Goal: Task Accomplishment & Management: Manage account settings

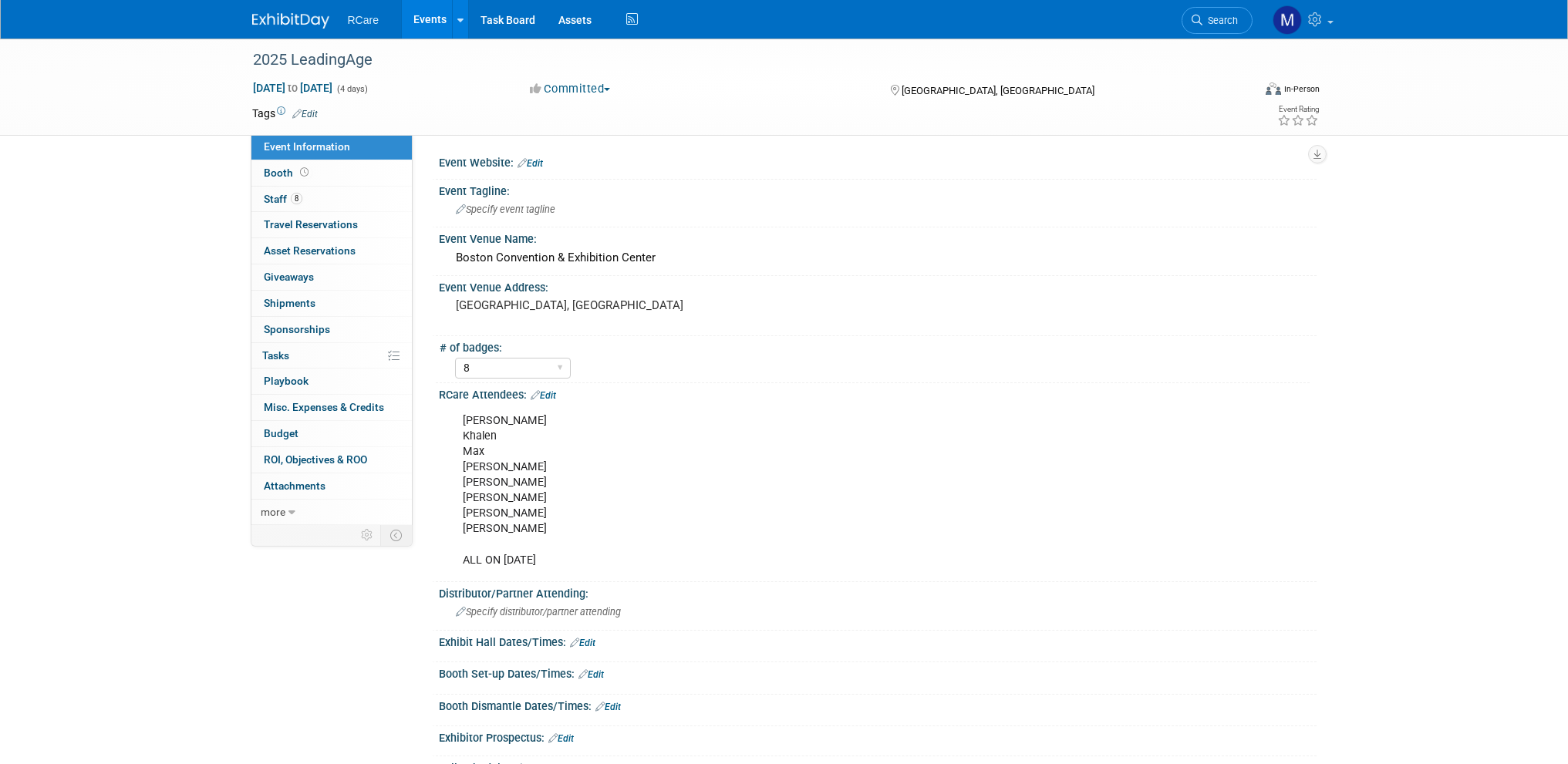
select select "8"
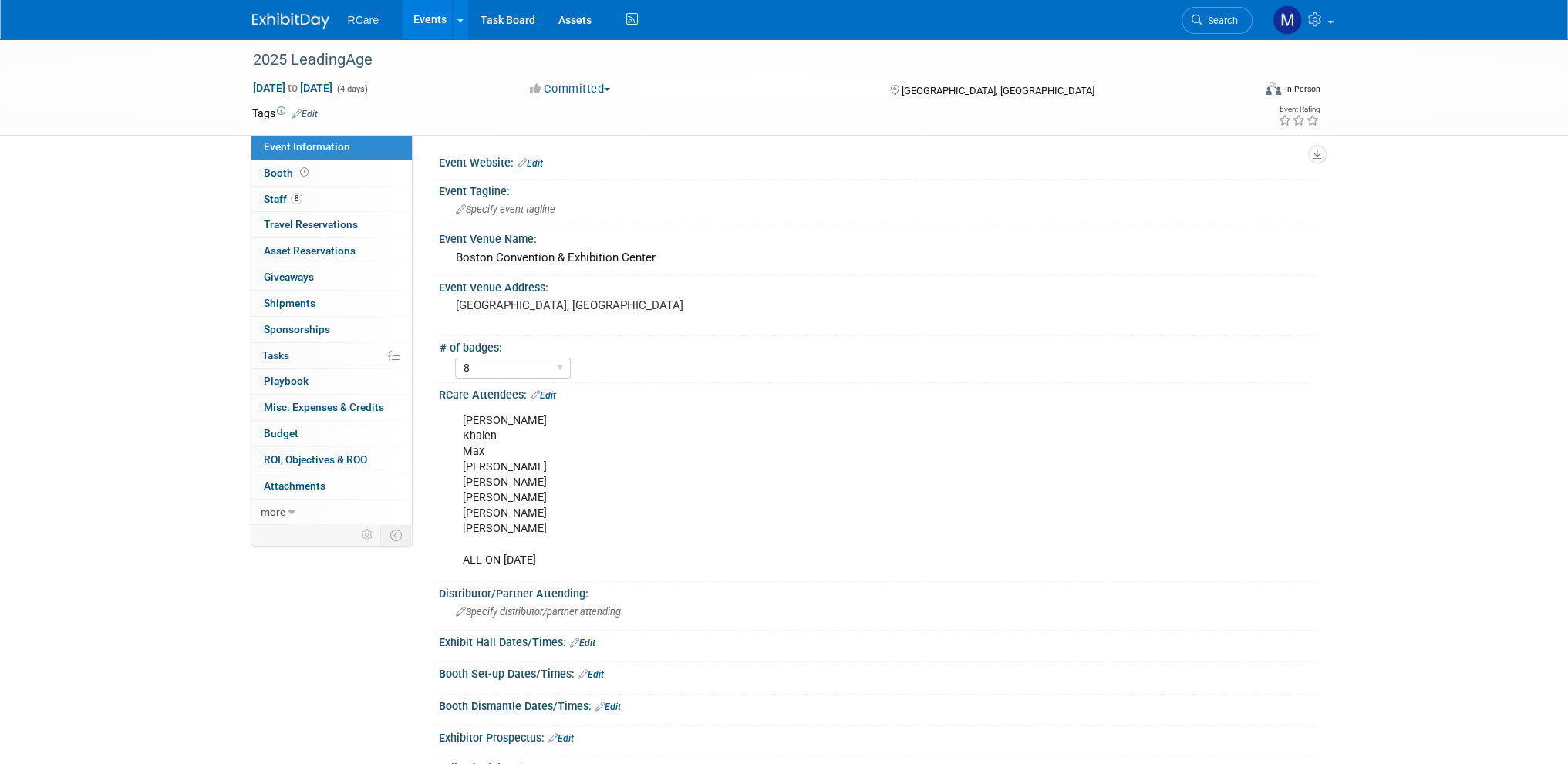
click at [440, 15] on link "Events" at bounding box center [430, 19] width 56 height 38
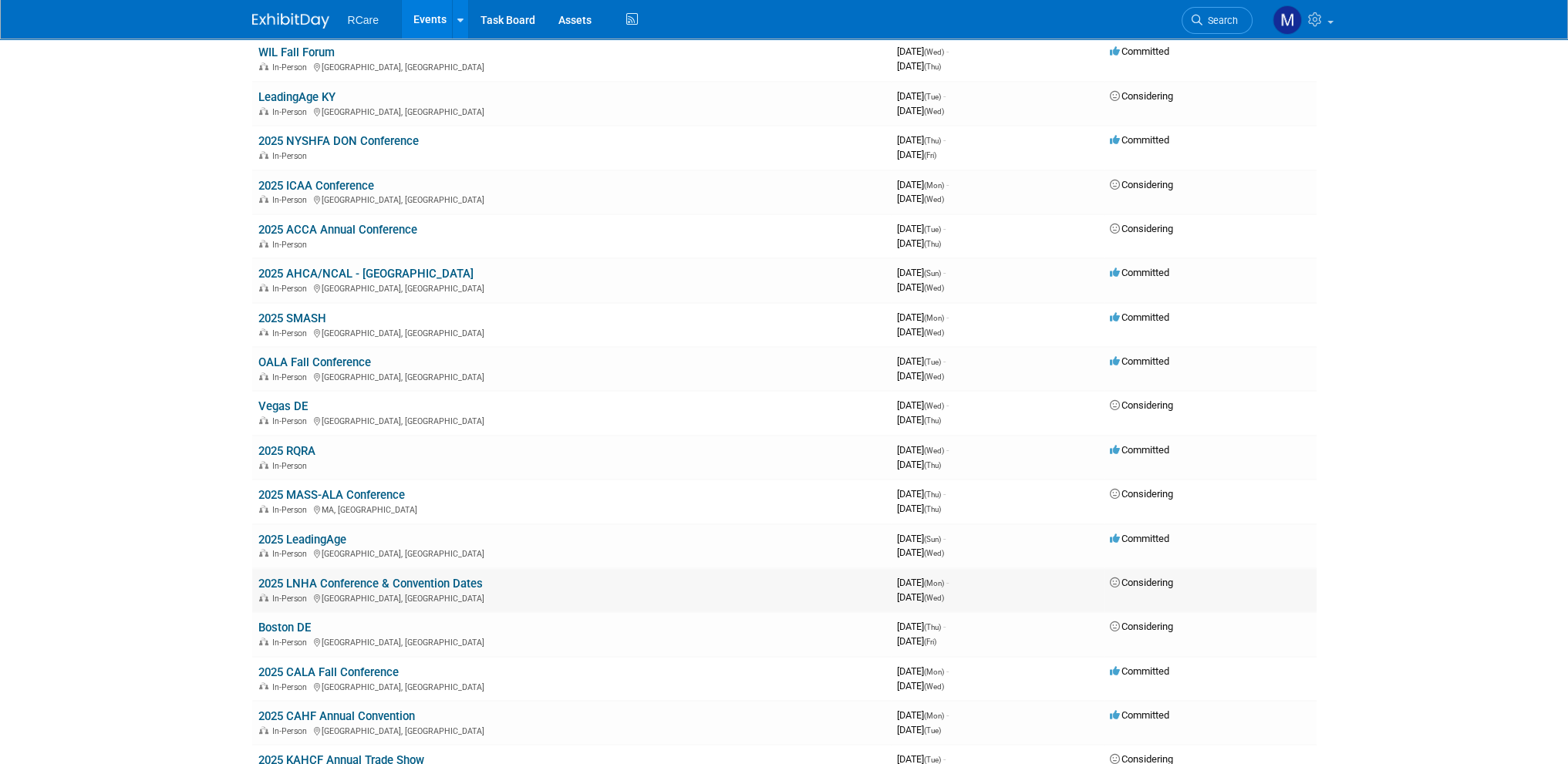
scroll to position [539, 0]
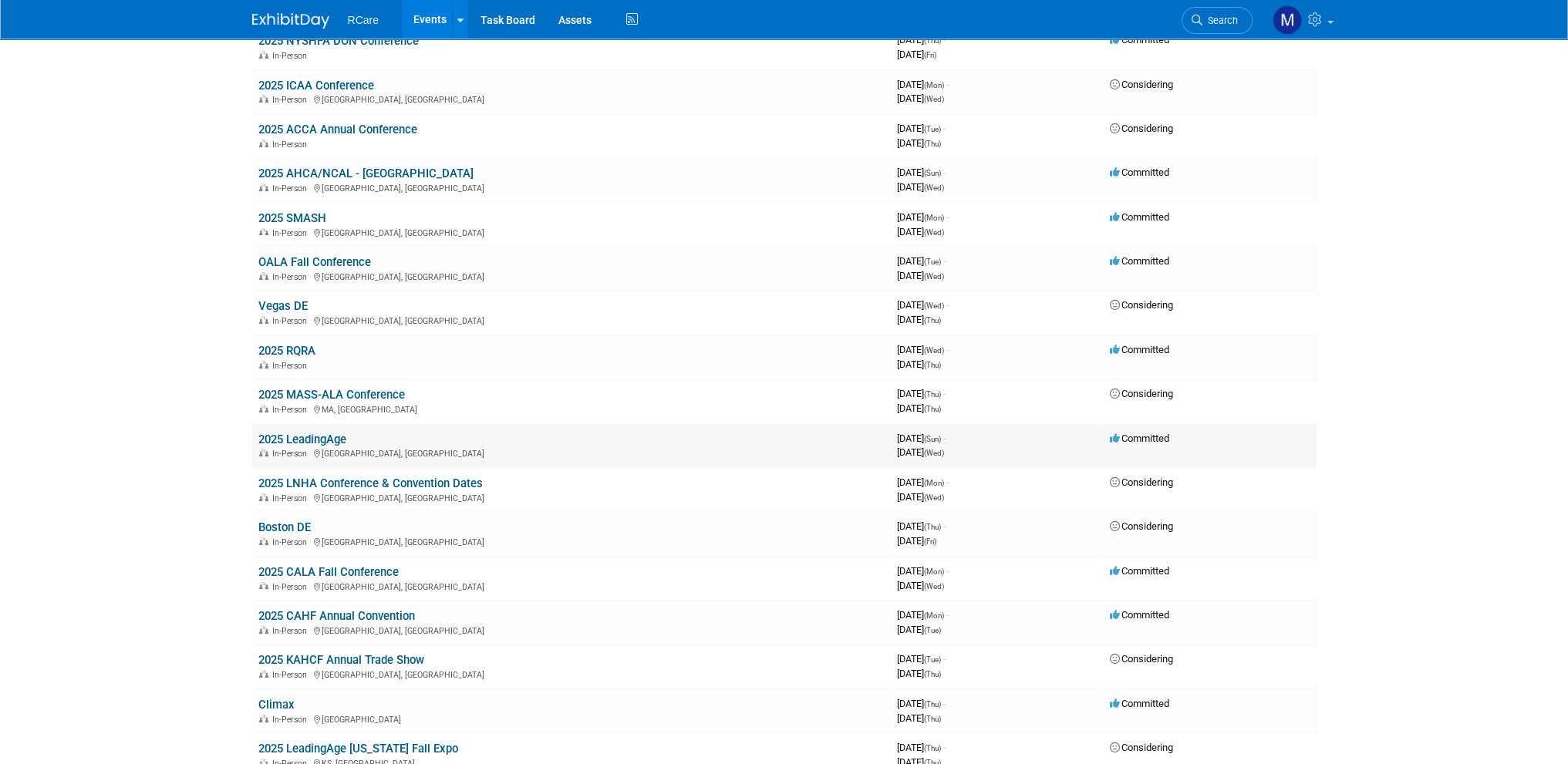
click at [312, 433] on link "2025 LeadingAge" at bounding box center [302, 440] width 88 height 14
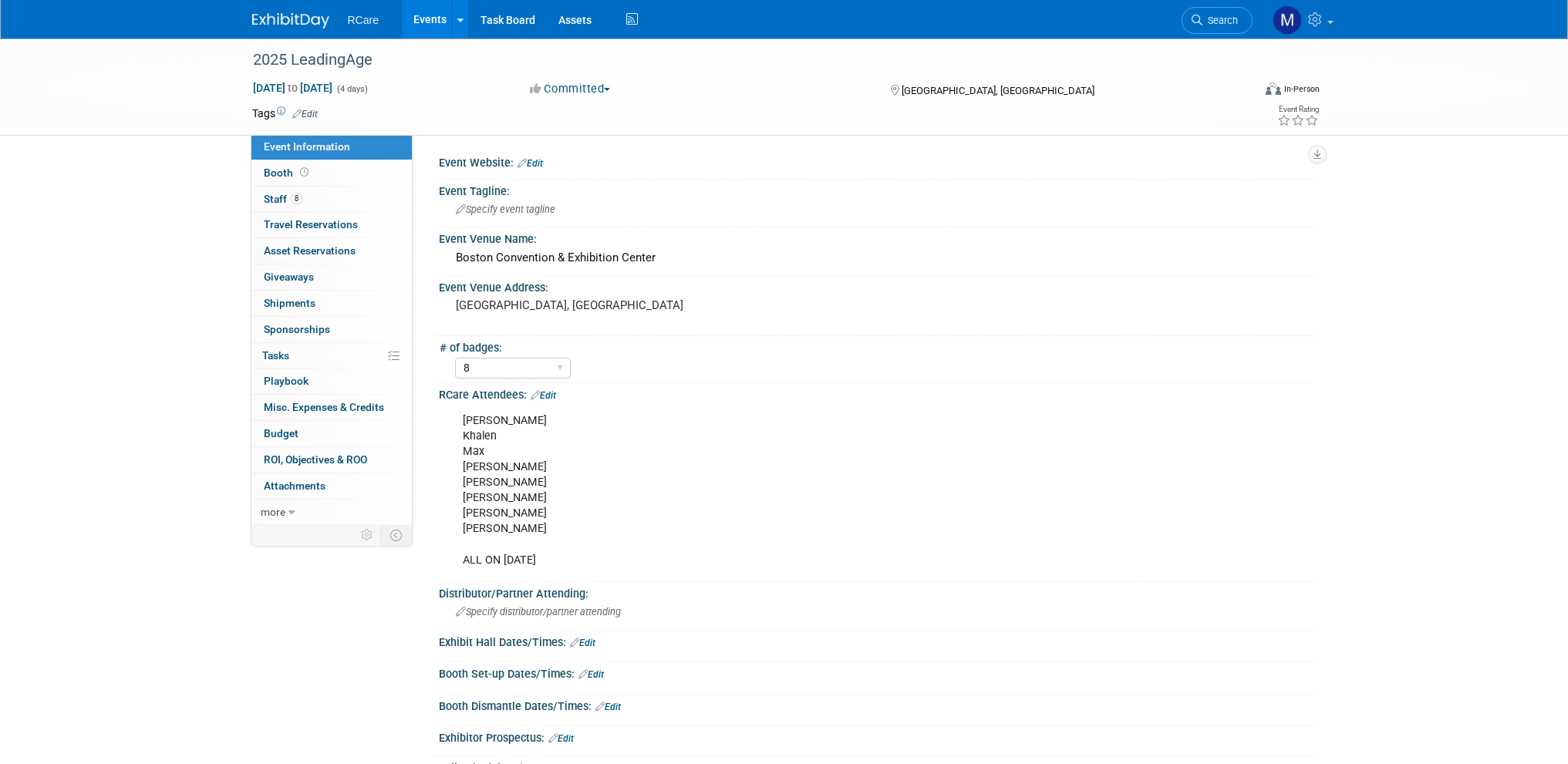
select select "8"
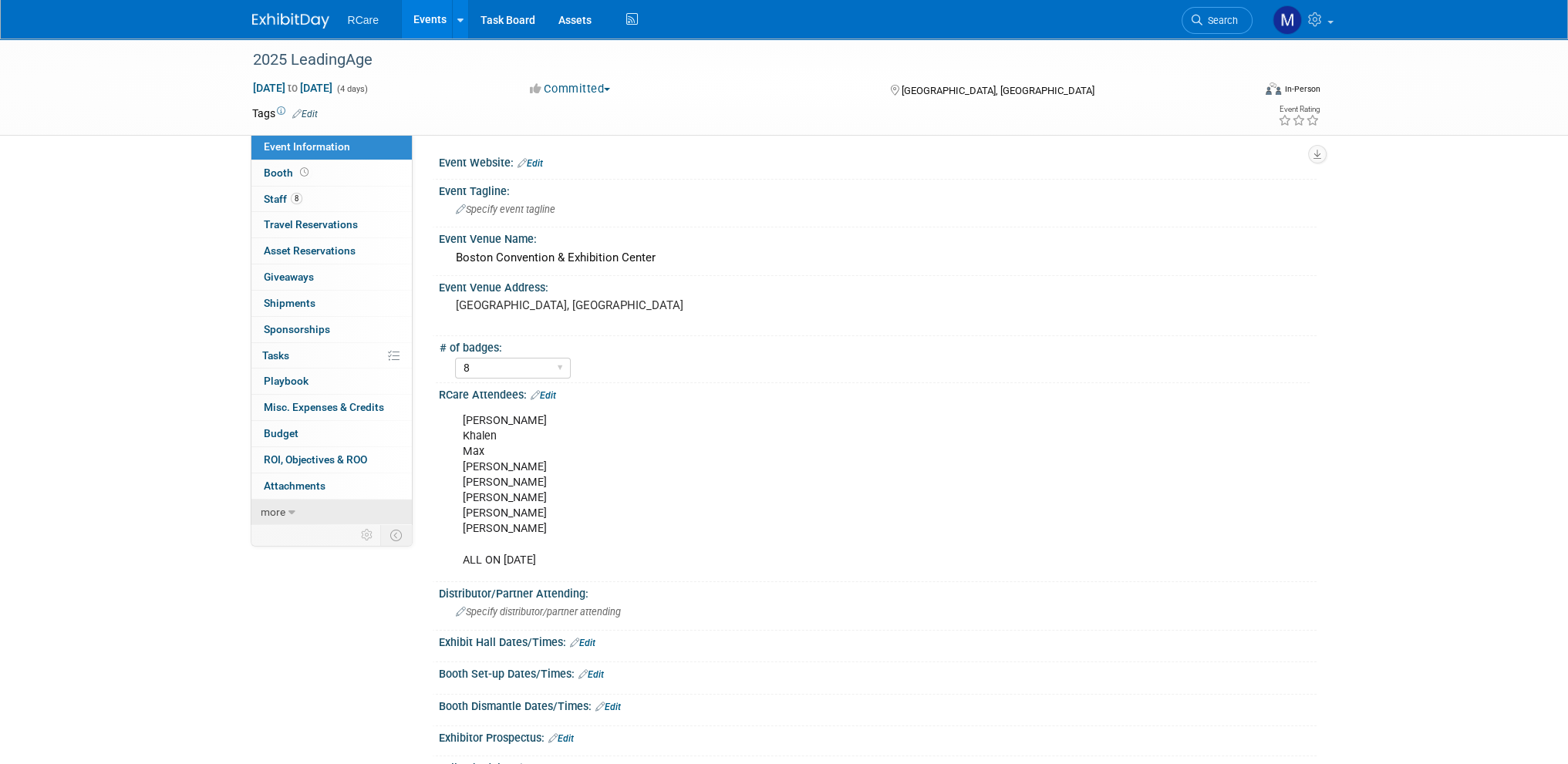
click at [279, 510] on span "more" at bounding box center [273, 512] width 25 height 12
click at [272, 172] on span "Booth" at bounding box center [287, 173] width 48 height 12
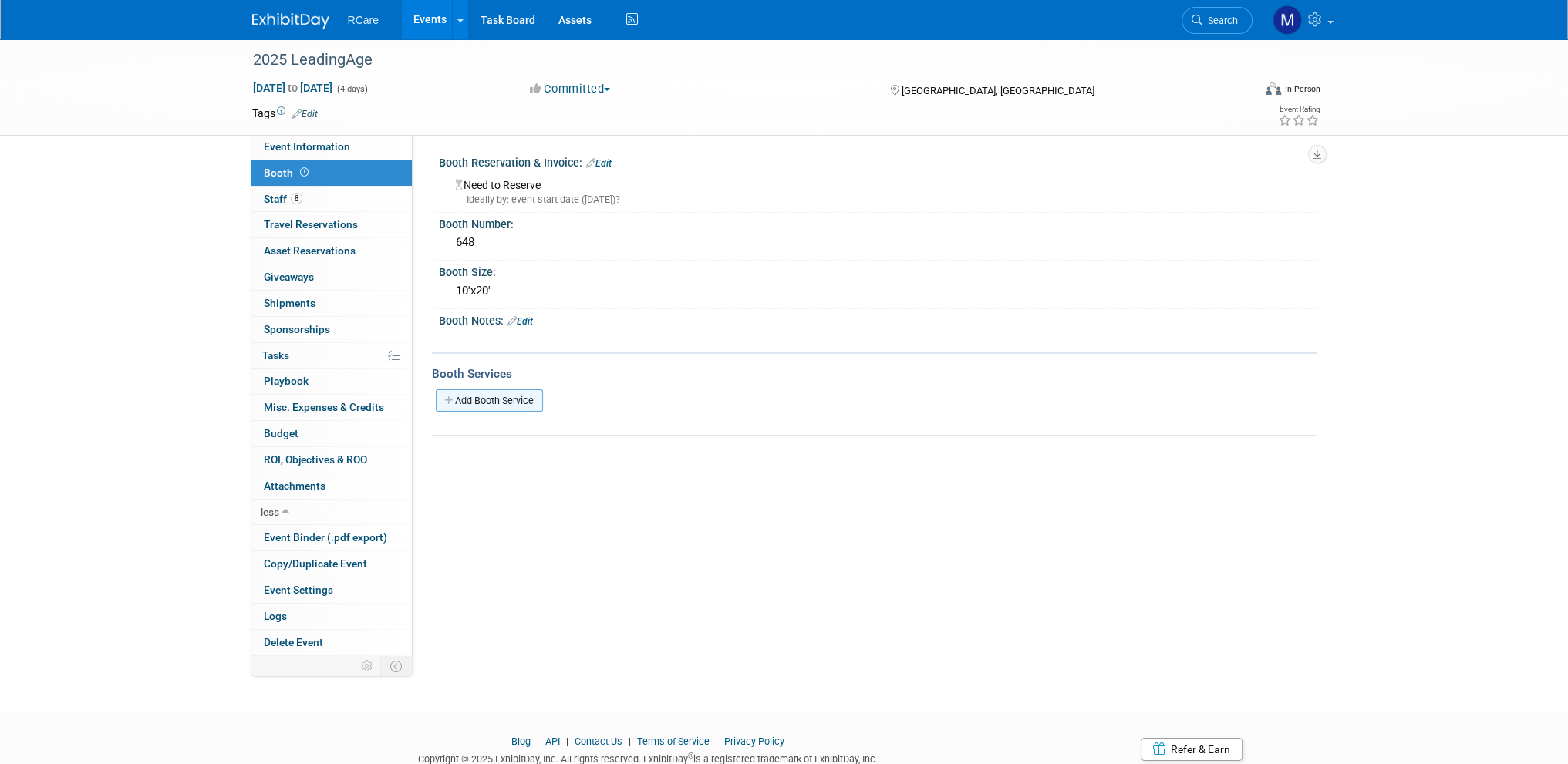
click at [495, 393] on link "Add Booth Service" at bounding box center [489, 400] width 107 height 23
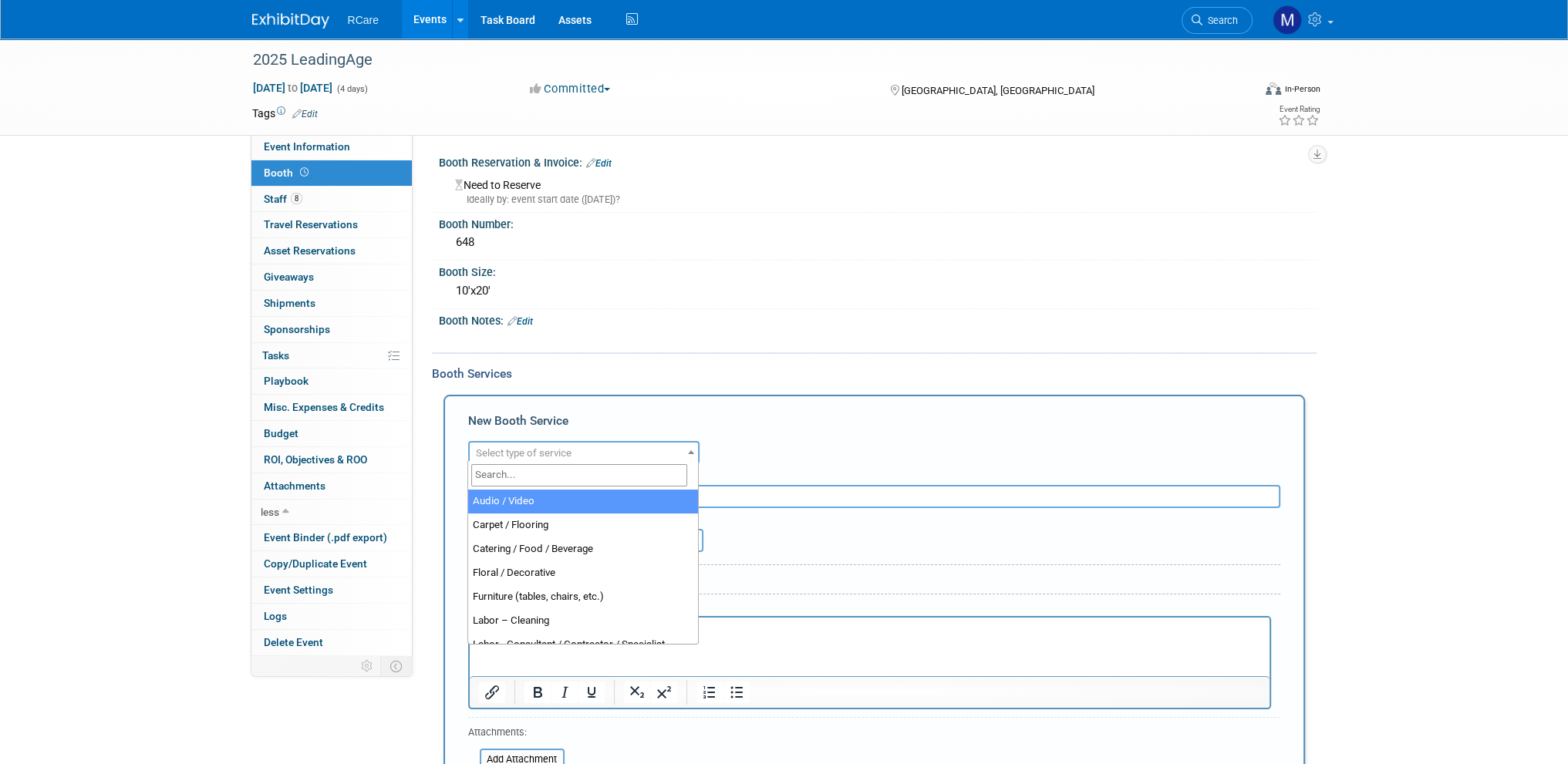
click at [528, 447] on span "Select type of service" at bounding box center [523, 453] width 96 height 12
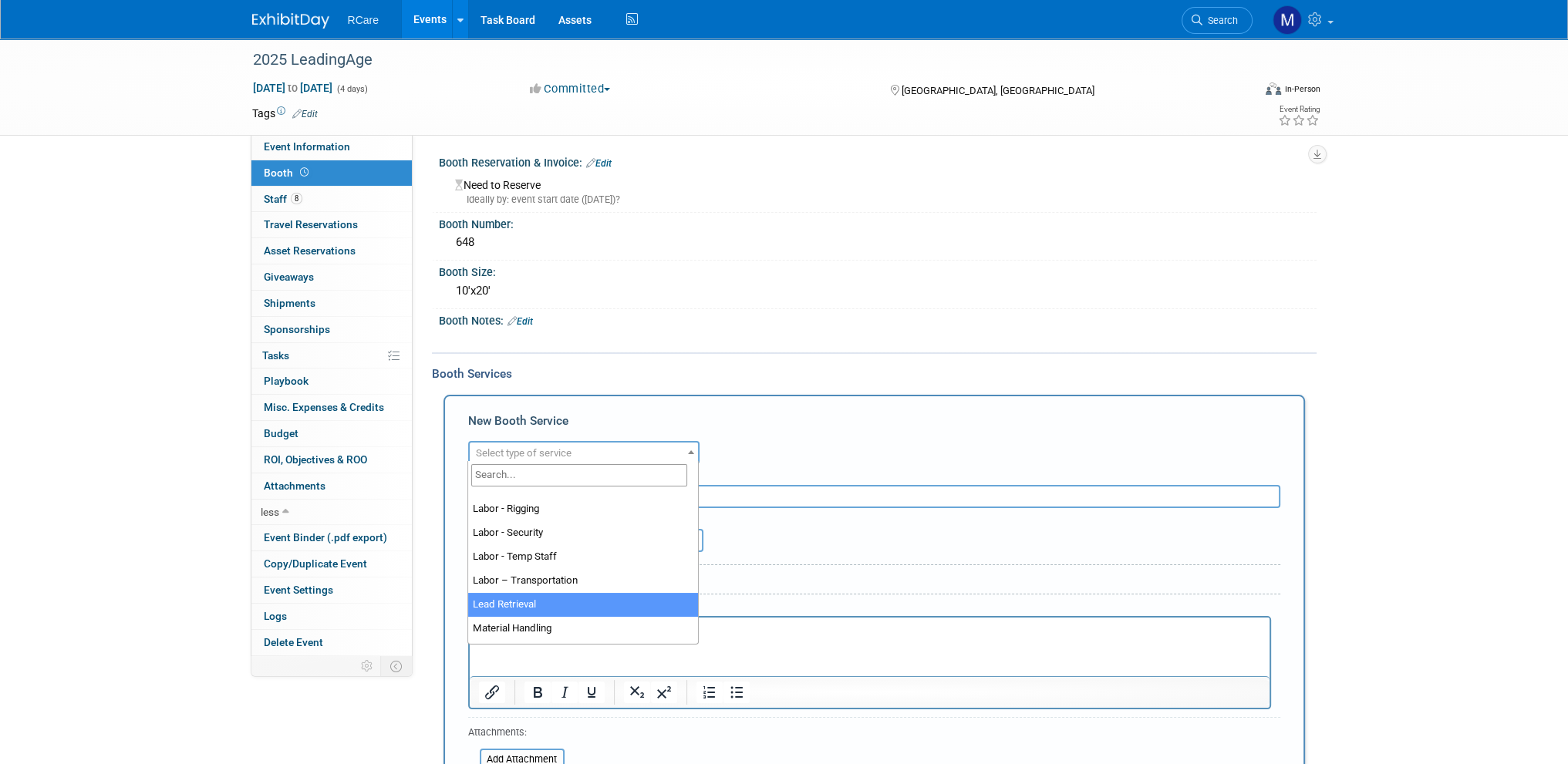
select select "7"
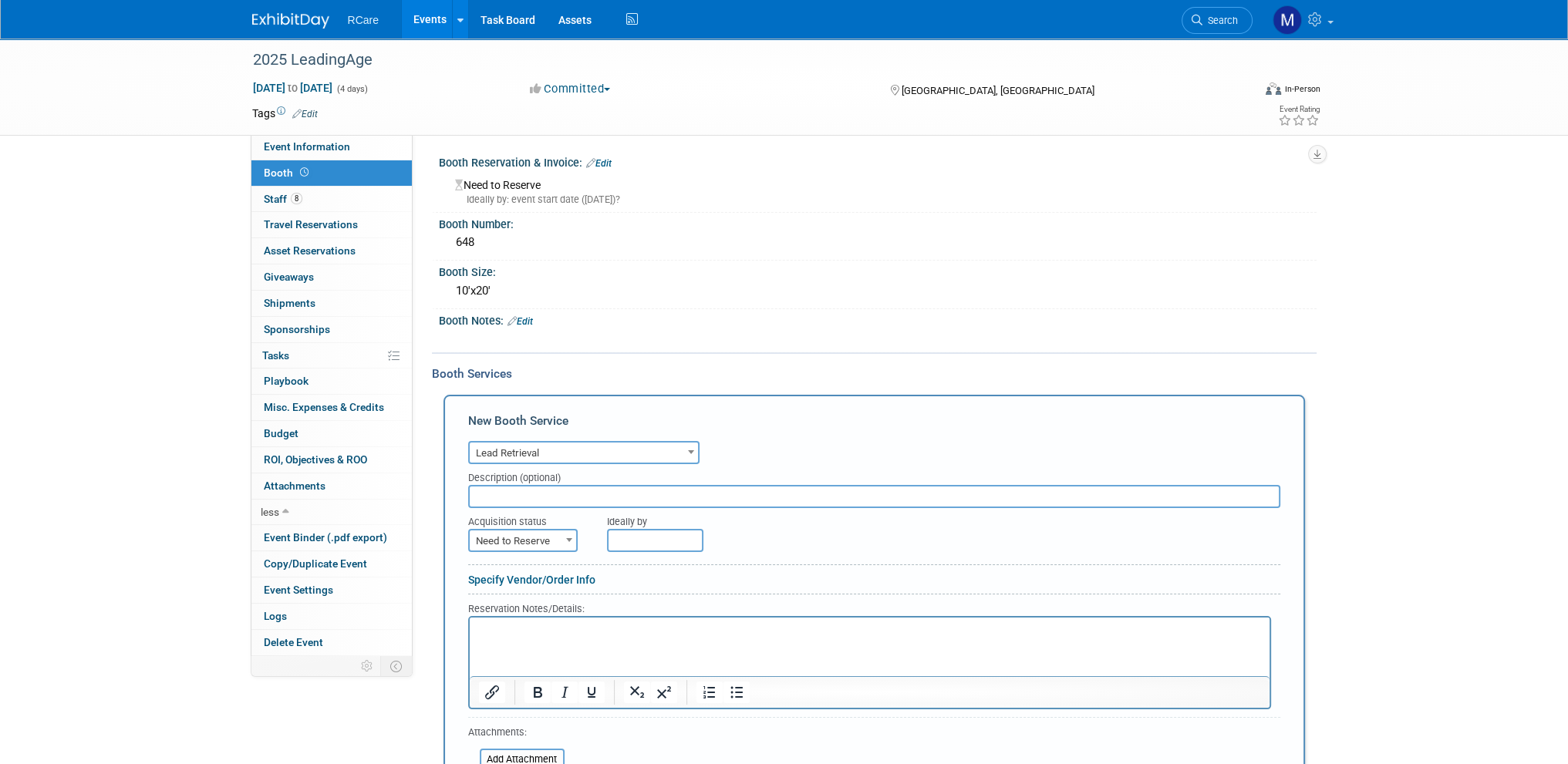
click at [557, 540] on span "Need to Reserve" at bounding box center [523, 541] width 106 height 22
select select "2"
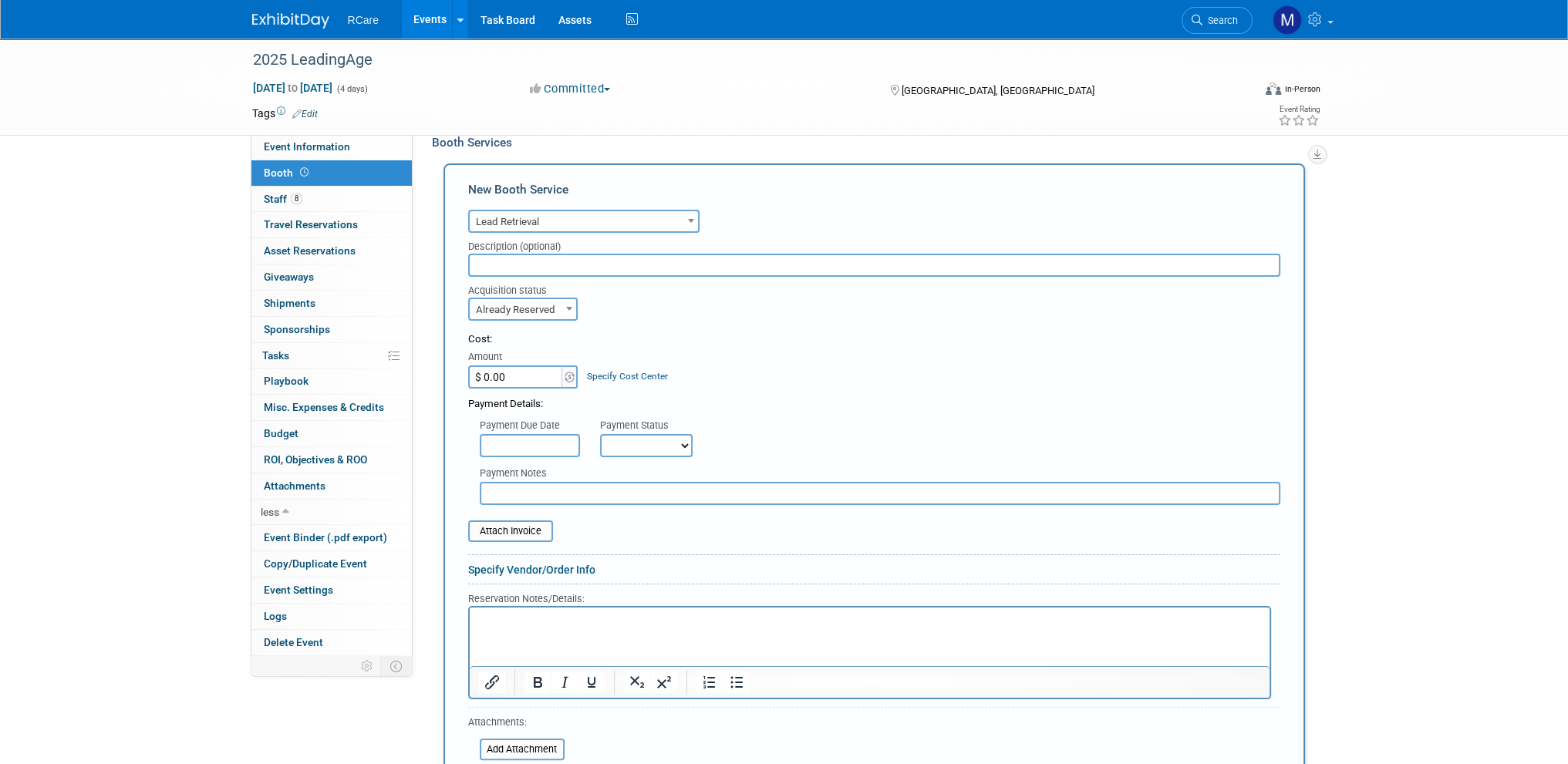
click at [636, 447] on select "Not Paid Yet Partially Paid Paid in Full" at bounding box center [646, 446] width 93 height 23
select select "1"
click at [600, 434] on select "Not Paid Yet Partially Paid Paid in Full" at bounding box center [646, 446] width 93 height 23
click at [513, 373] on input "$ 0.00" at bounding box center [516, 377] width 97 height 23
type input "$ 615.19"
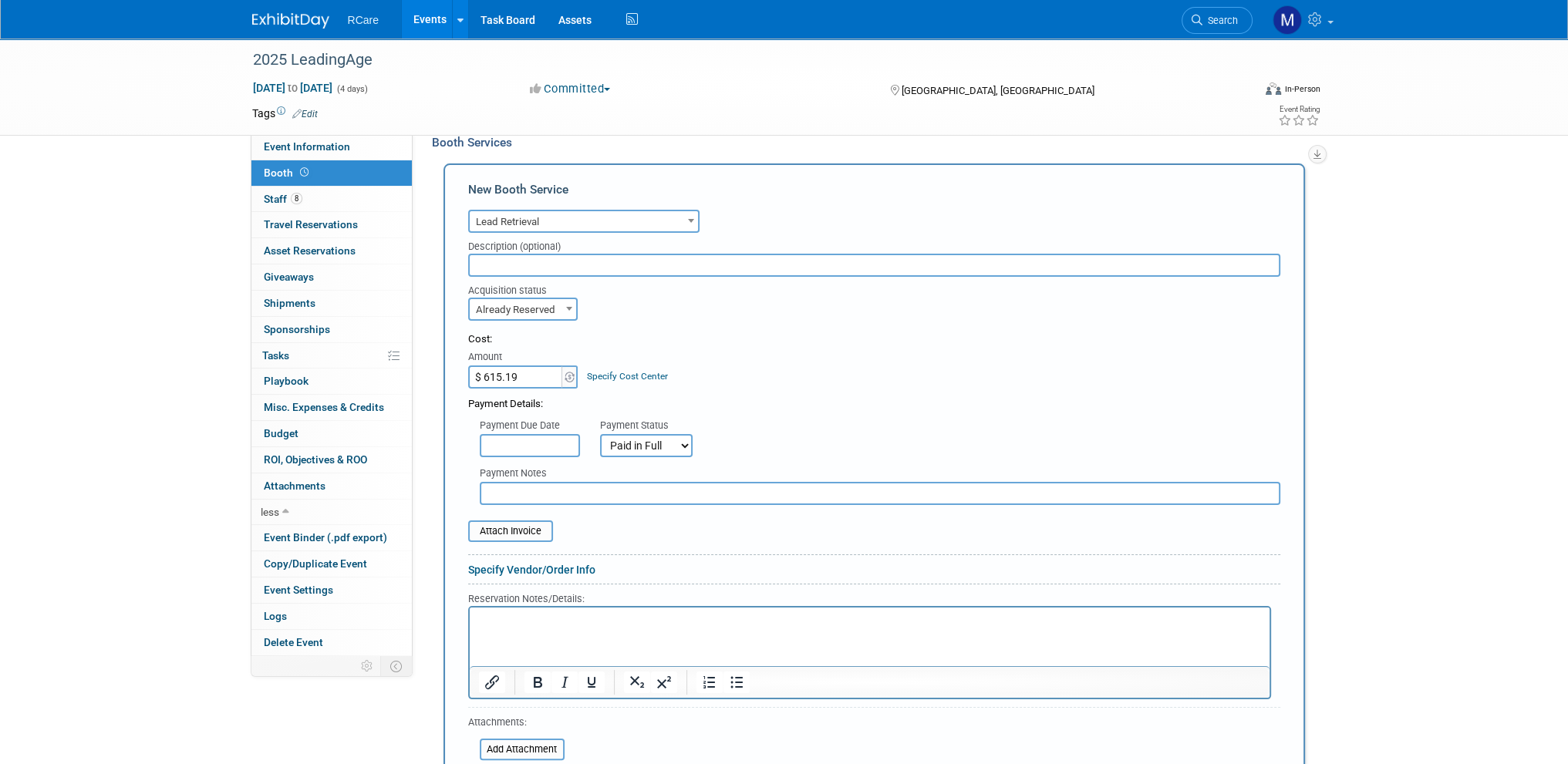
click at [784, 370] on div "Cost: Amount $ 615.19 Specify Cost Center Cost Center -- Not Specified --" at bounding box center [874, 360] width 812 height 56
click at [527, 625] on p "Rich Text Area. Press ALT-0 for help." at bounding box center [869, 620] width 782 height 15
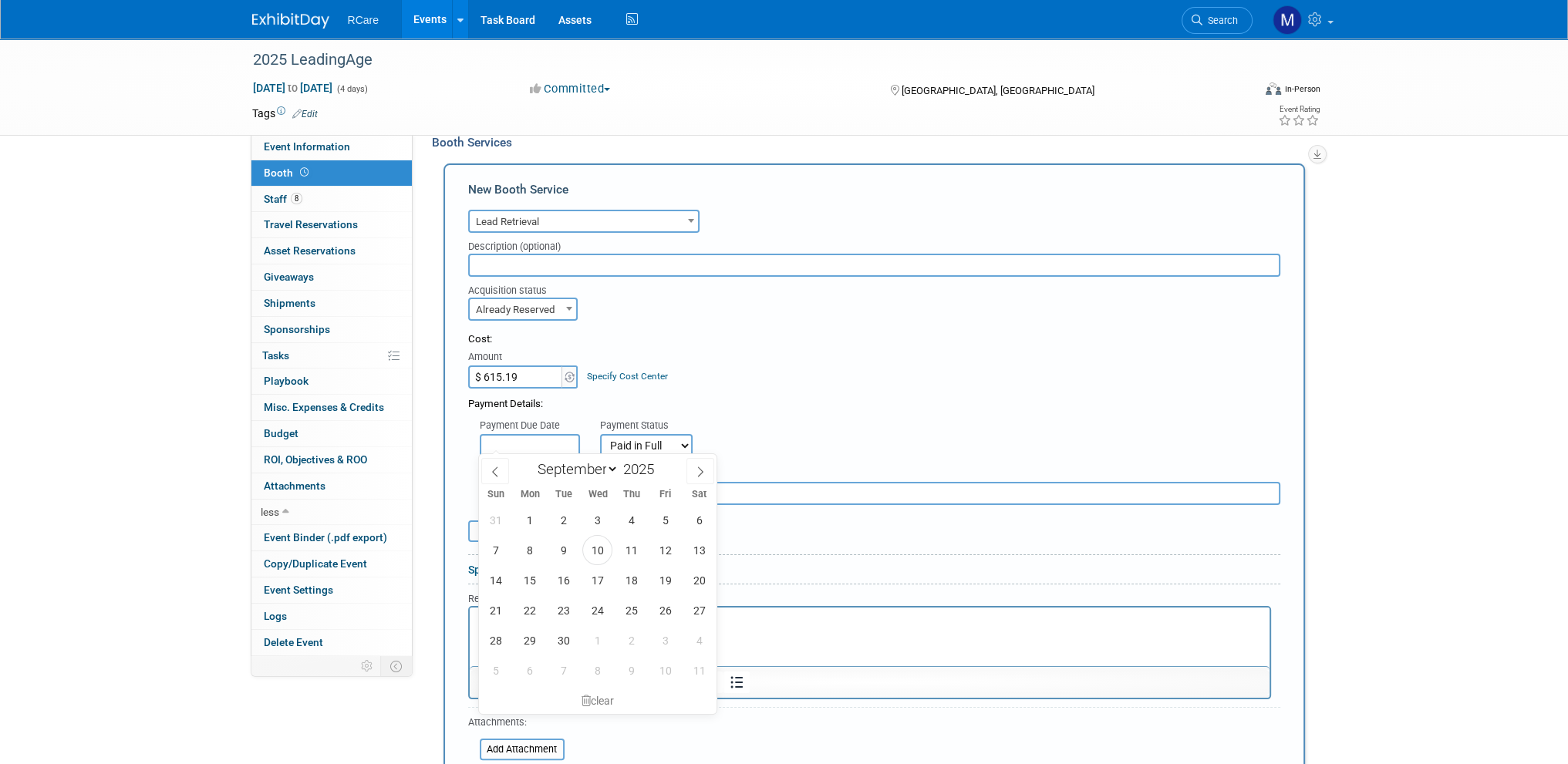
click at [561, 440] on input "text" at bounding box center [530, 446] width 101 height 23
click at [592, 548] on span "10" at bounding box center [598, 550] width 30 height 30
type input "Sep 10, 2025"
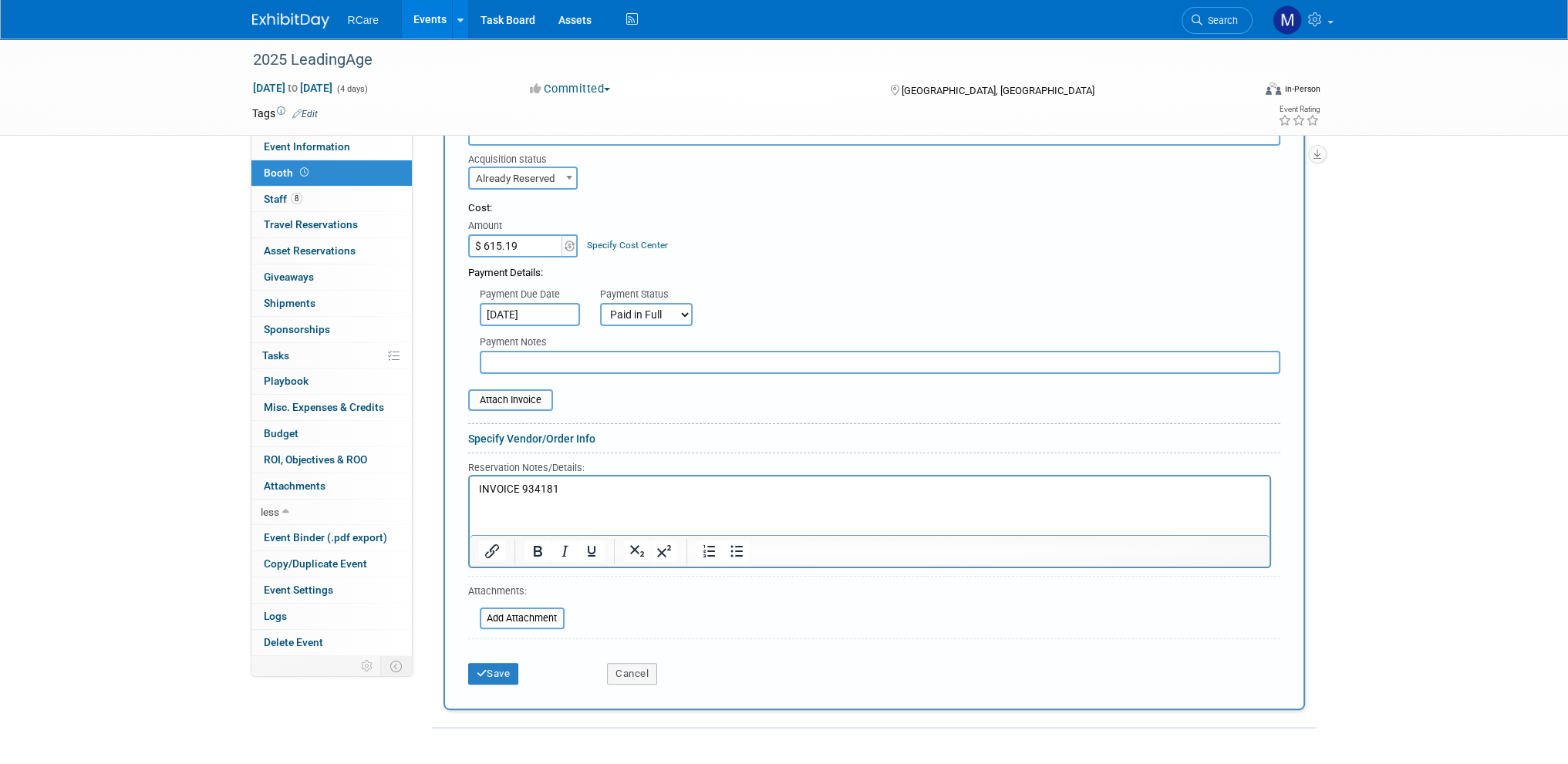
scroll to position [462, 0]
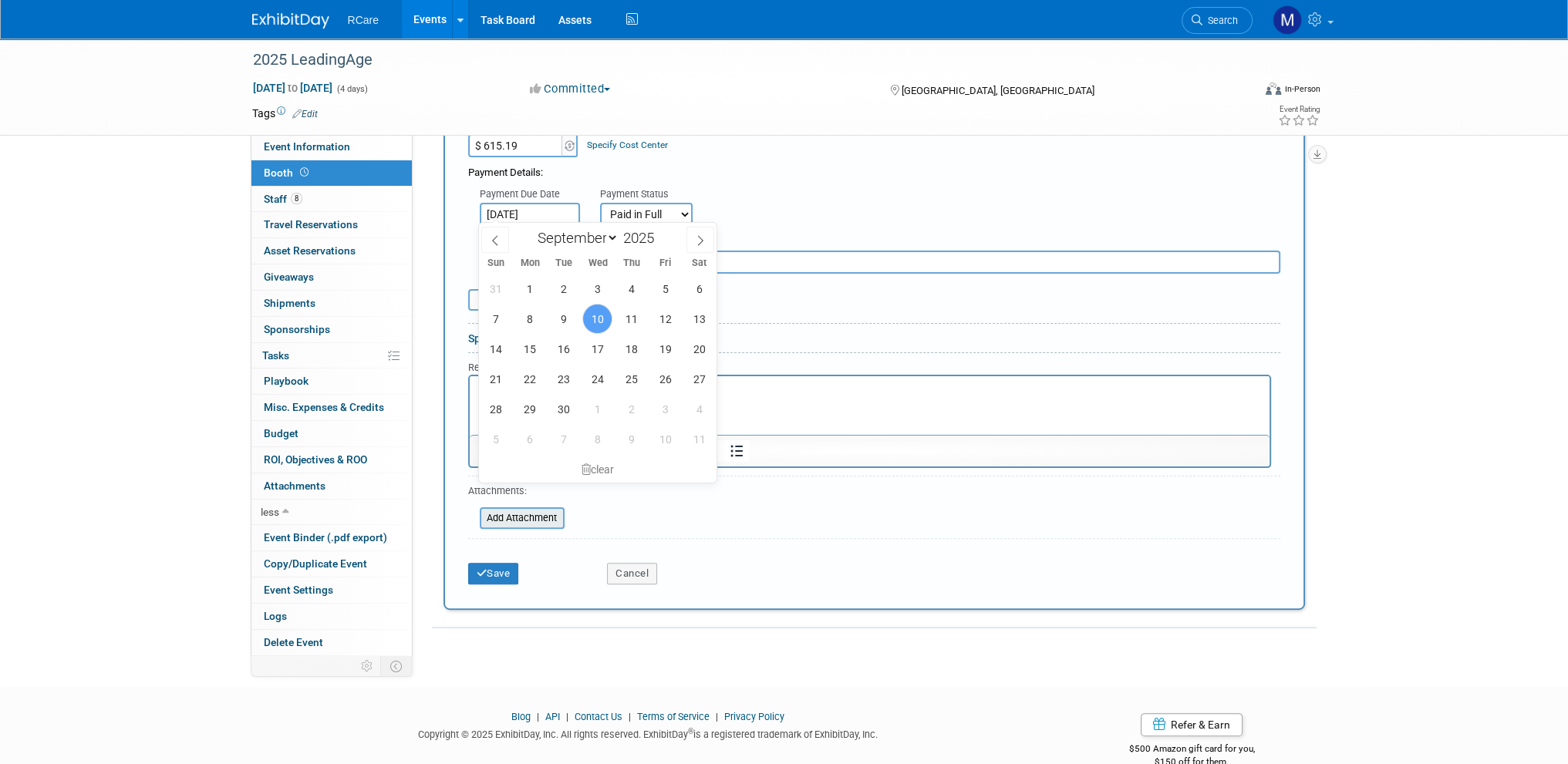
click at [534, 517] on input "file" at bounding box center [471, 518] width 183 height 19
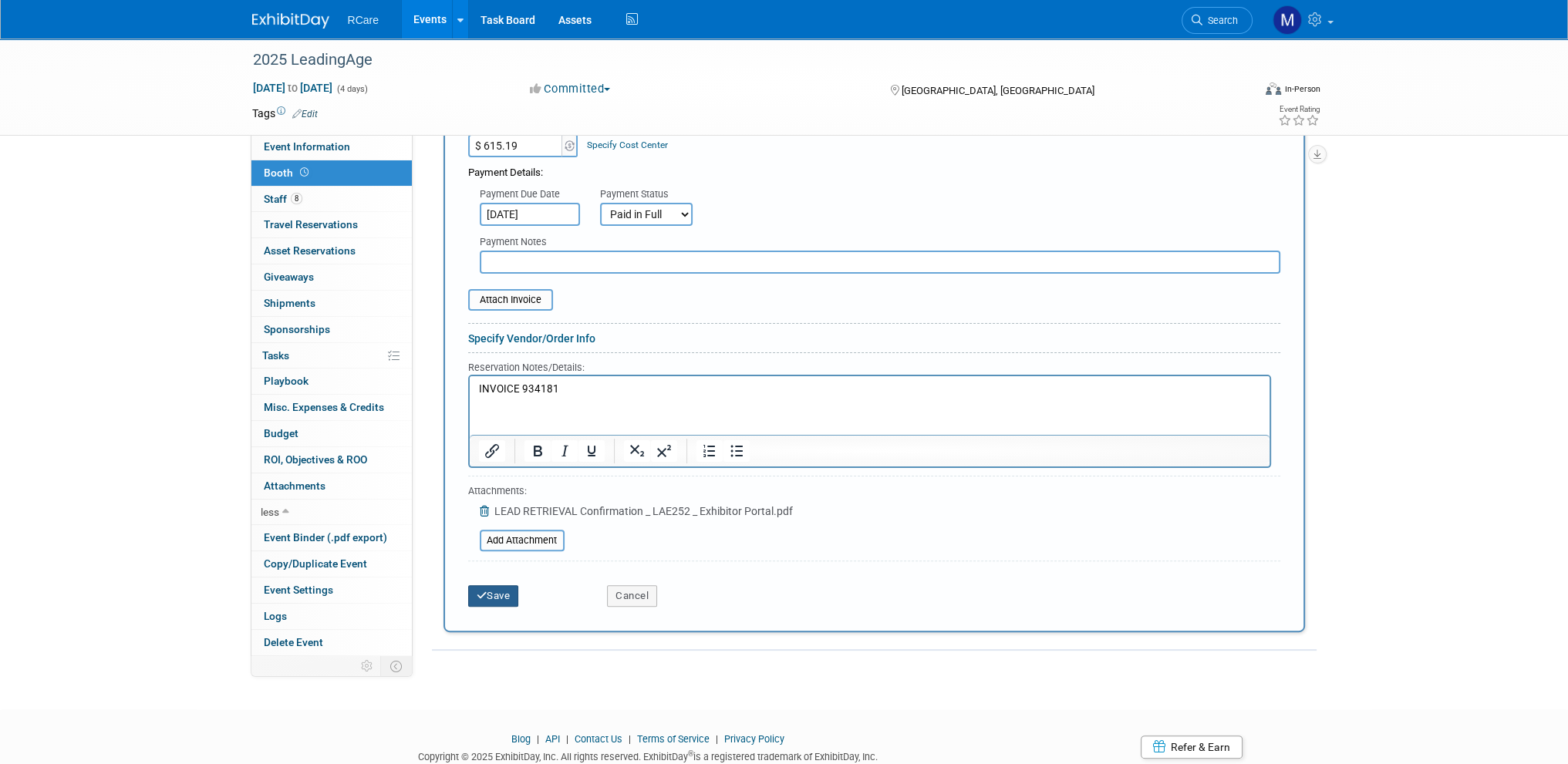
click at [503, 589] on button "Save" at bounding box center [493, 596] width 51 height 22
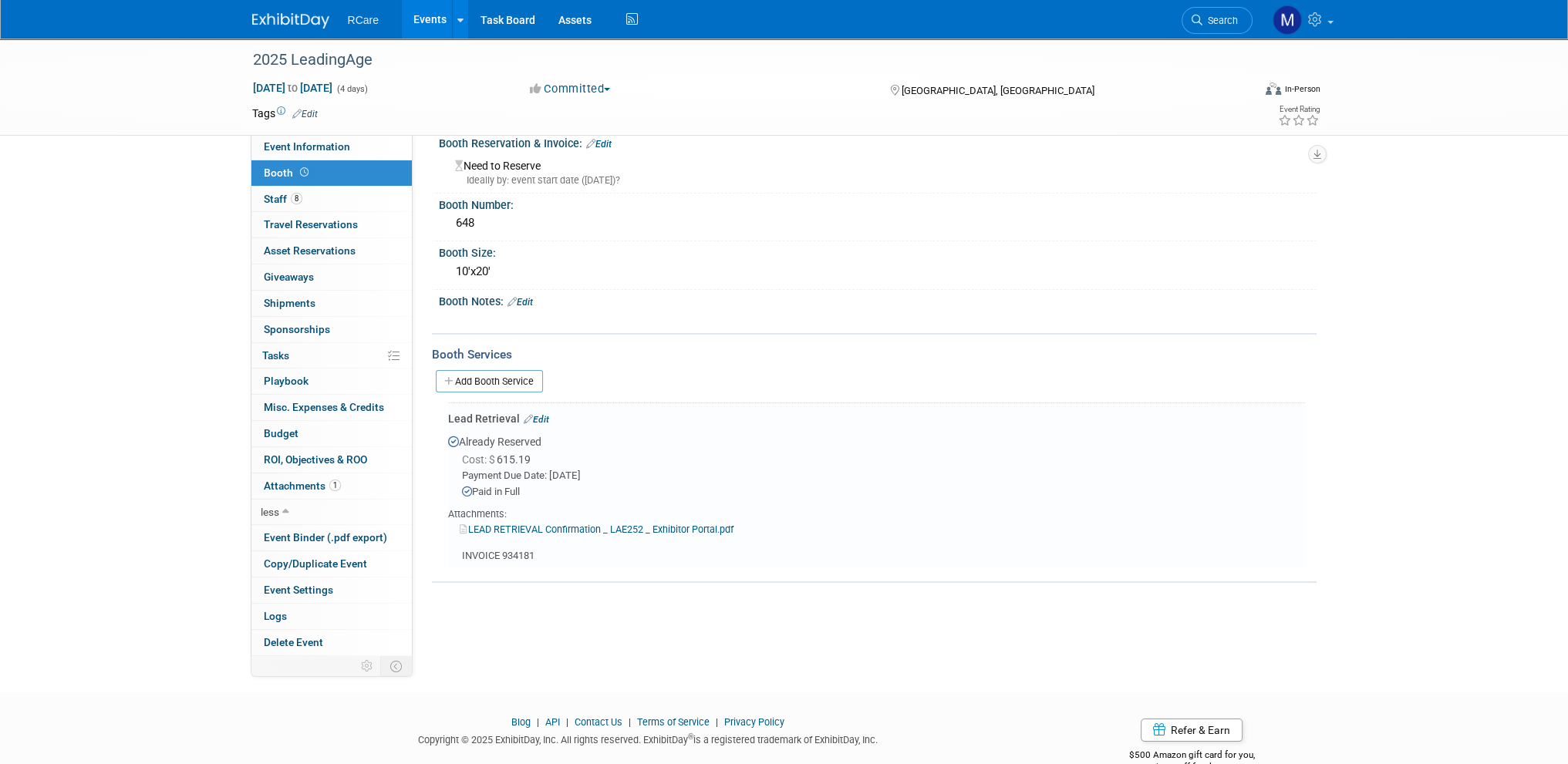
scroll to position [0, 0]
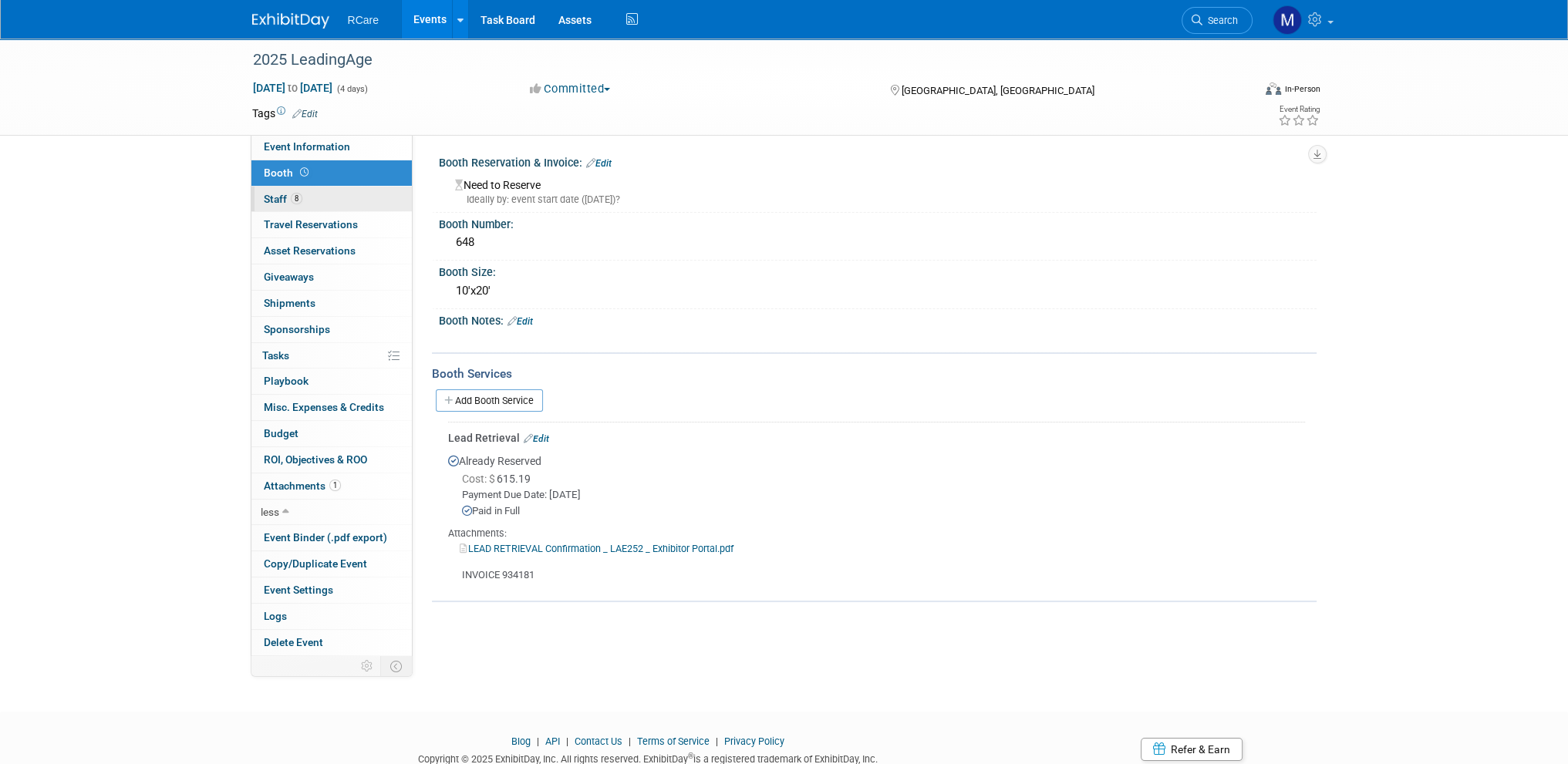
click at [296, 197] on span "8" at bounding box center [296, 198] width 12 height 12
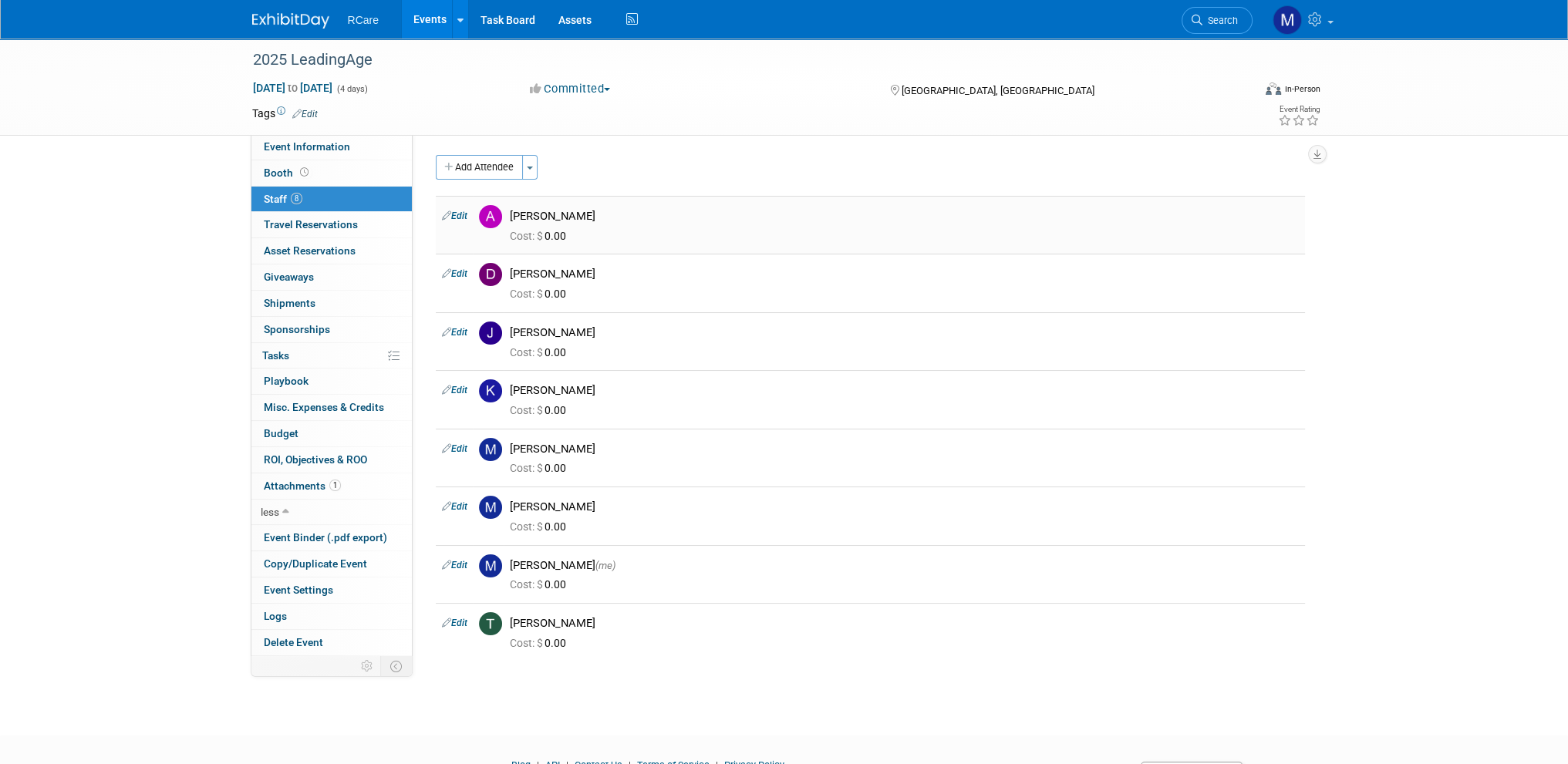
click at [463, 214] on link "Edit" at bounding box center [455, 216] width 26 height 11
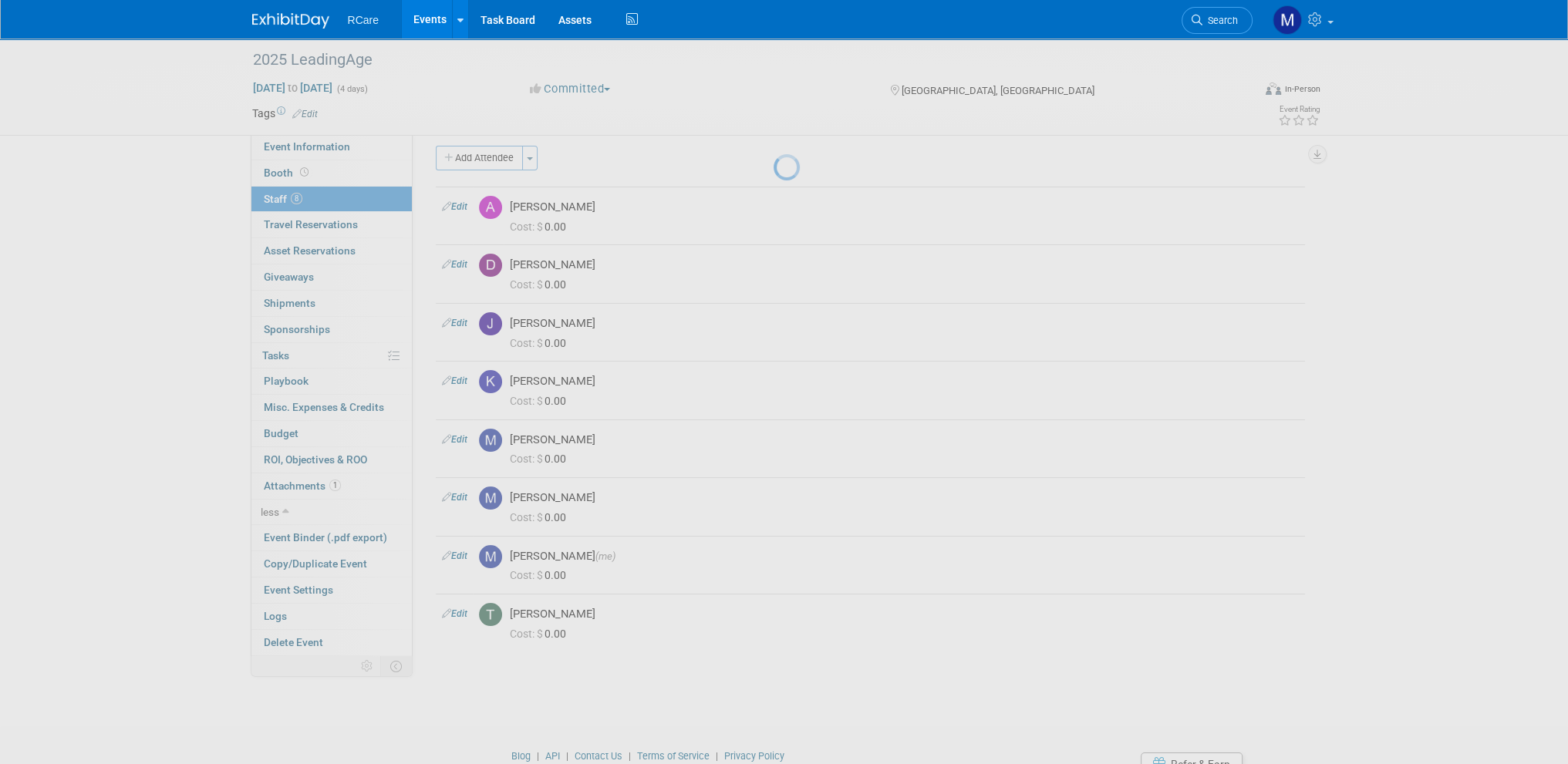
select select "9d77c4cc-6bd6-4887-88de-f4cb55b42d6e"
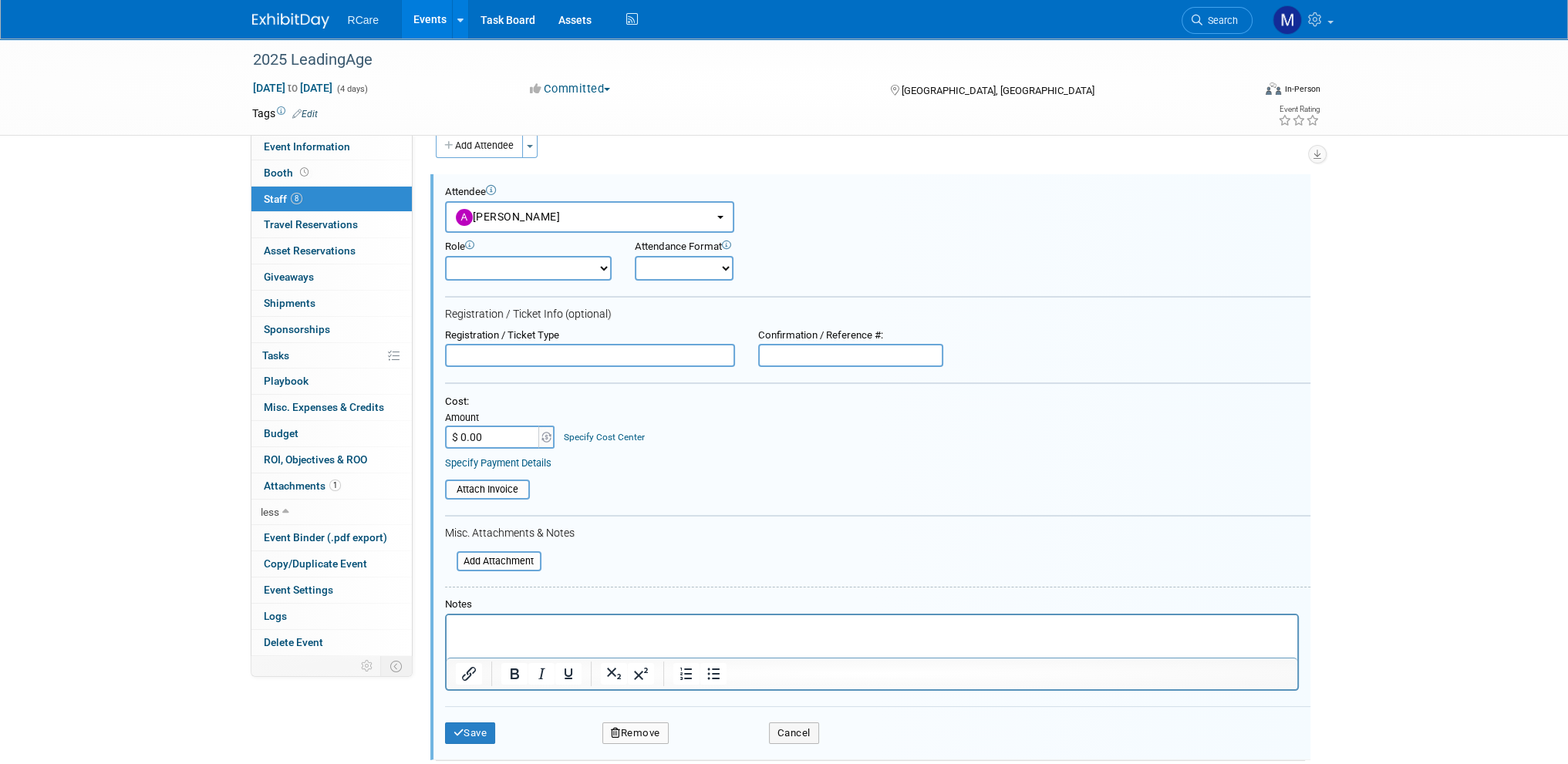
click at [781, 356] on input "text" at bounding box center [850, 355] width 185 height 23
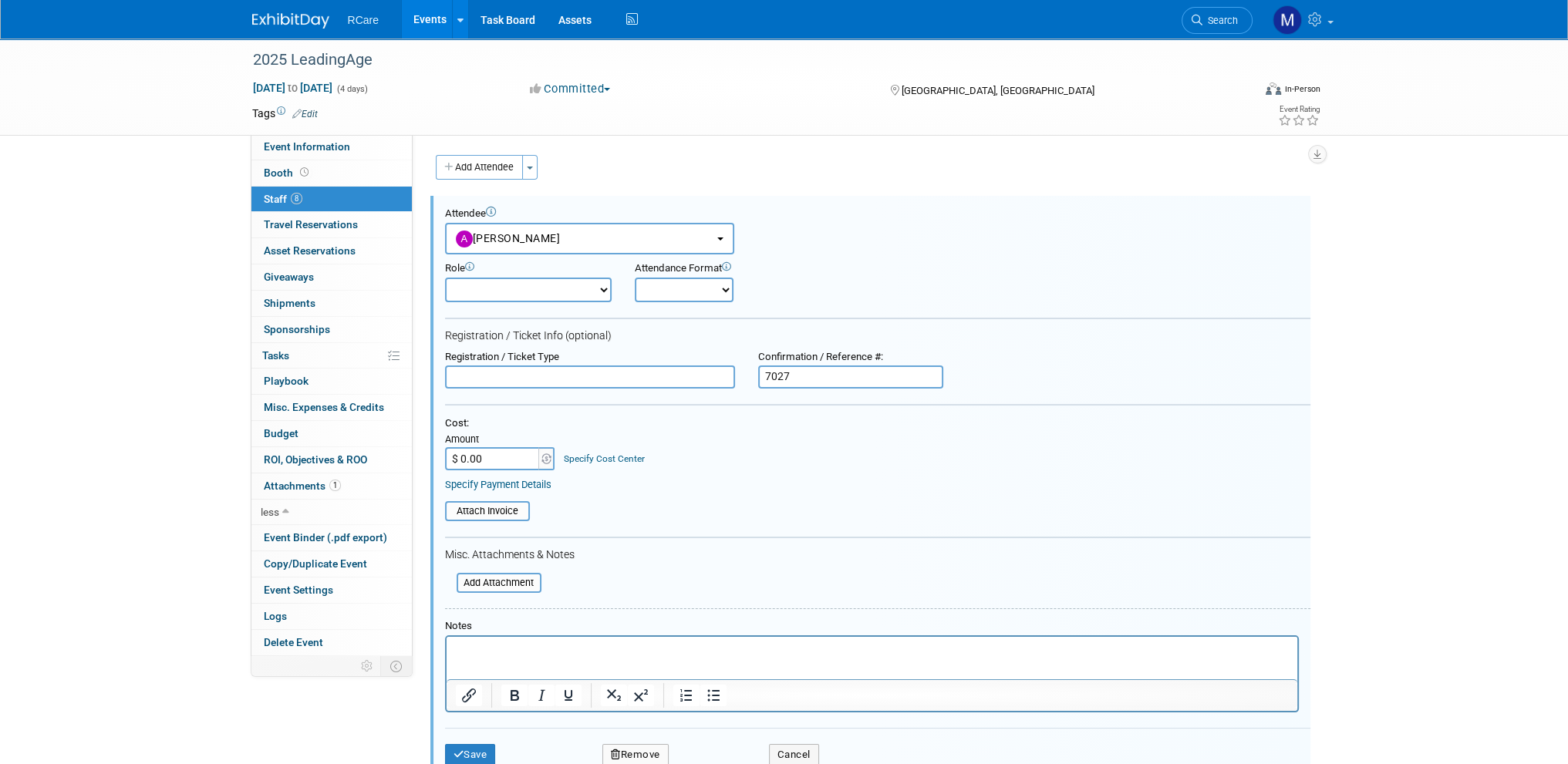
scroll to position [232, 0]
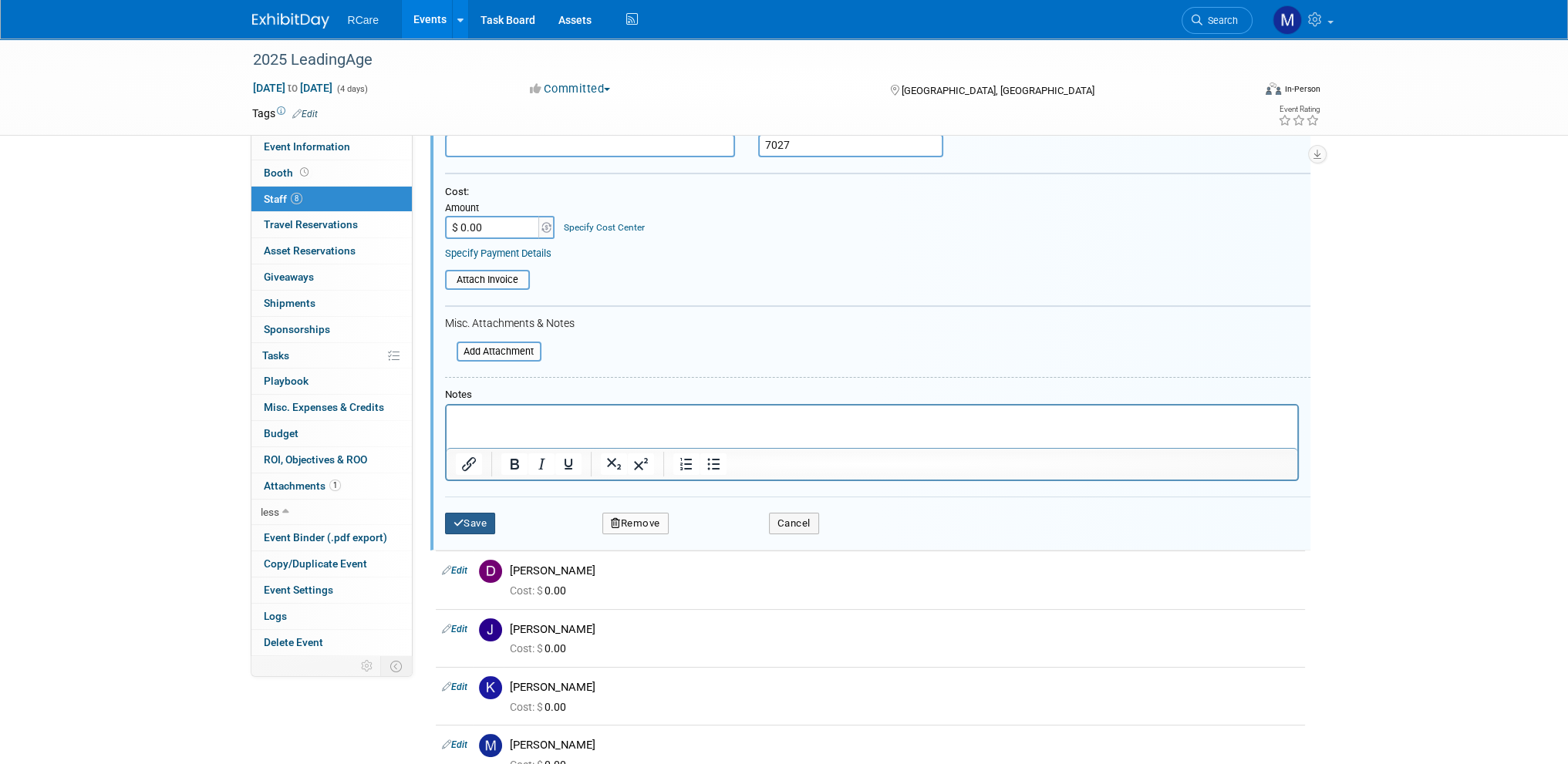
type input "7027"
click at [475, 519] on button "Save" at bounding box center [470, 524] width 51 height 22
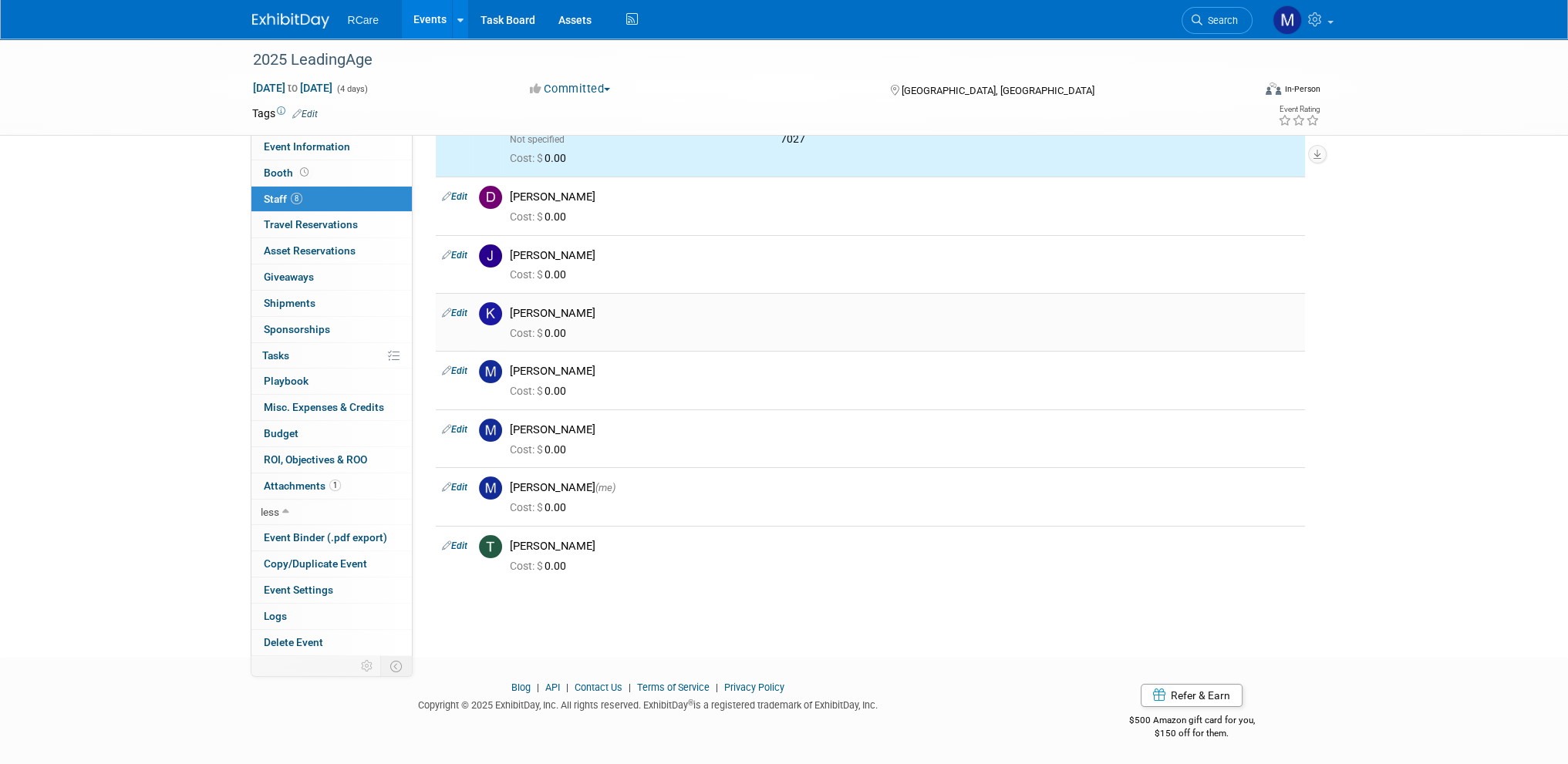
scroll to position [0, 0]
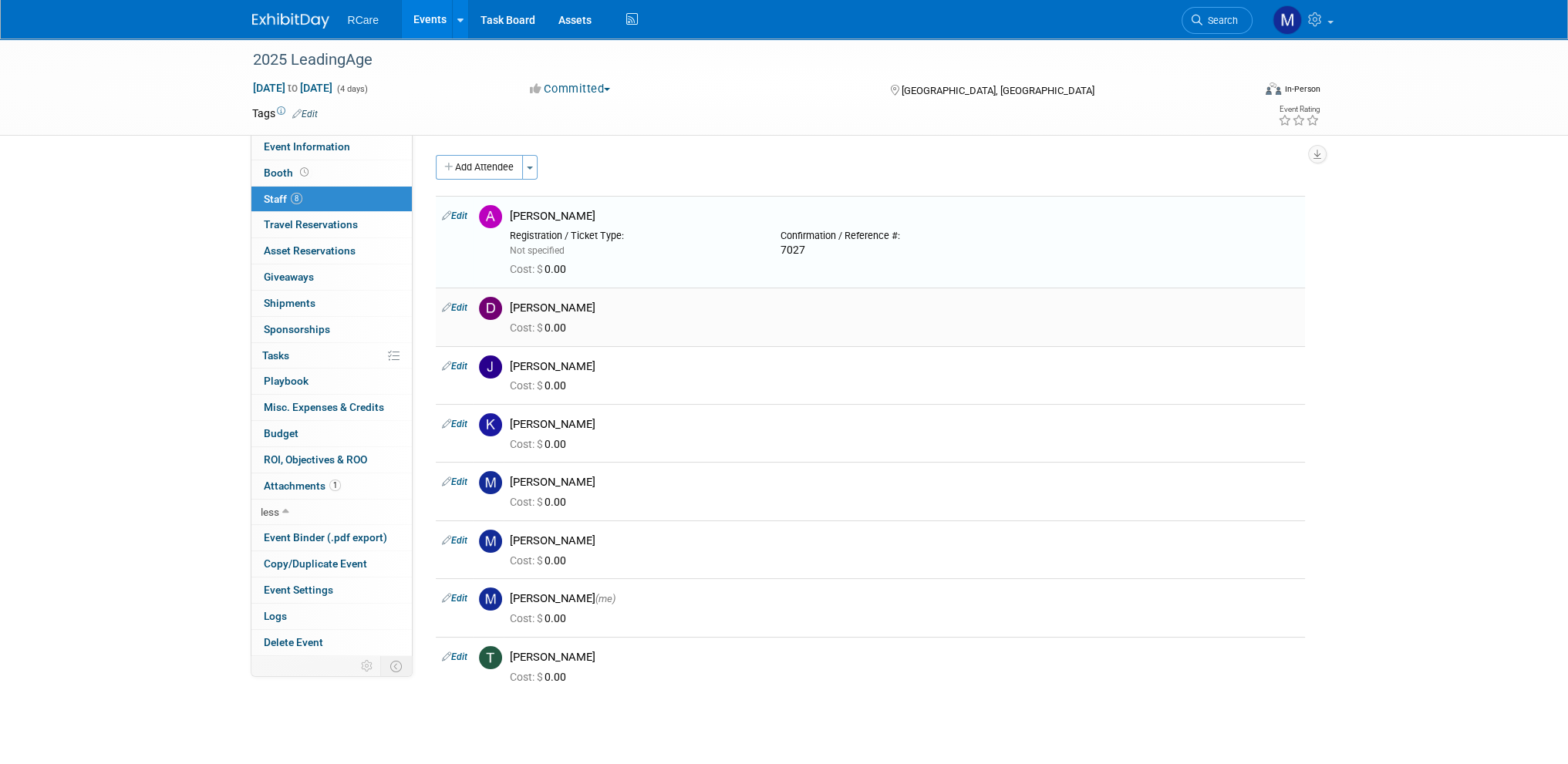
click at [459, 306] on link "Edit" at bounding box center [455, 308] width 26 height 11
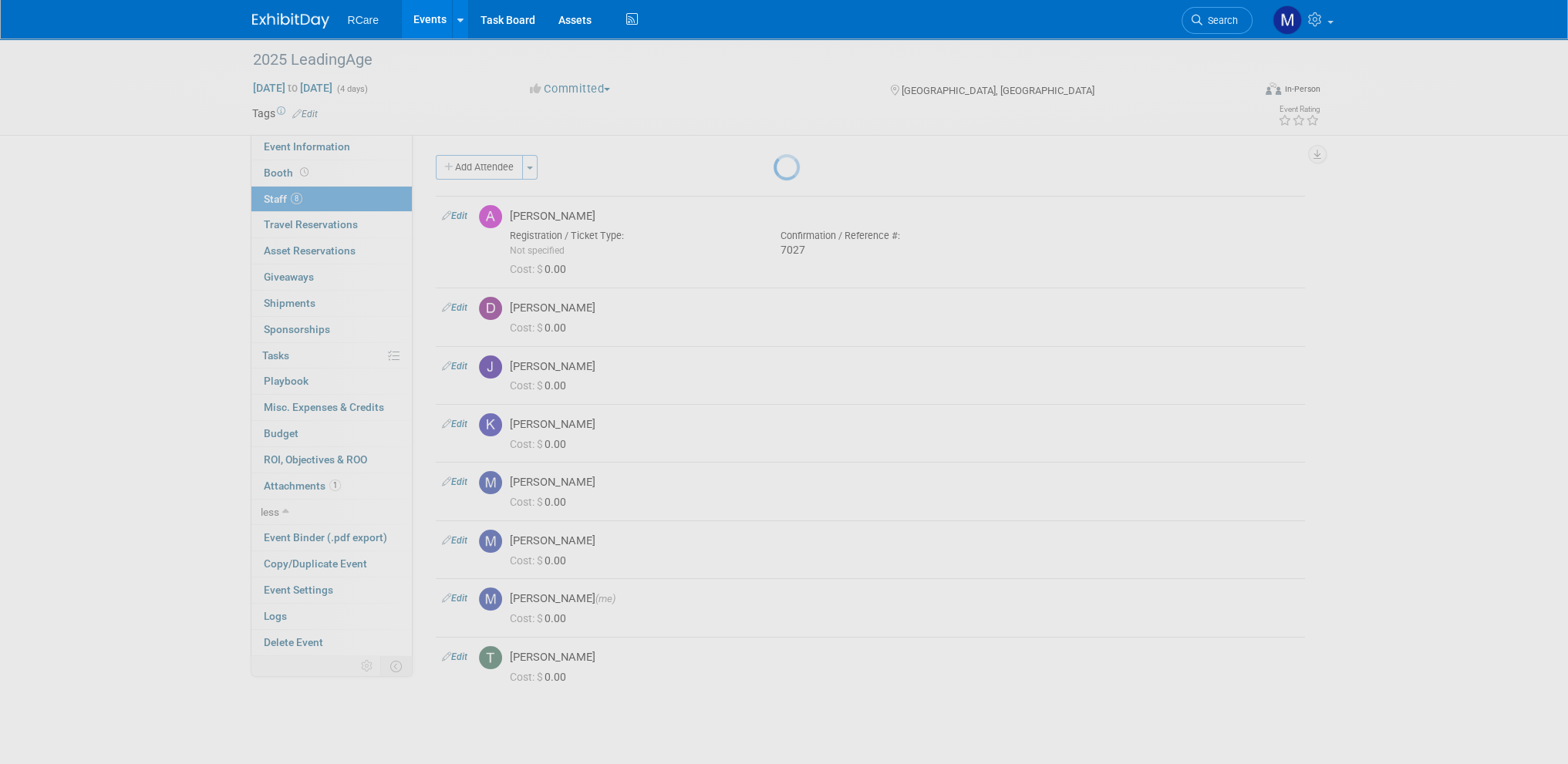
select select "d39ac4dd-1908-43eb-9632-1db47b118b7b"
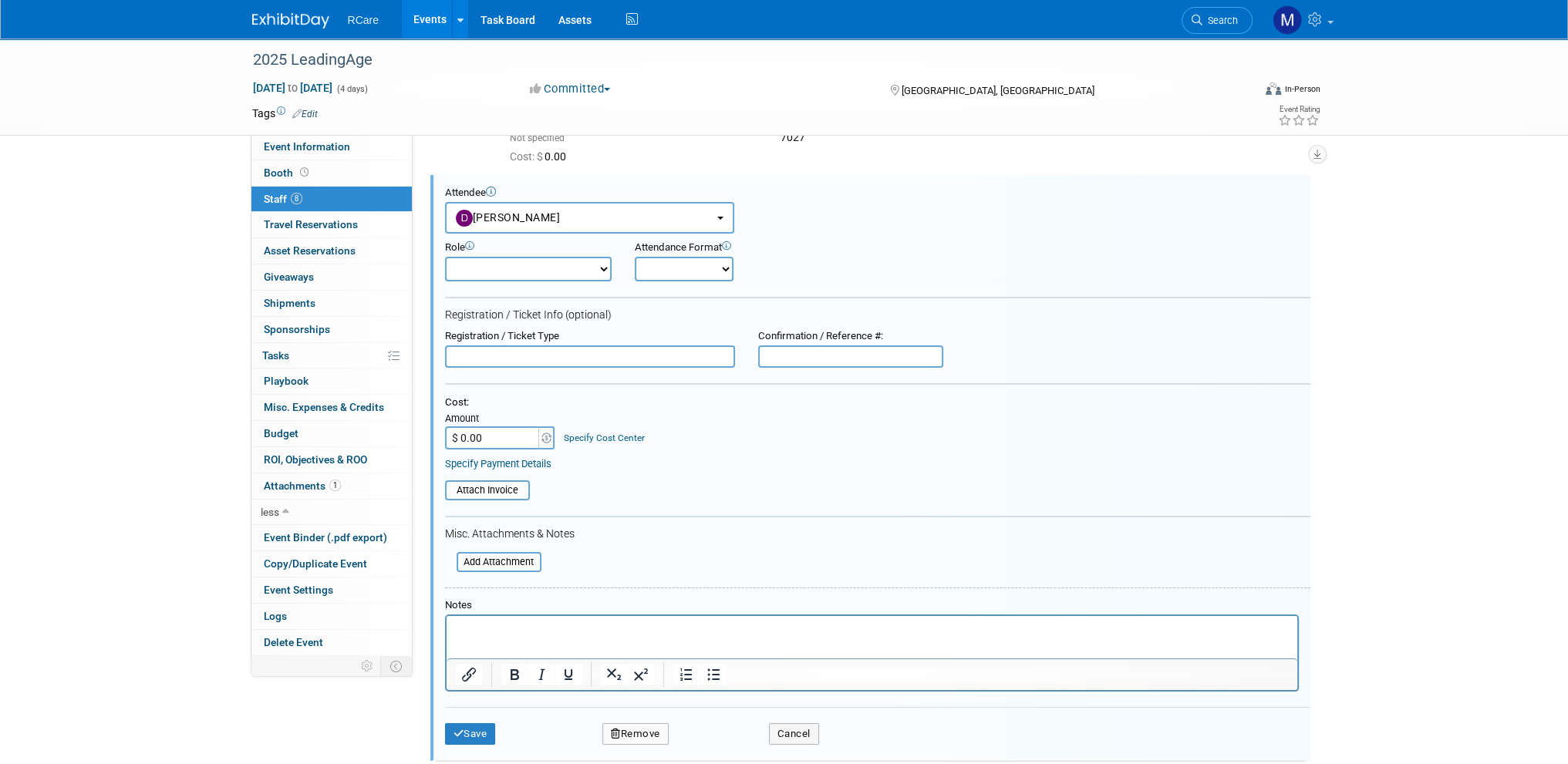
click at [776, 355] on input "text" at bounding box center [850, 357] width 185 height 23
type input "7033"
click at [458, 728] on icon "submit" at bounding box center [459, 733] width 11 height 10
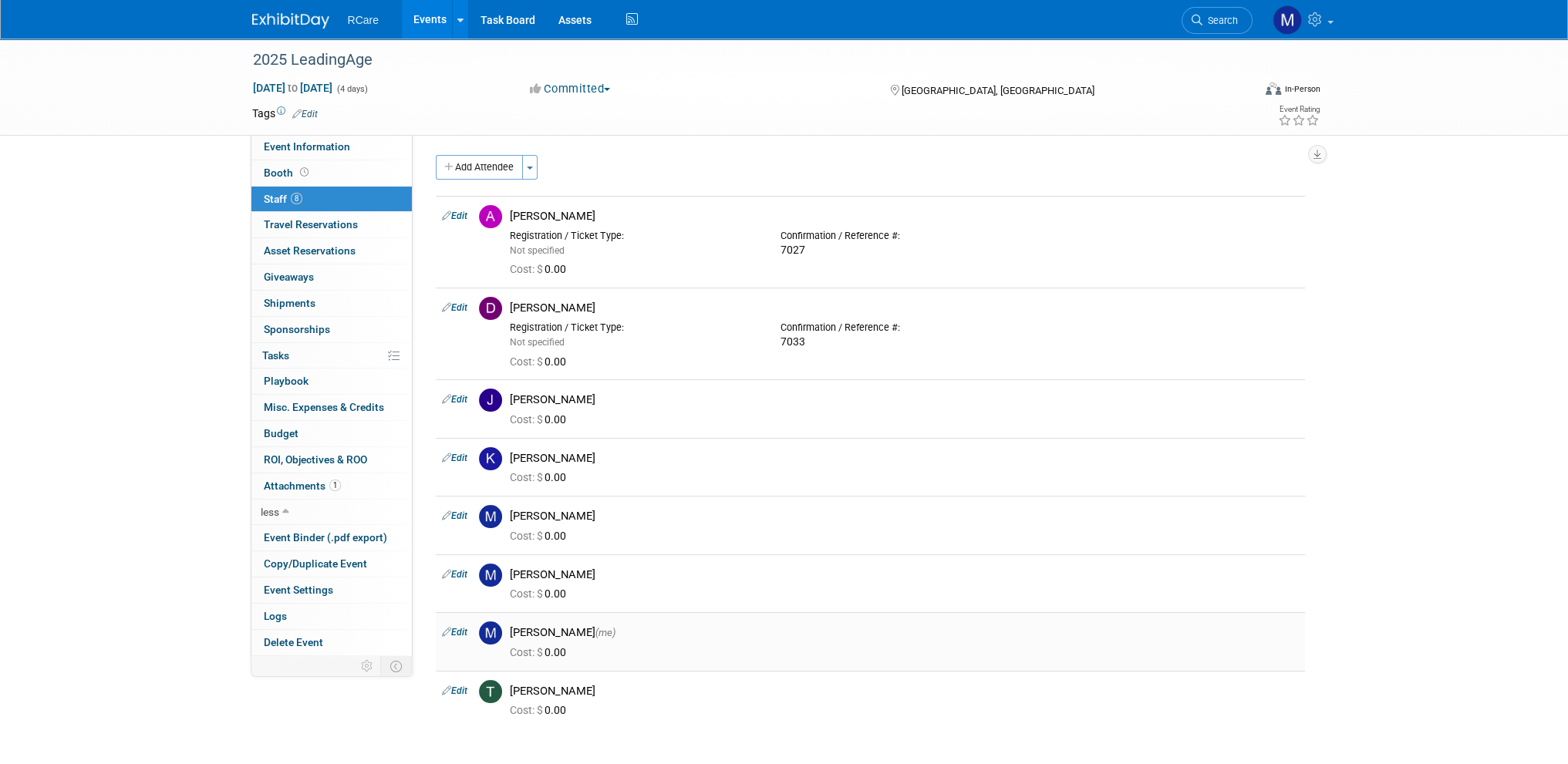
click at [463, 630] on link "Edit" at bounding box center [455, 632] width 26 height 11
select select "2439b0ea-2f80-489b-bf34-8d1c1283ad95"
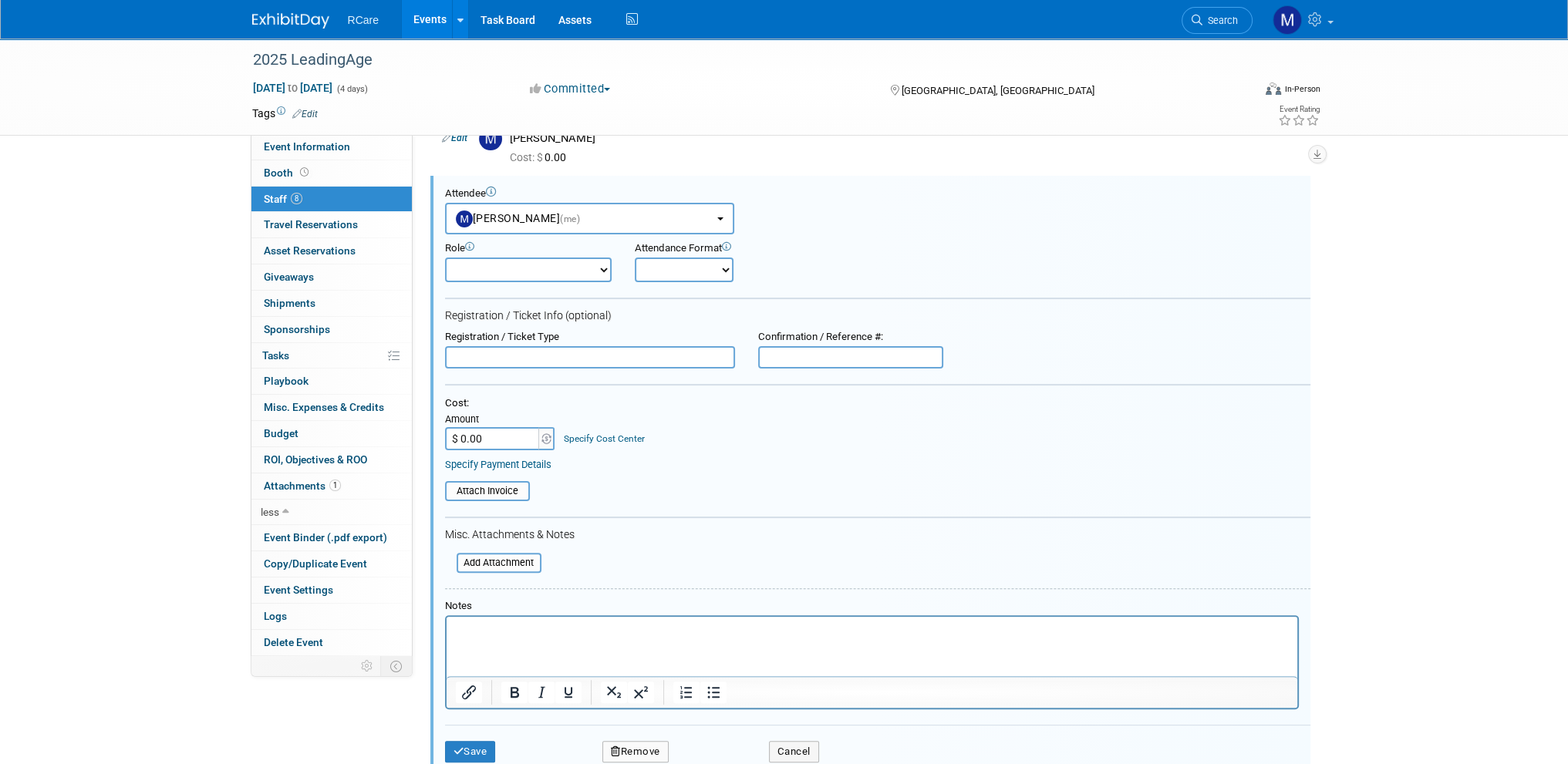
click at [804, 352] on input "text" at bounding box center [850, 358] width 185 height 23
type input "1105"
click at [481, 745] on button "Save" at bounding box center [470, 752] width 51 height 22
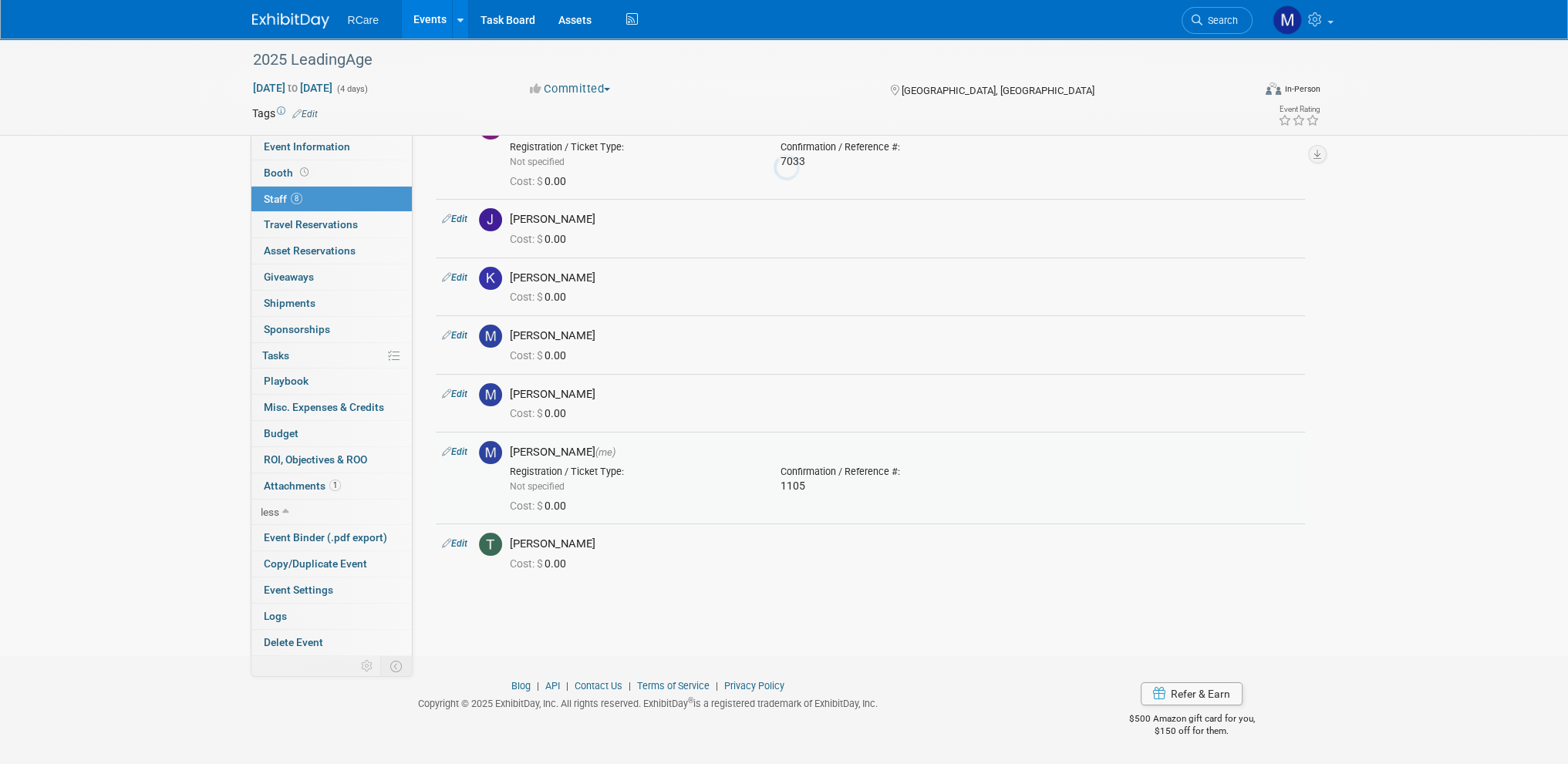
scroll to position [179, 0]
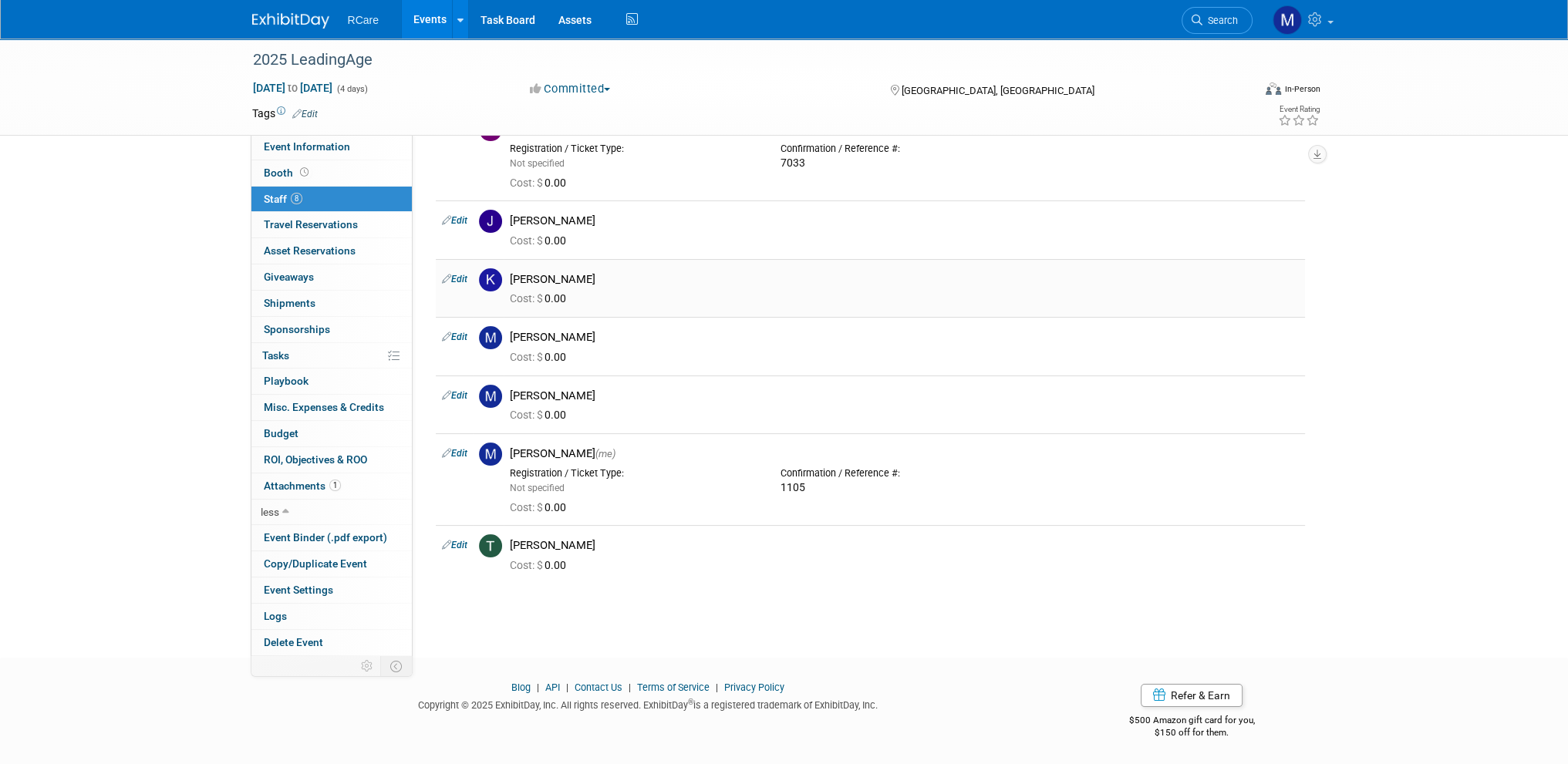
click at [466, 275] on link "Edit" at bounding box center [455, 279] width 26 height 11
select select "798828dd-1397-4de9-85dd-0e5ce3333727"
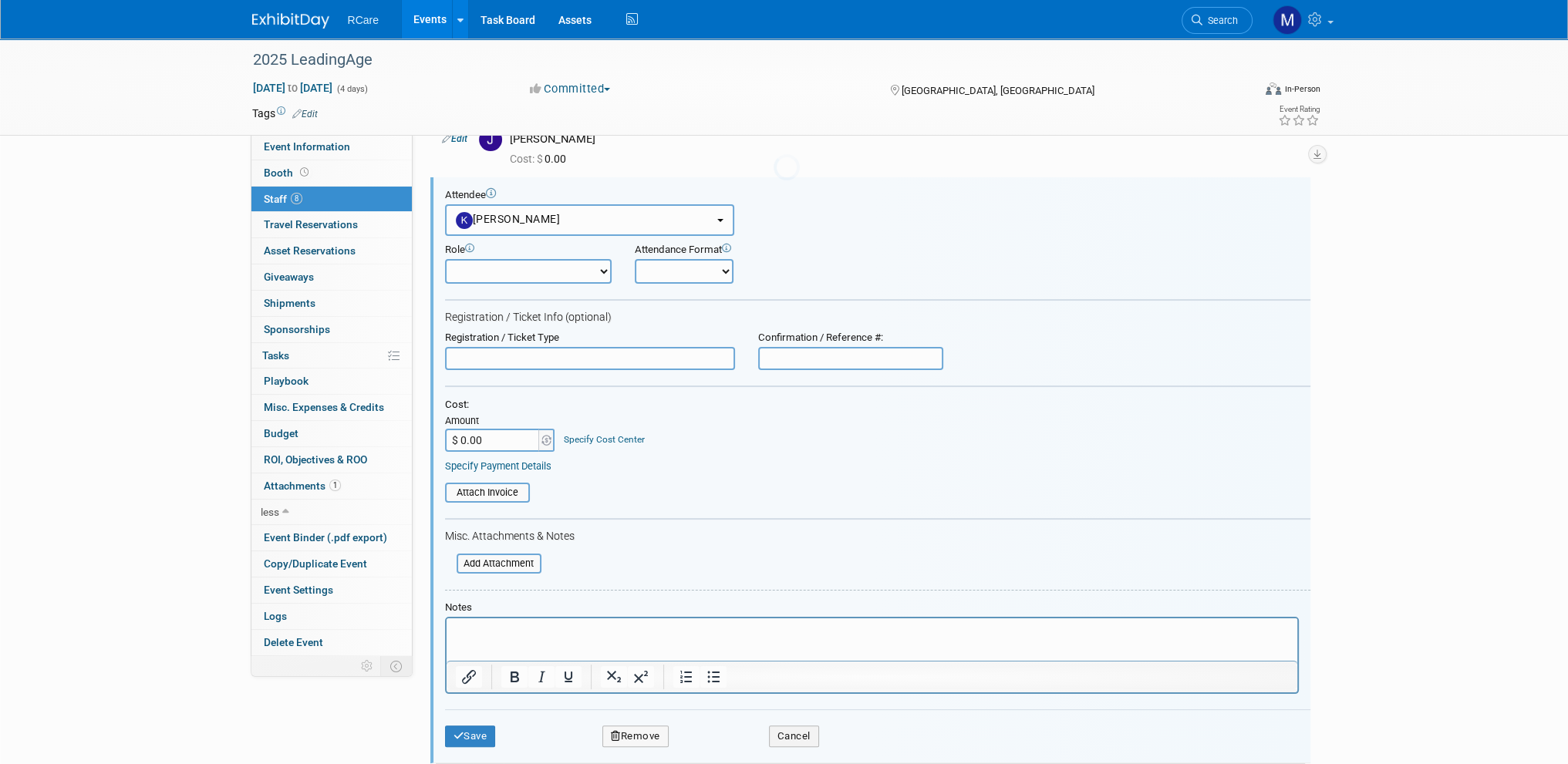
scroll to position [0, 0]
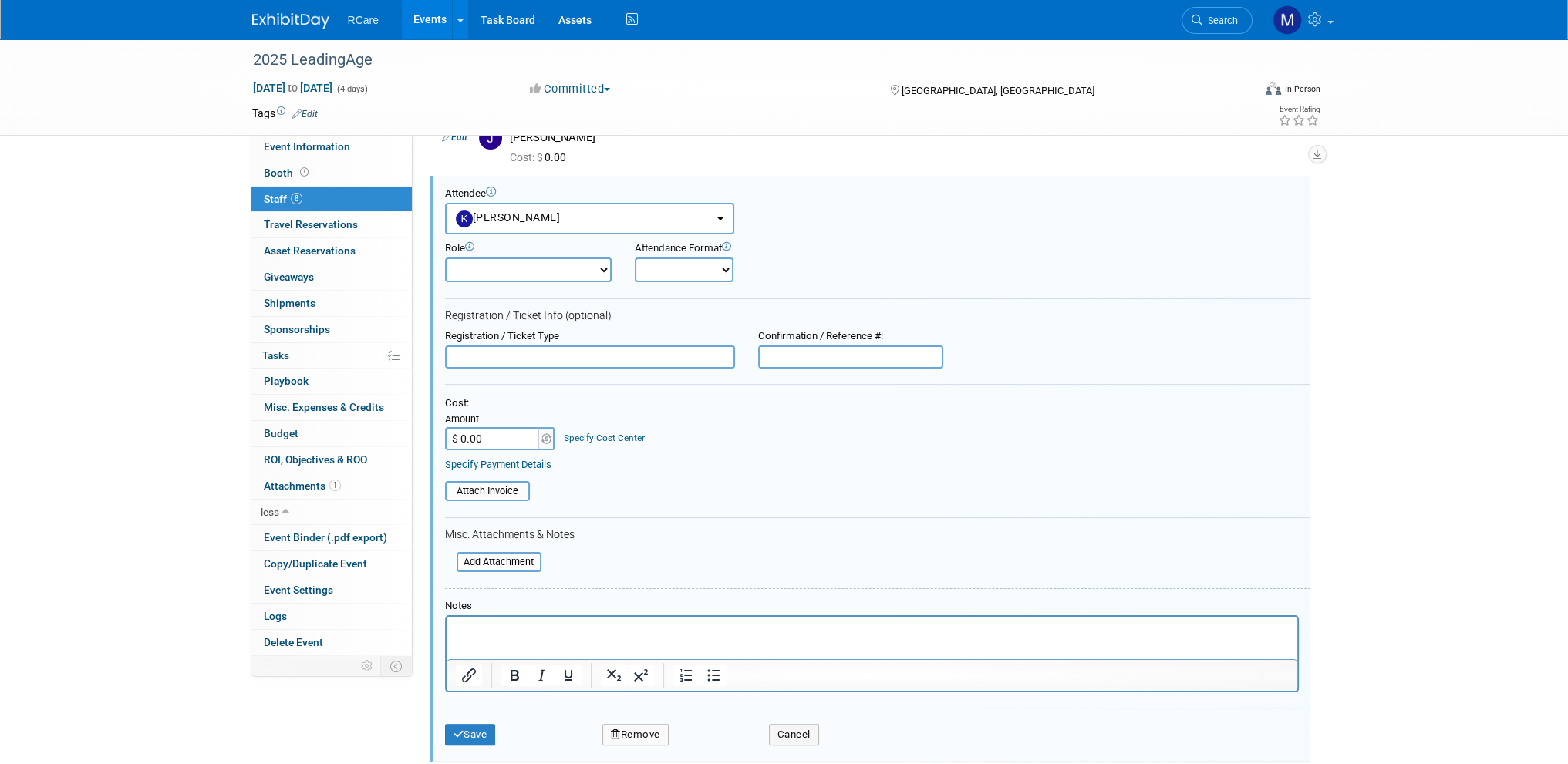
click at [771, 336] on div "Confirmation / Reference #:" at bounding box center [850, 336] width 185 height 13
click at [775, 351] on input "text" at bounding box center [850, 357] width 185 height 23
type input "7028"
click at [488, 732] on button "Save" at bounding box center [470, 735] width 51 height 22
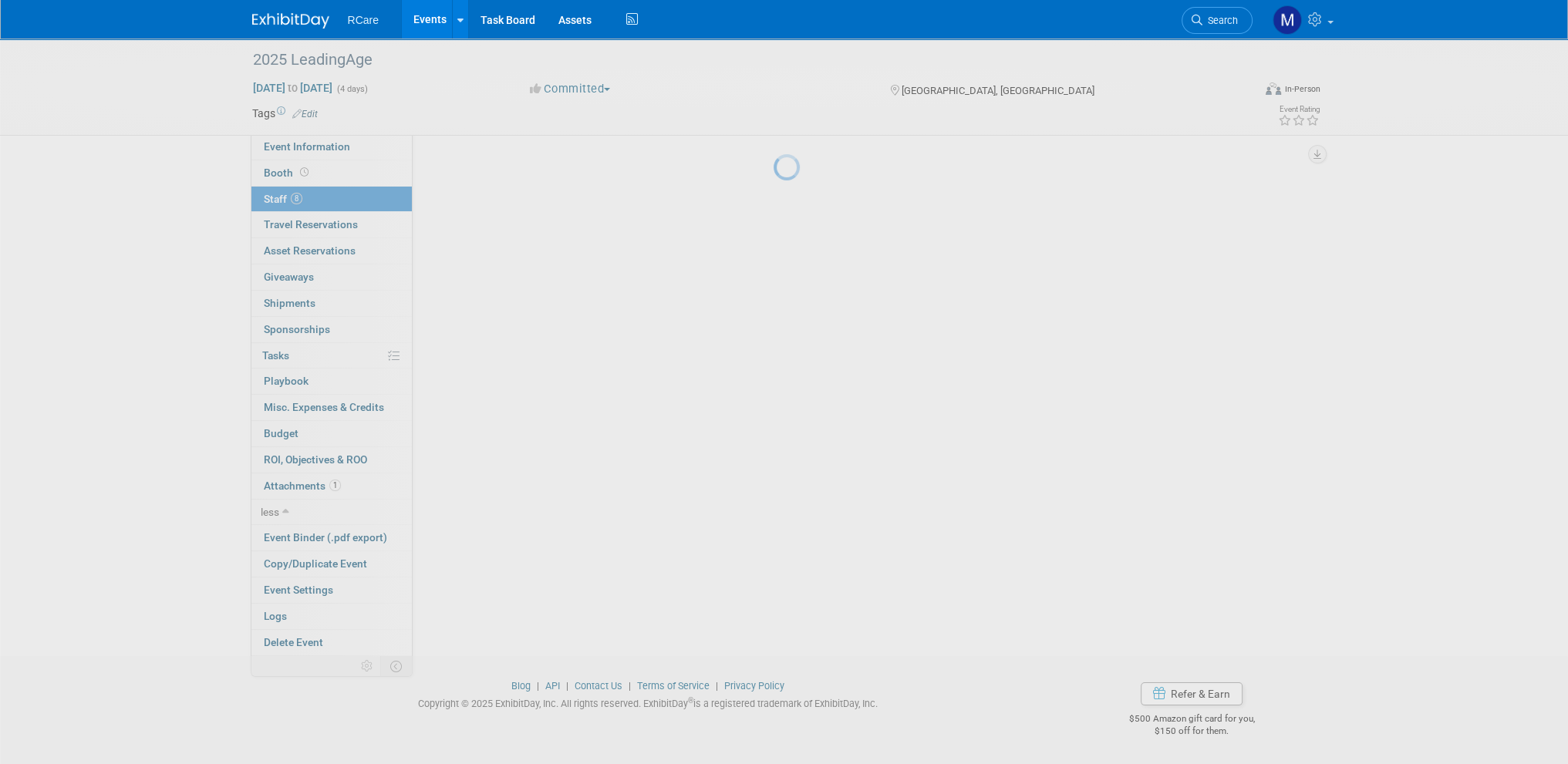
scroll to position [213, 0]
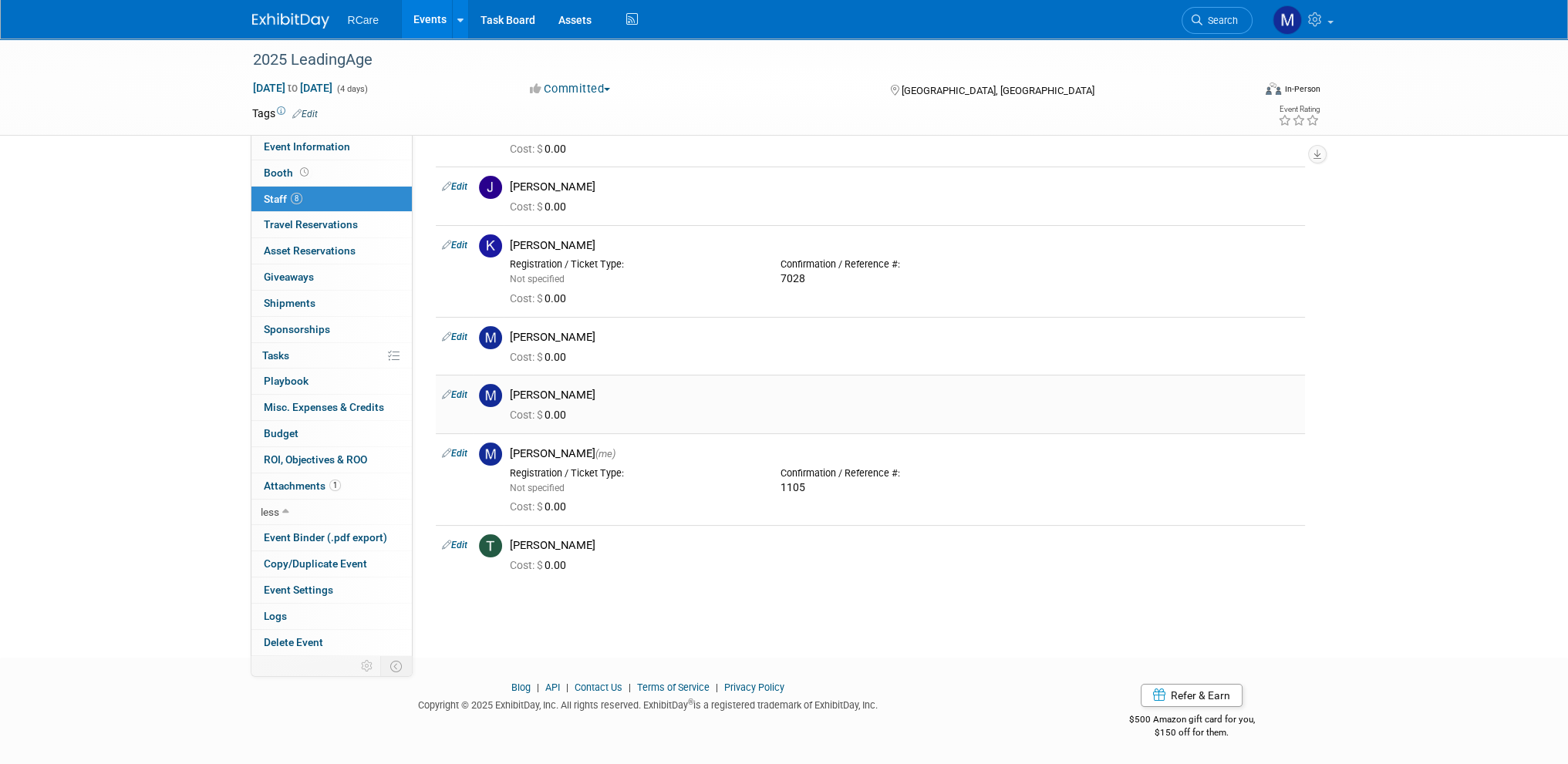
click at [461, 394] on link "Edit" at bounding box center [455, 394] width 26 height 11
select select "2fcab868-0535-4b62-844e-7c79024c971e"
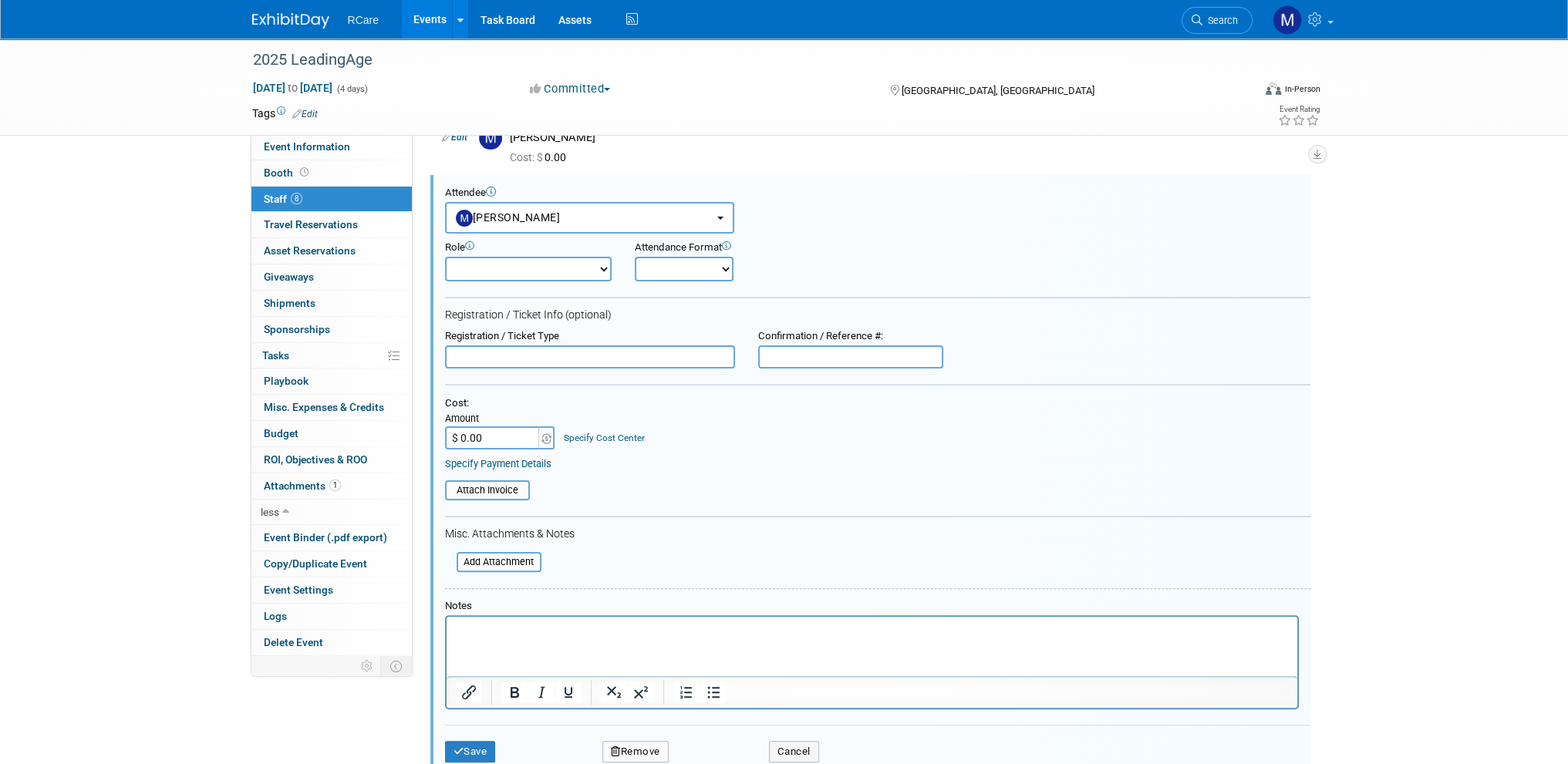
scroll to position [0, 0]
click at [804, 357] on input "text" at bounding box center [850, 357] width 185 height 23
type input "7030"
click at [477, 741] on button "Save" at bounding box center [470, 752] width 51 height 22
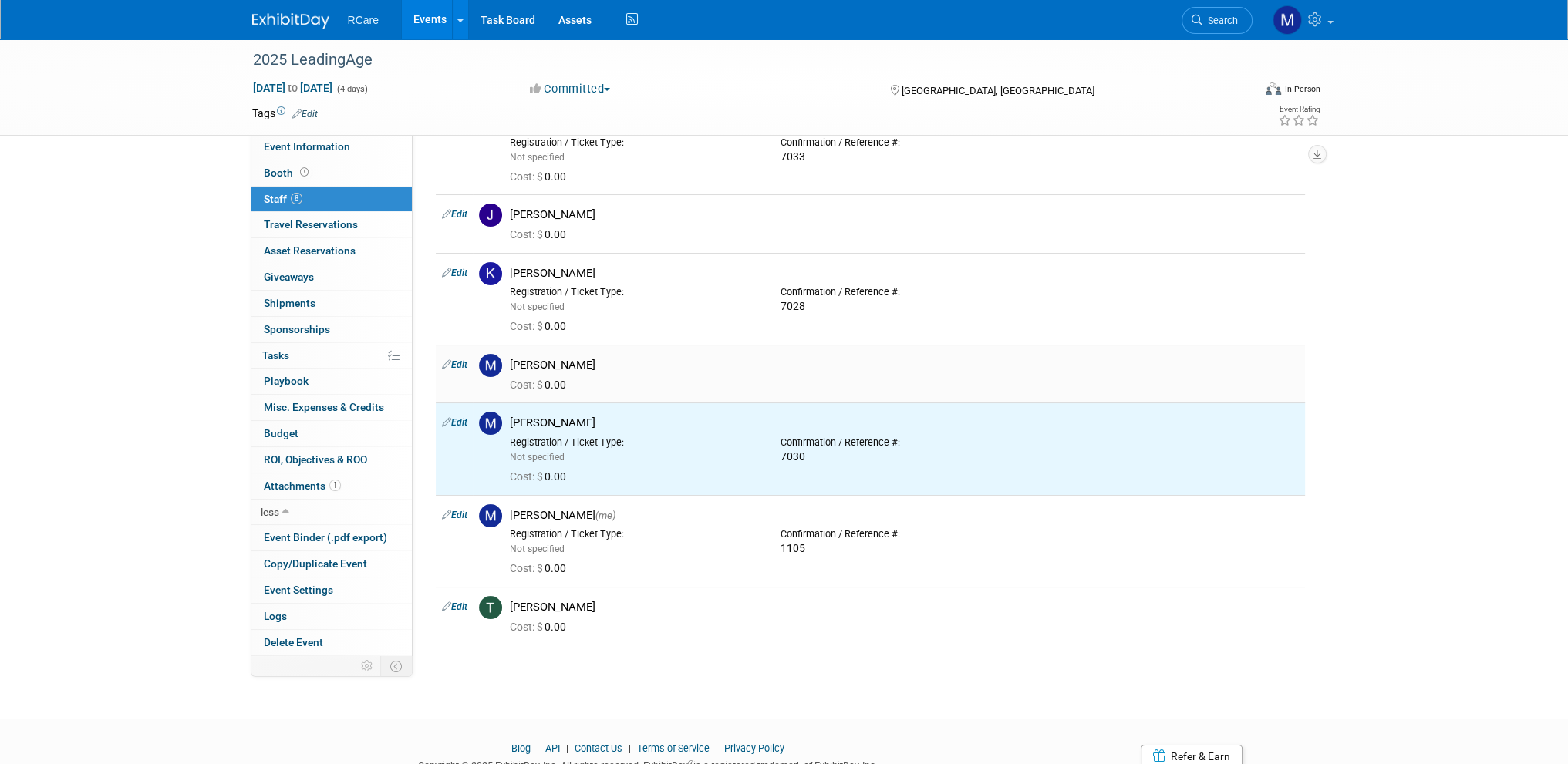
scroll to position [169, 0]
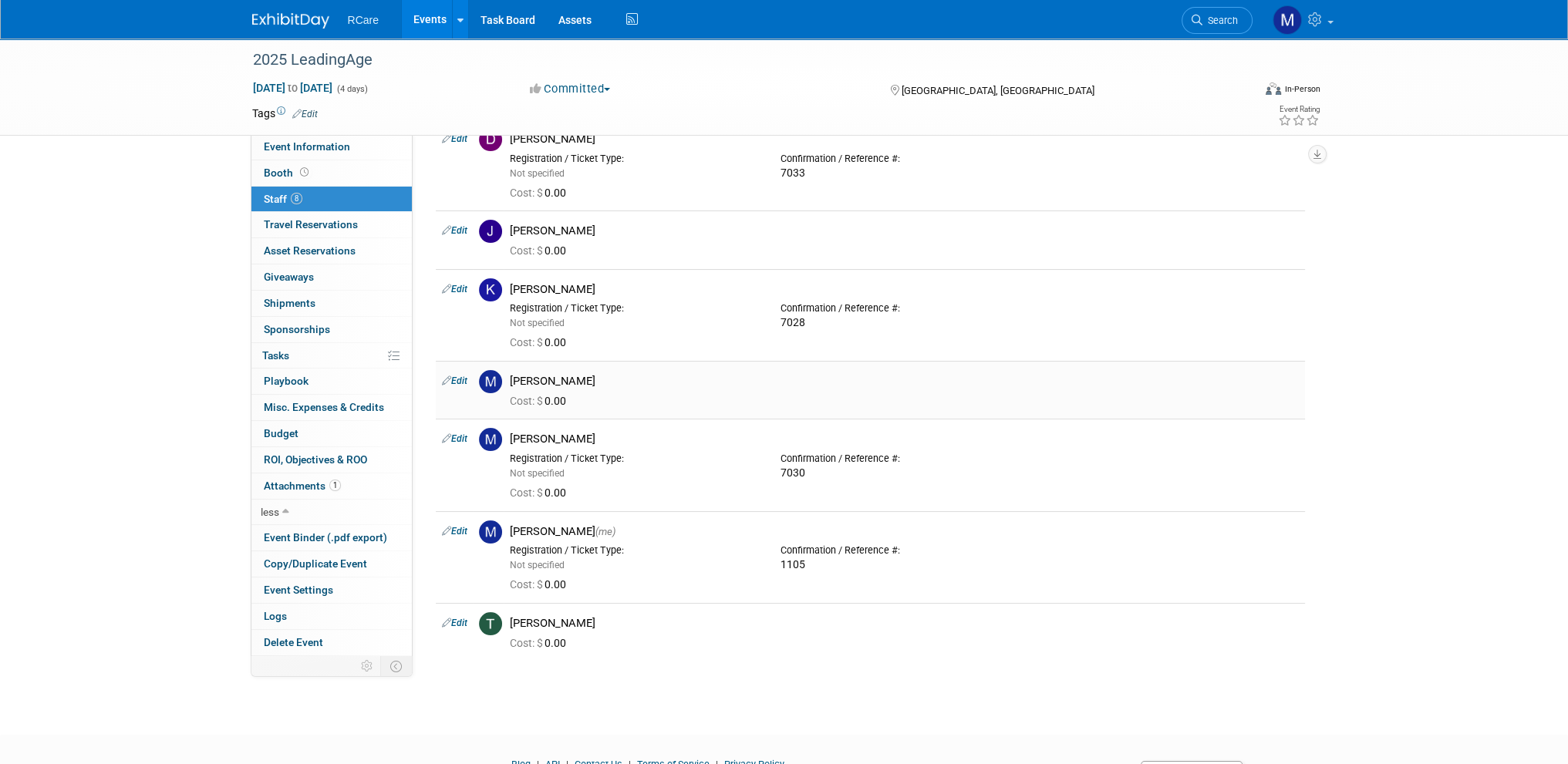
click at [456, 376] on link "Edit" at bounding box center [455, 381] width 26 height 11
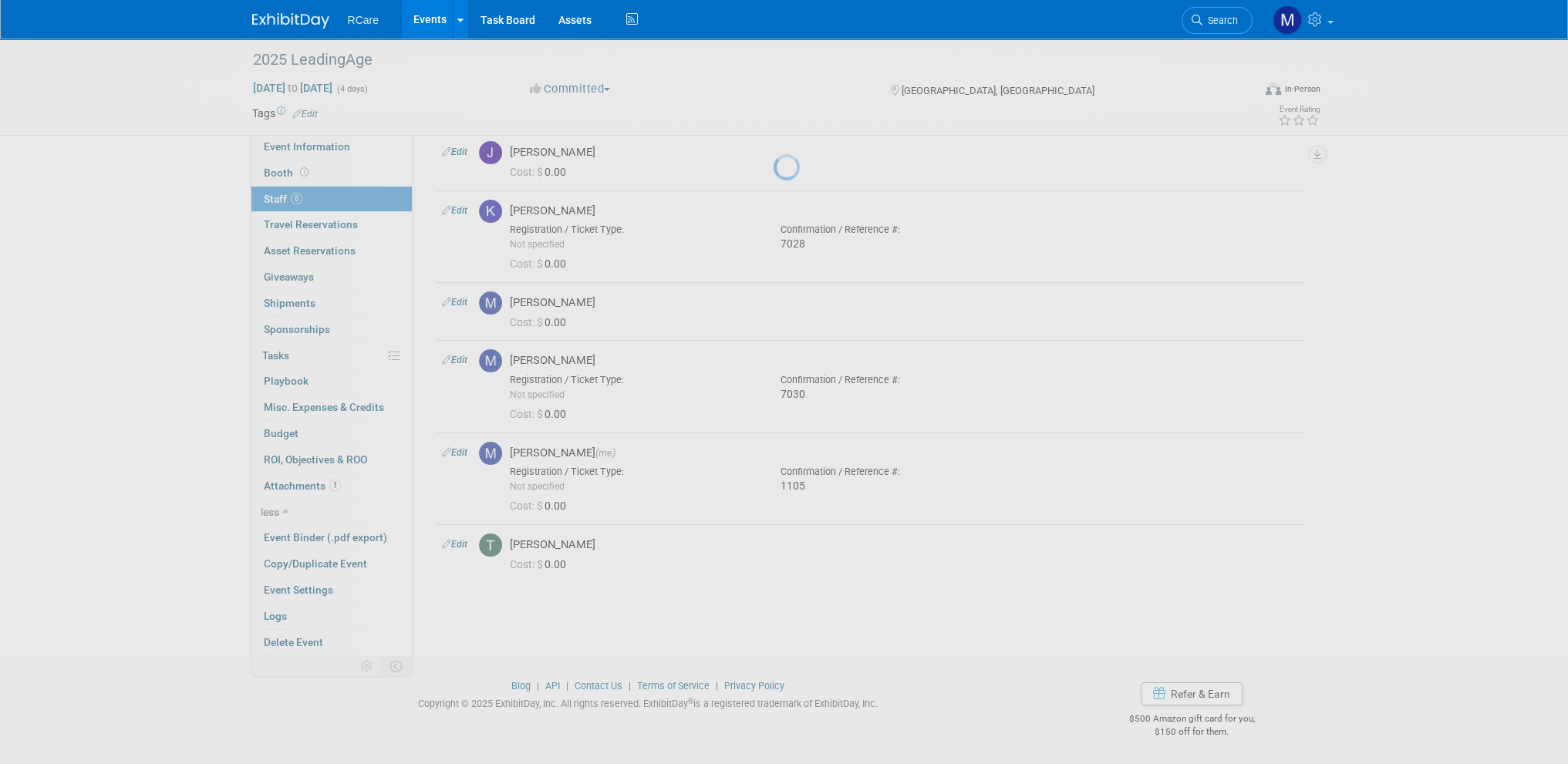
select select "0a27e23f-0a95-4f09-8af4-2edd41100be4"
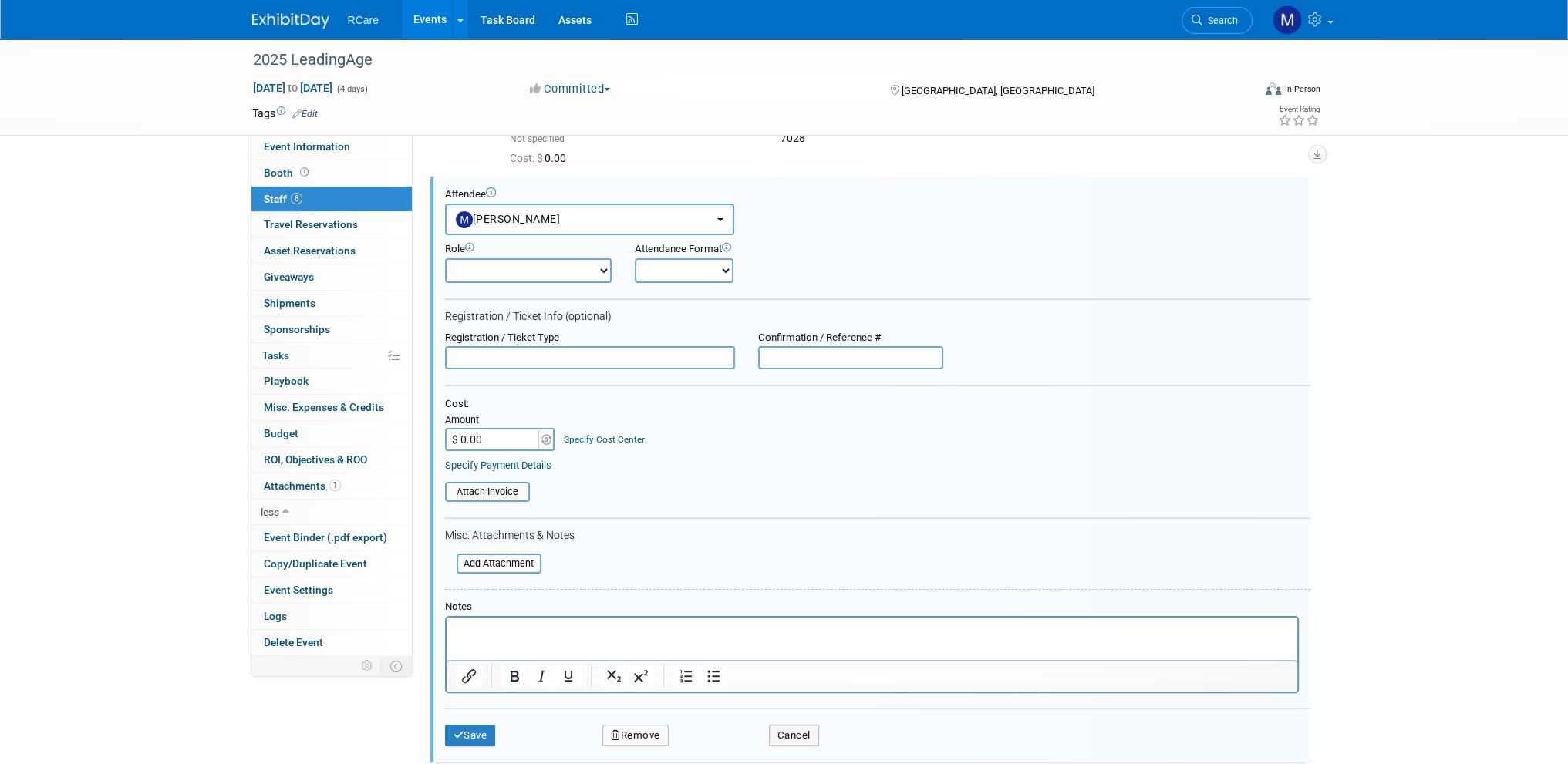
scroll to position [355, 0]
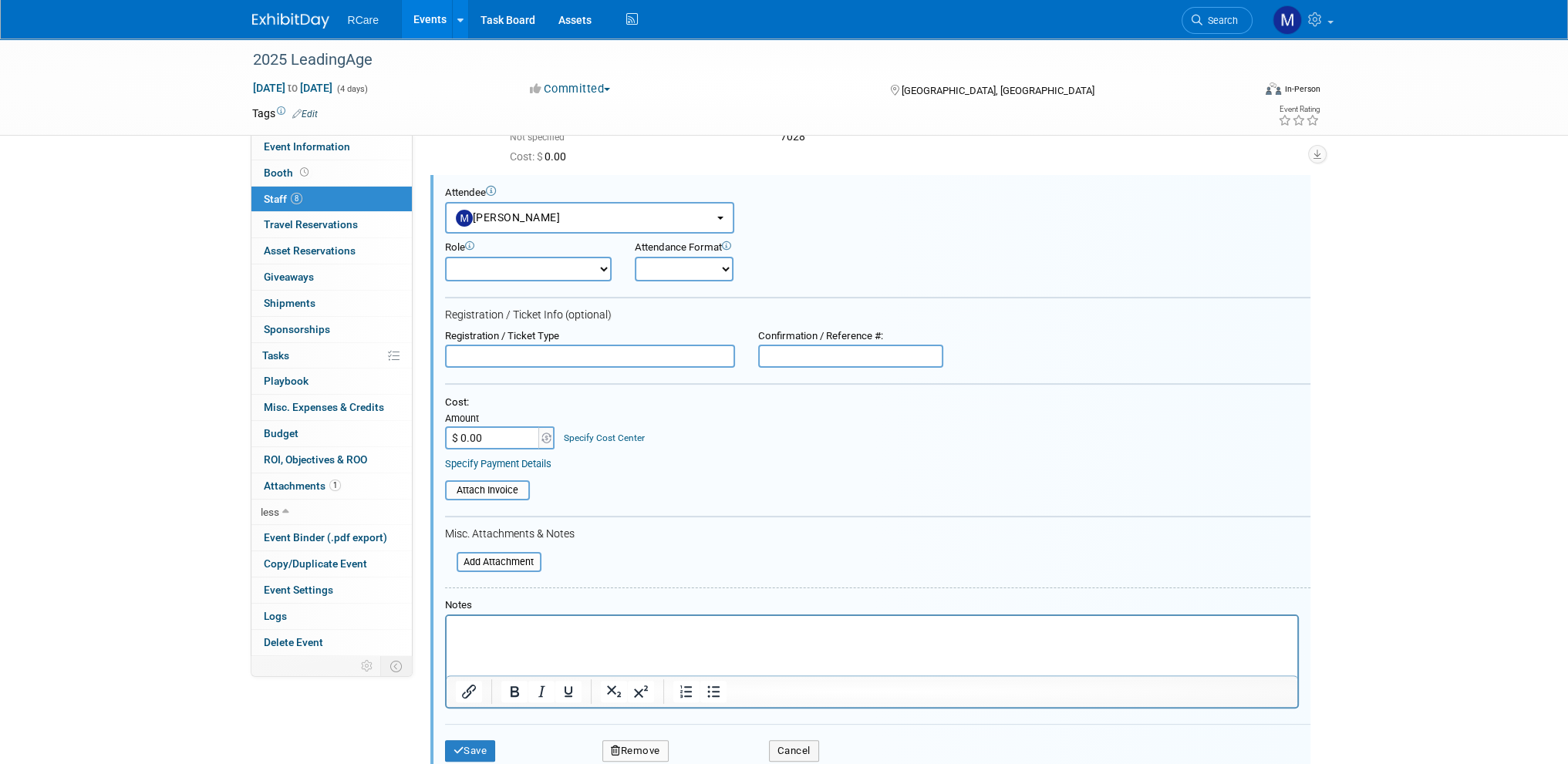
click at [787, 352] on input "text" at bounding box center [850, 356] width 185 height 23
type input "7031"
click at [478, 744] on button "Save" at bounding box center [470, 751] width 51 height 22
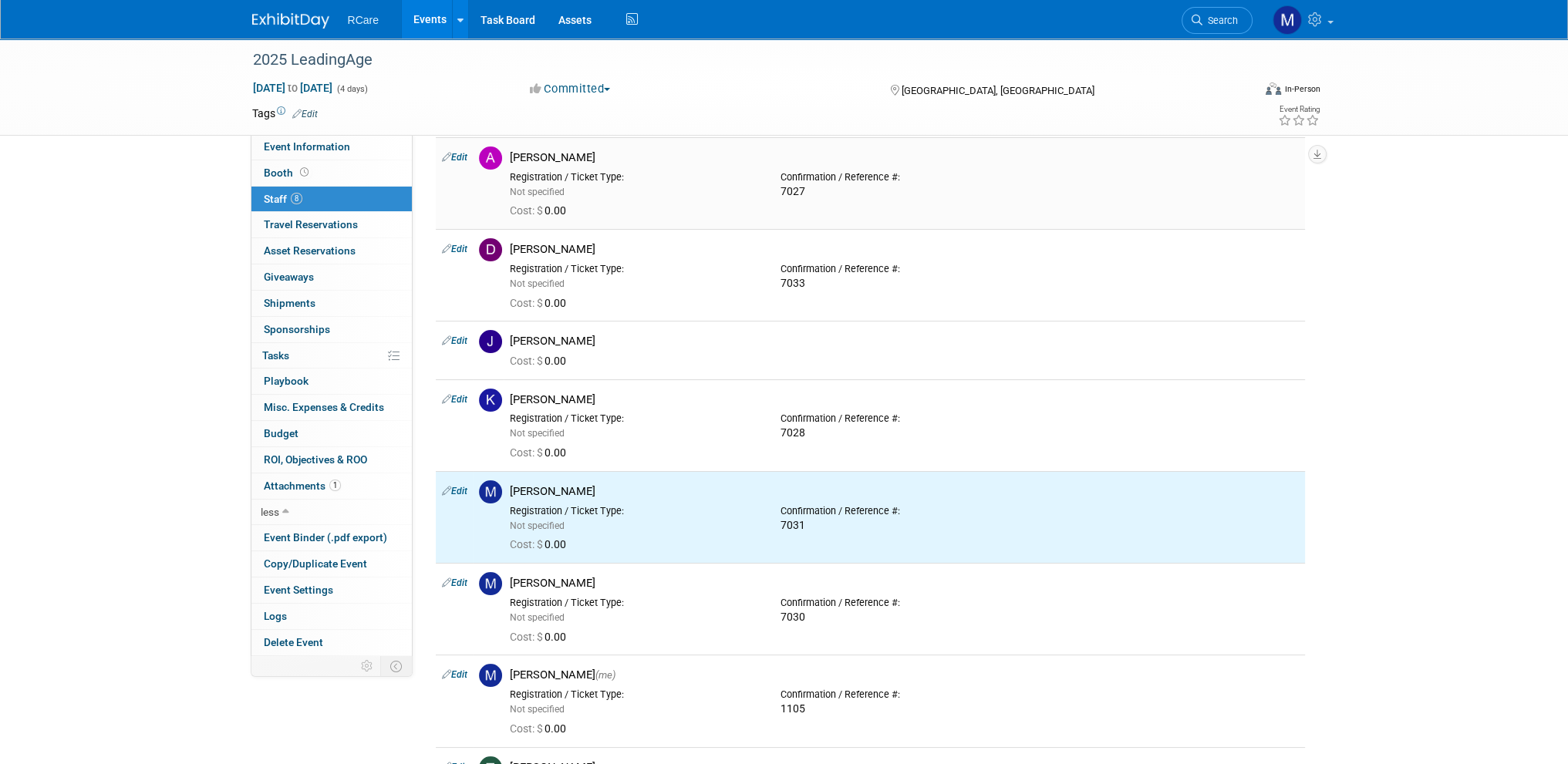
scroll to position [48, 0]
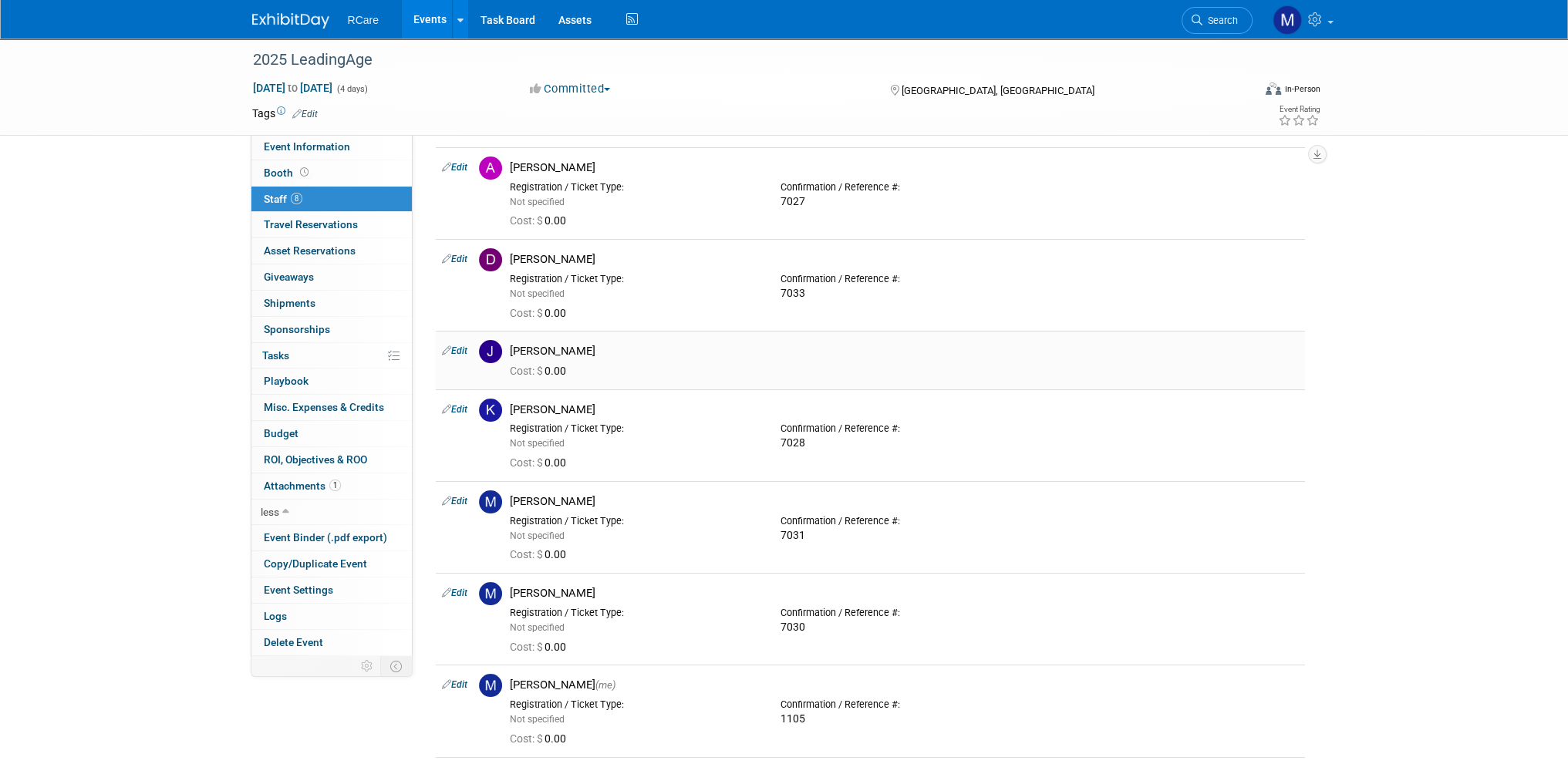
click at [456, 353] on link "Edit" at bounding box center [455, 351] width 26 height 11
select select "5312d71c-9b82-49e8-b950-23b0557850c9"
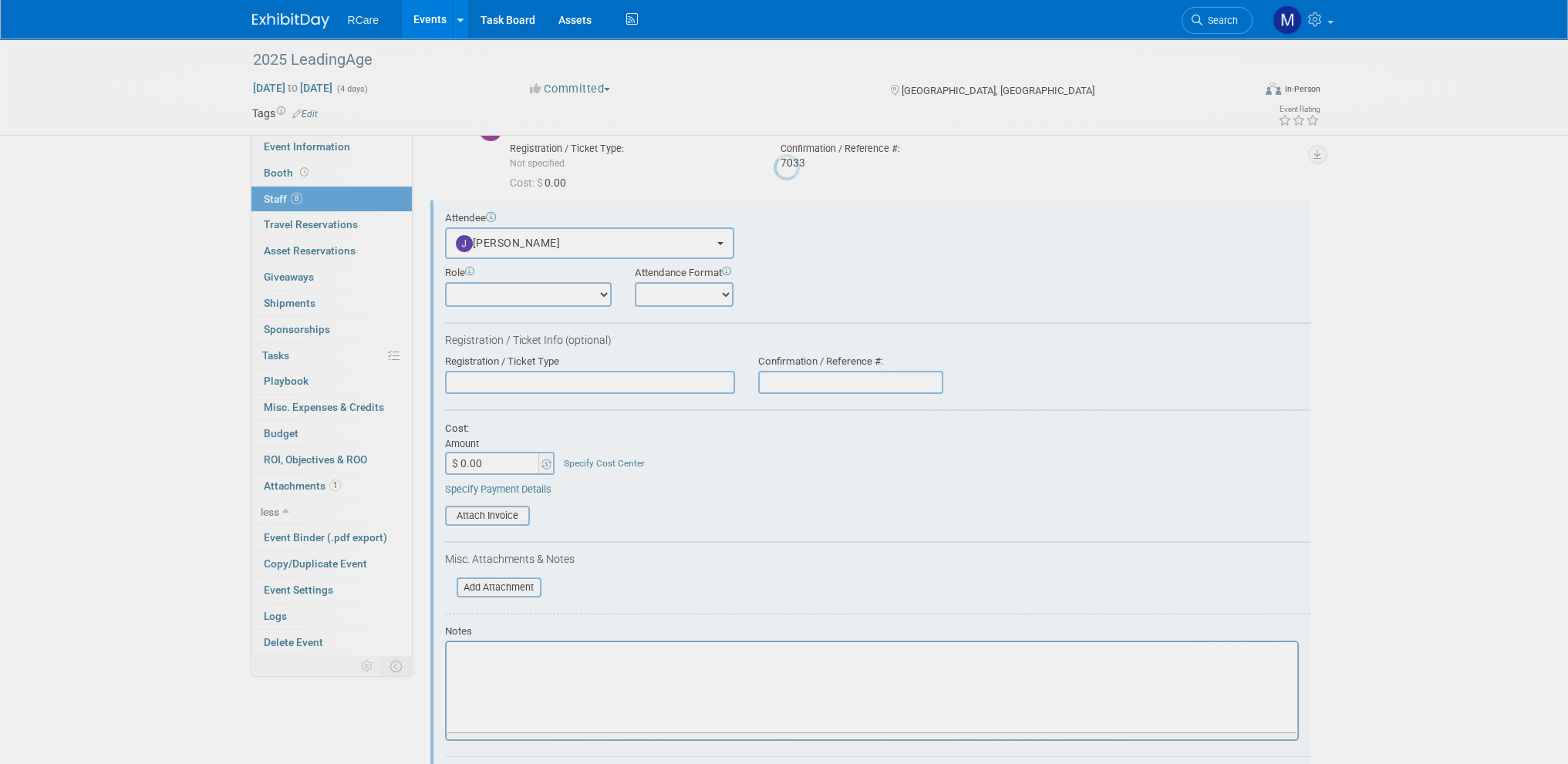
scroll to position [0, 0]
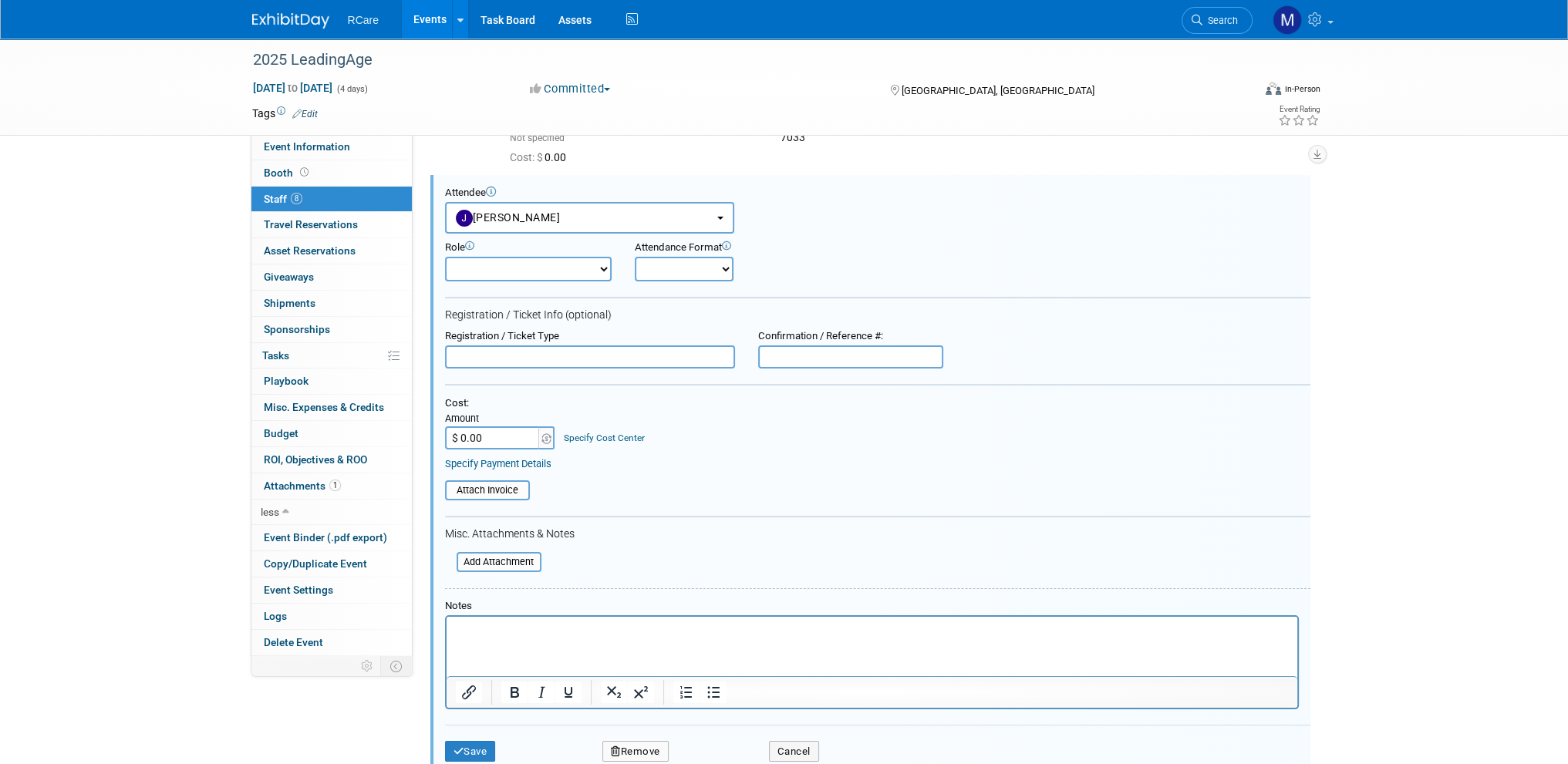
click at [786, 350] on input "text" at bounding box center [850, 357] width 185 height 23
type input "7032"
click at [473, 749] on button "Save" at bounding box center [470, 752] width 51 height 22
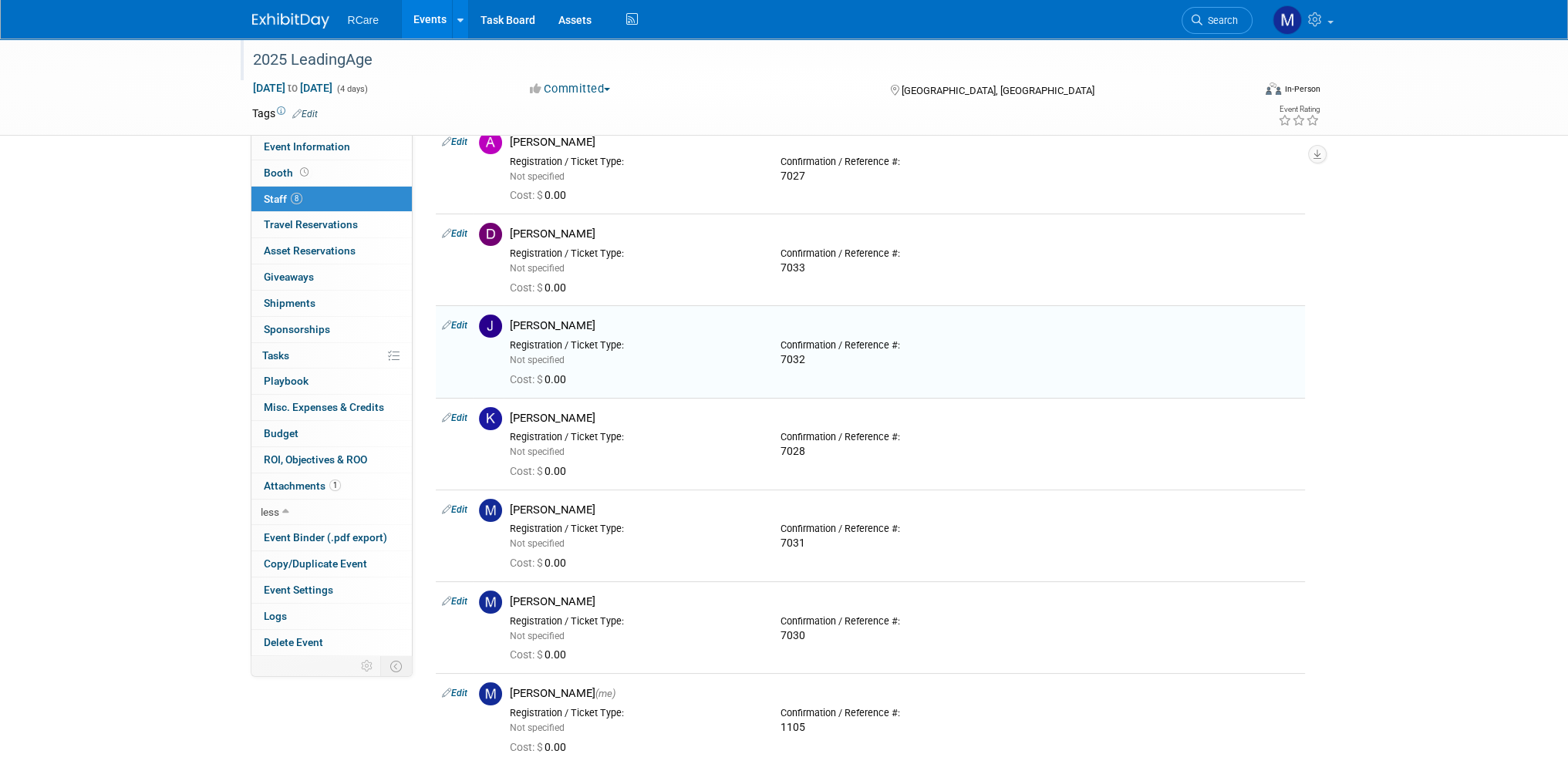
scroll to position [154, 0]
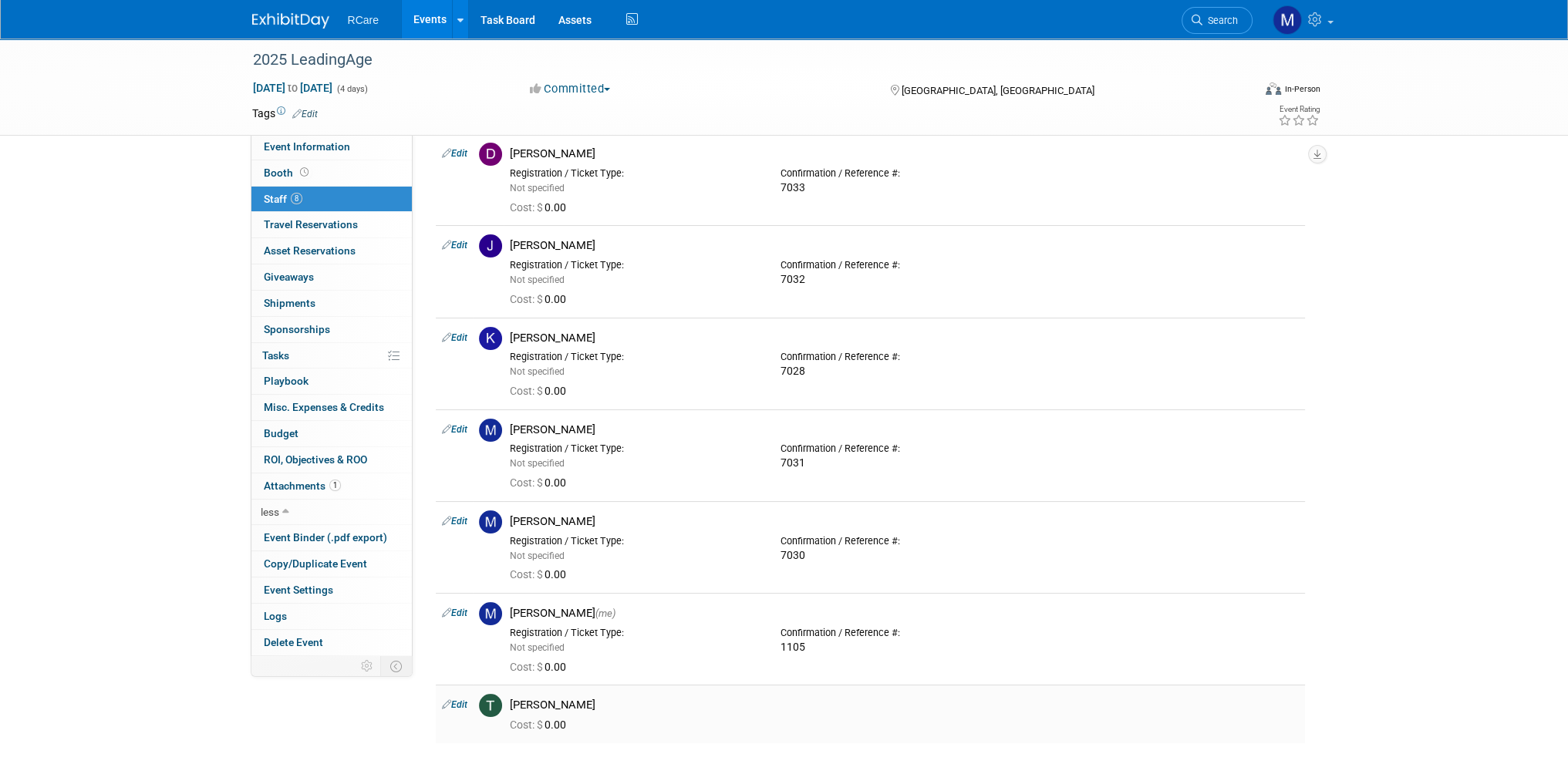
click at [456, 705] on link "Edit" at bounding box center [455, 705] width 26 height 11
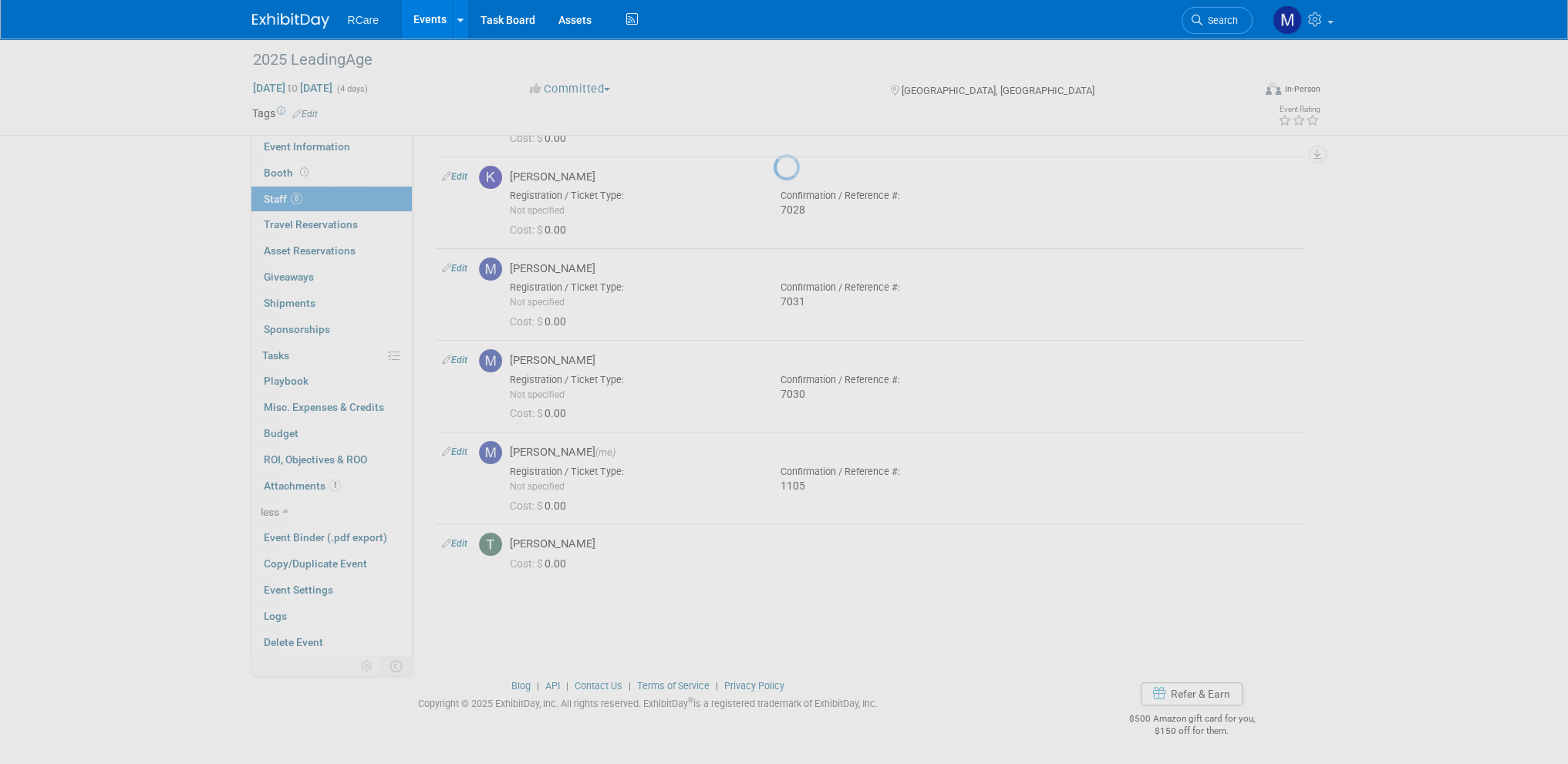
select select "c8d95429-9ecc-4ed6-9860-4522a1364929"
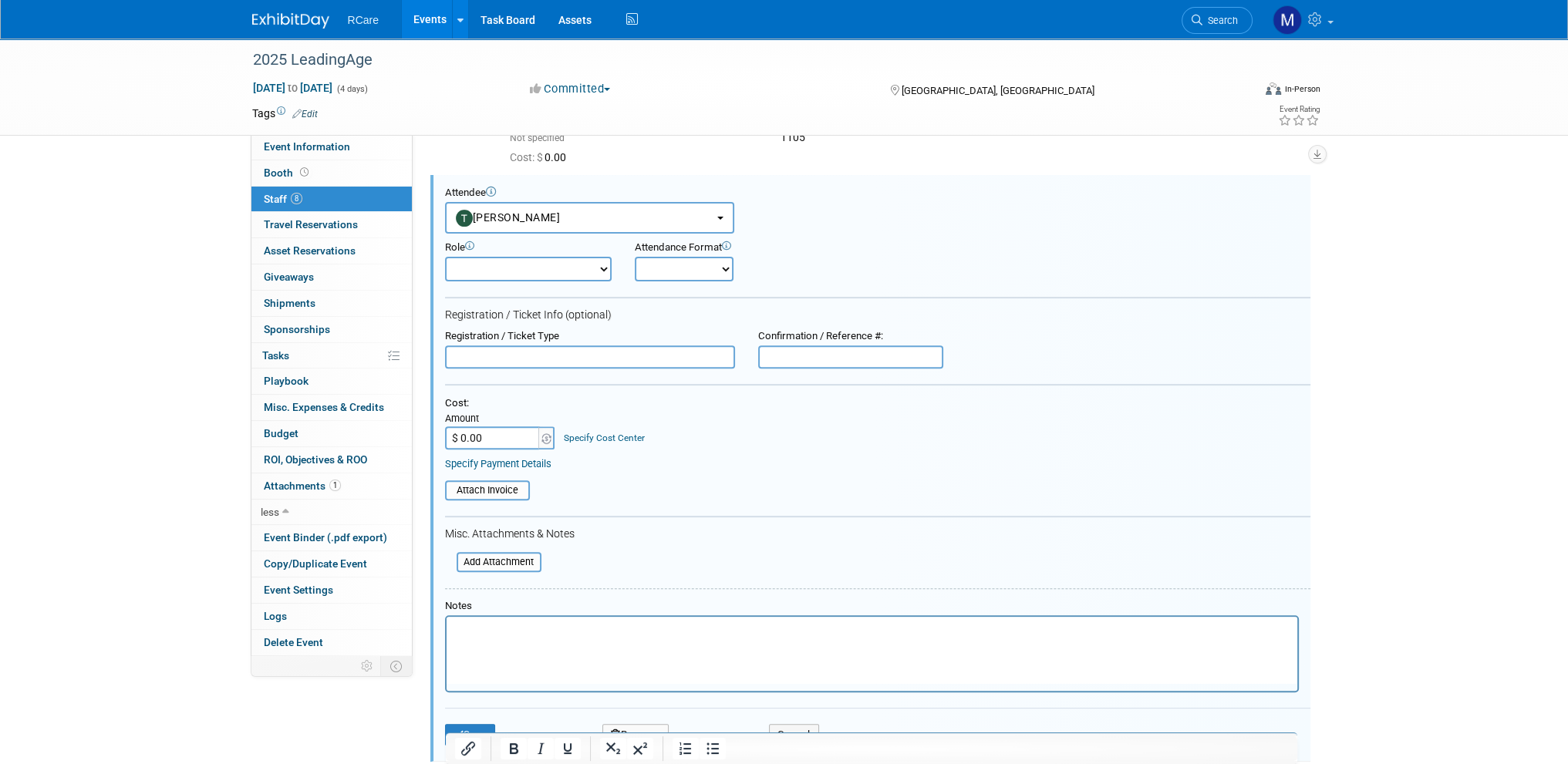
scroll to position [0, 0]
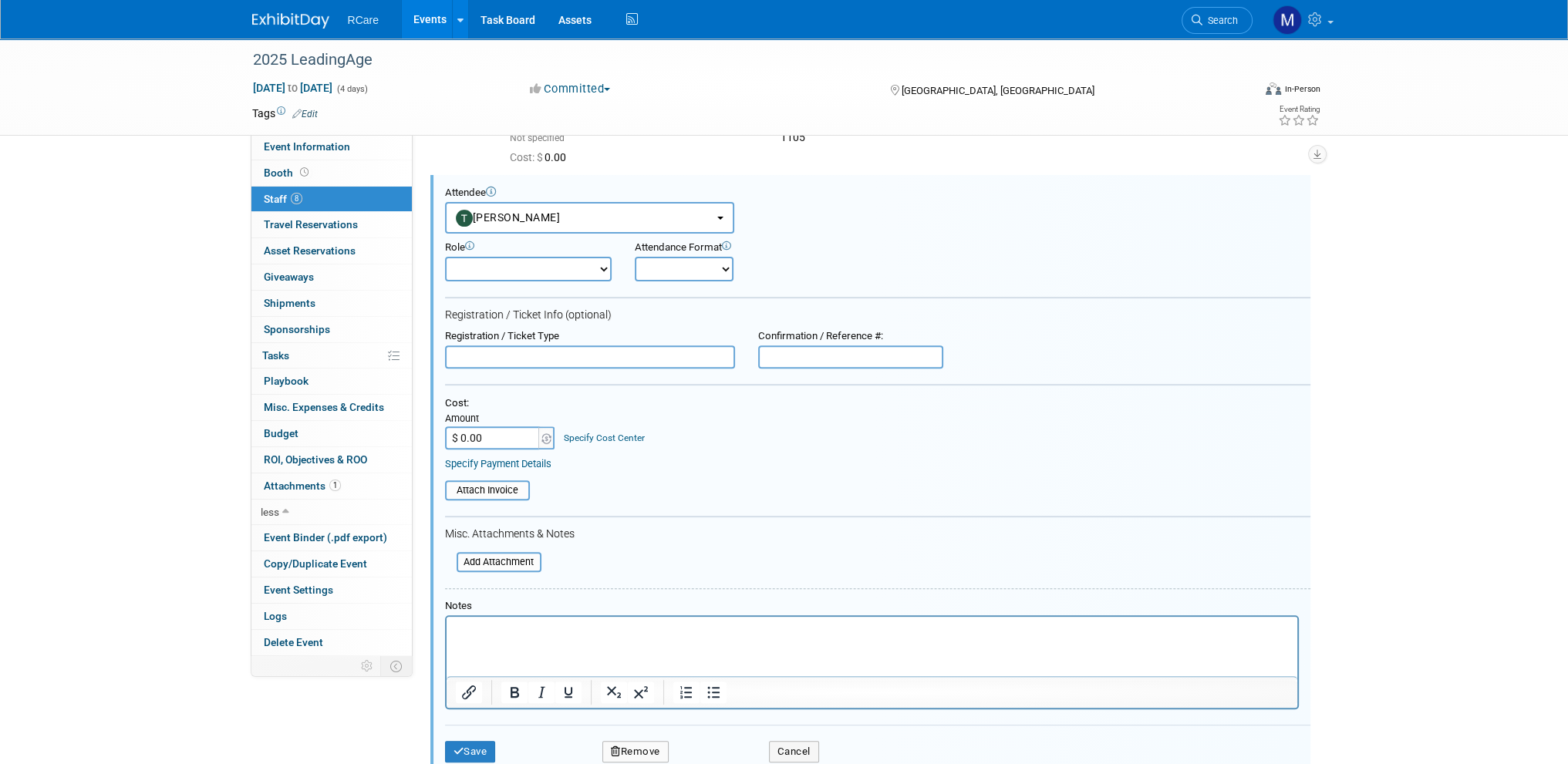
click at [834, 355] on input "text" at bounding box center [850, 357] width 185 height 23
type input "7034"
click at [471, 745] on button "Save" at bounding box center [470, 752] width 51 height 22
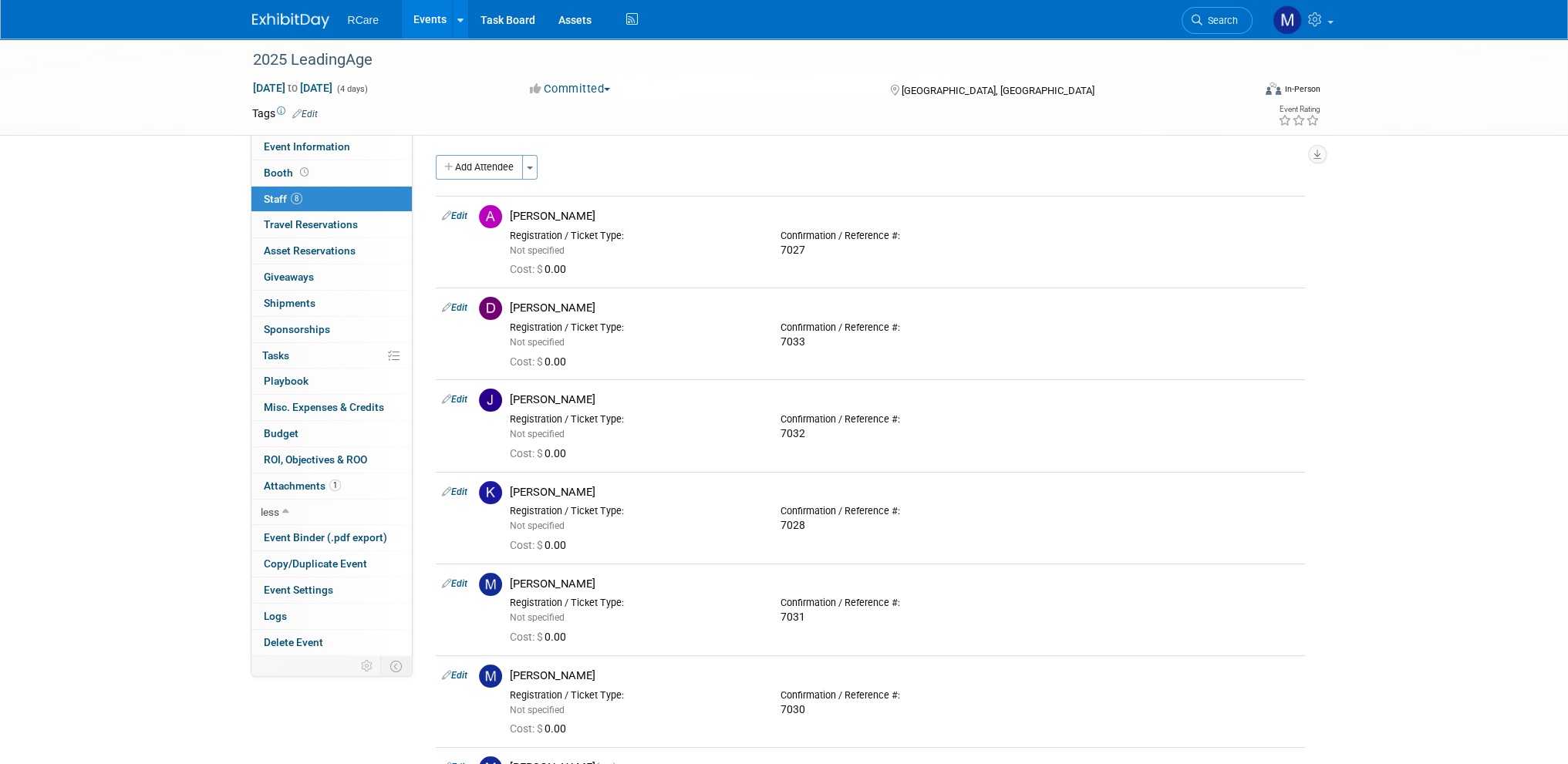
click at [414, 19] on link "Events" at bounding box center [430, 19] width 56 height 38
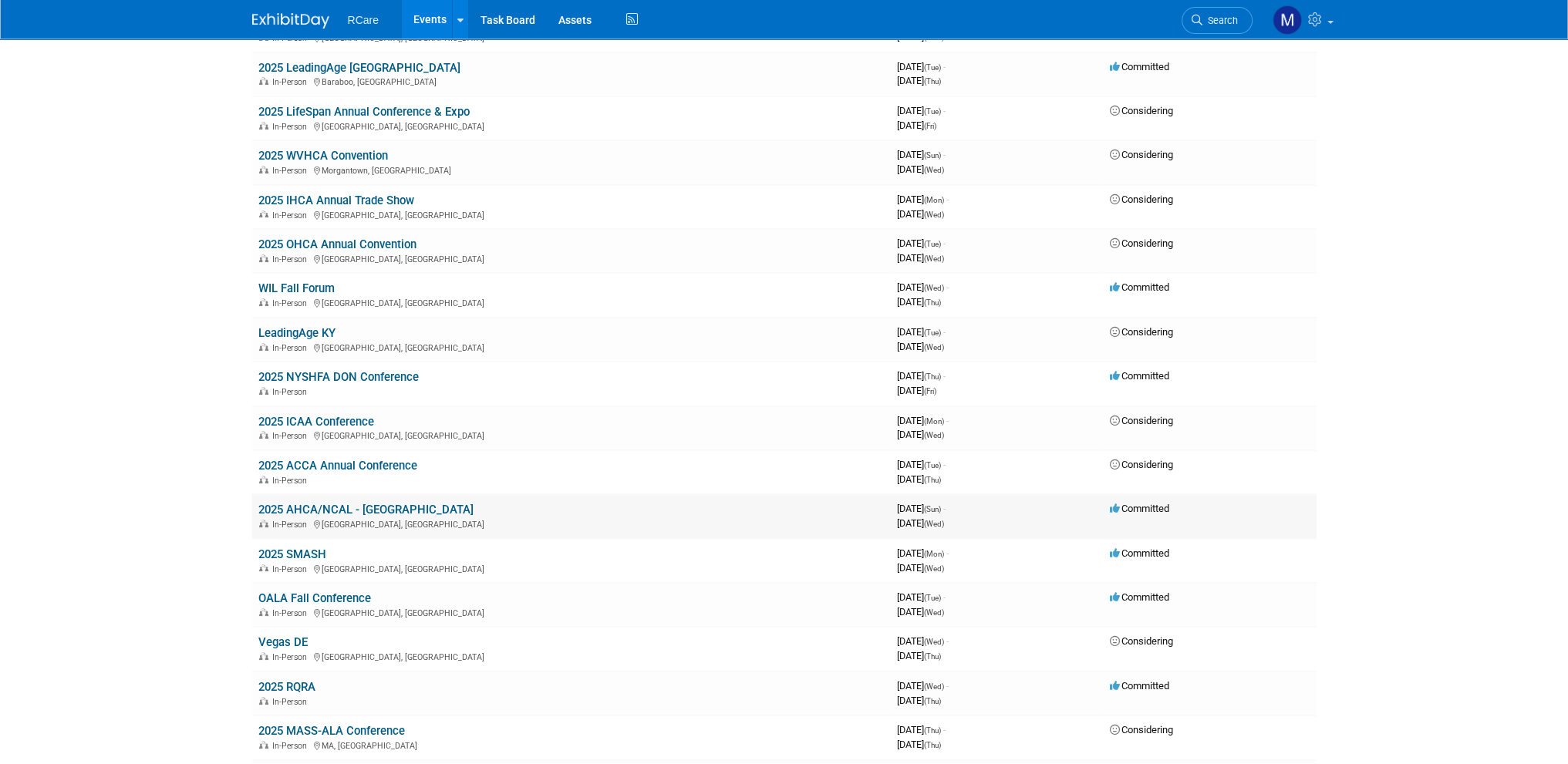
scroll to position [232, 0]
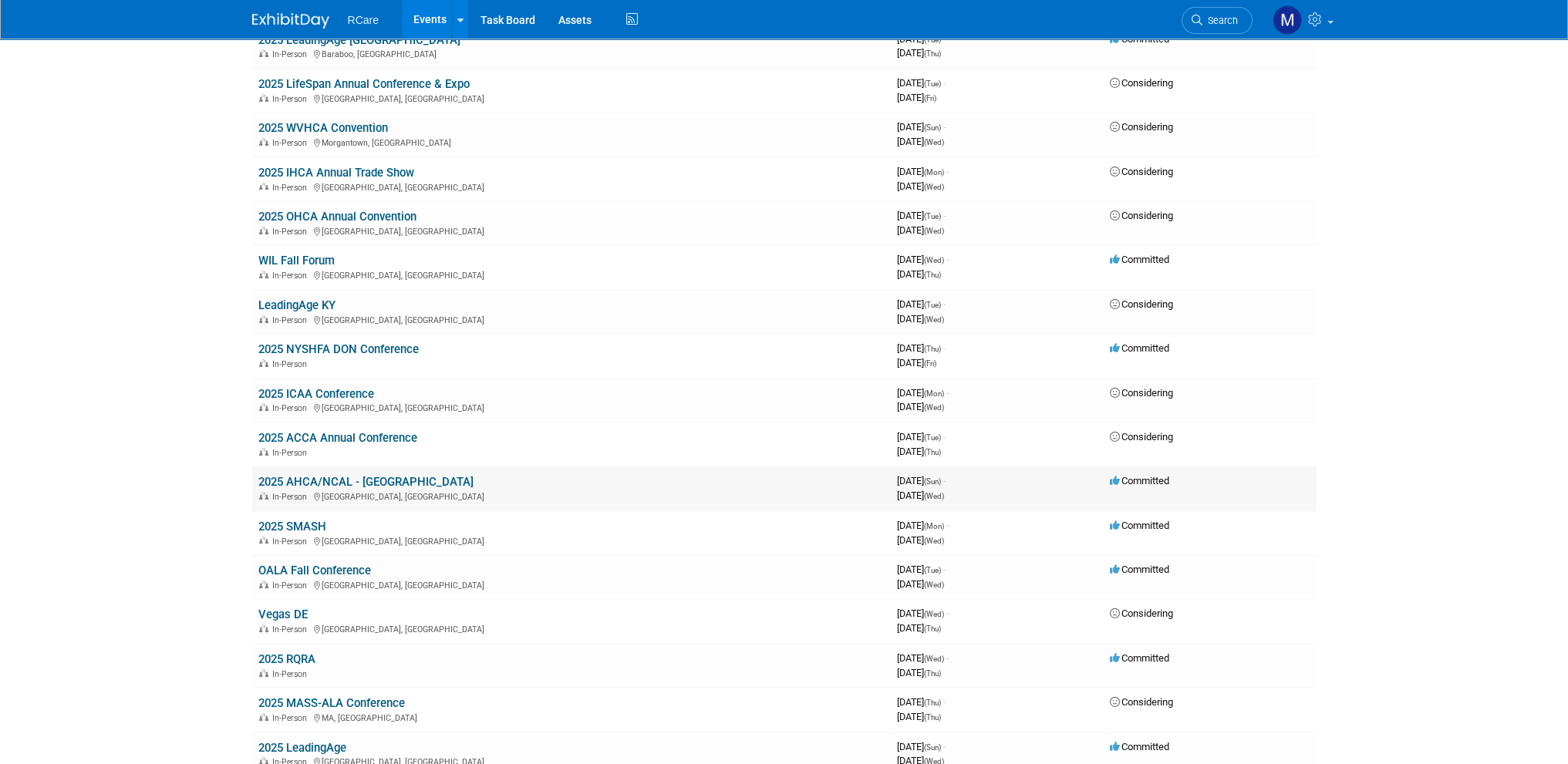
click at [386, 477] on link "2025 AHCA/NCAL - [GEOGRAPHIC_DATA]" at bounding box center [366, 482] width 215 height 14
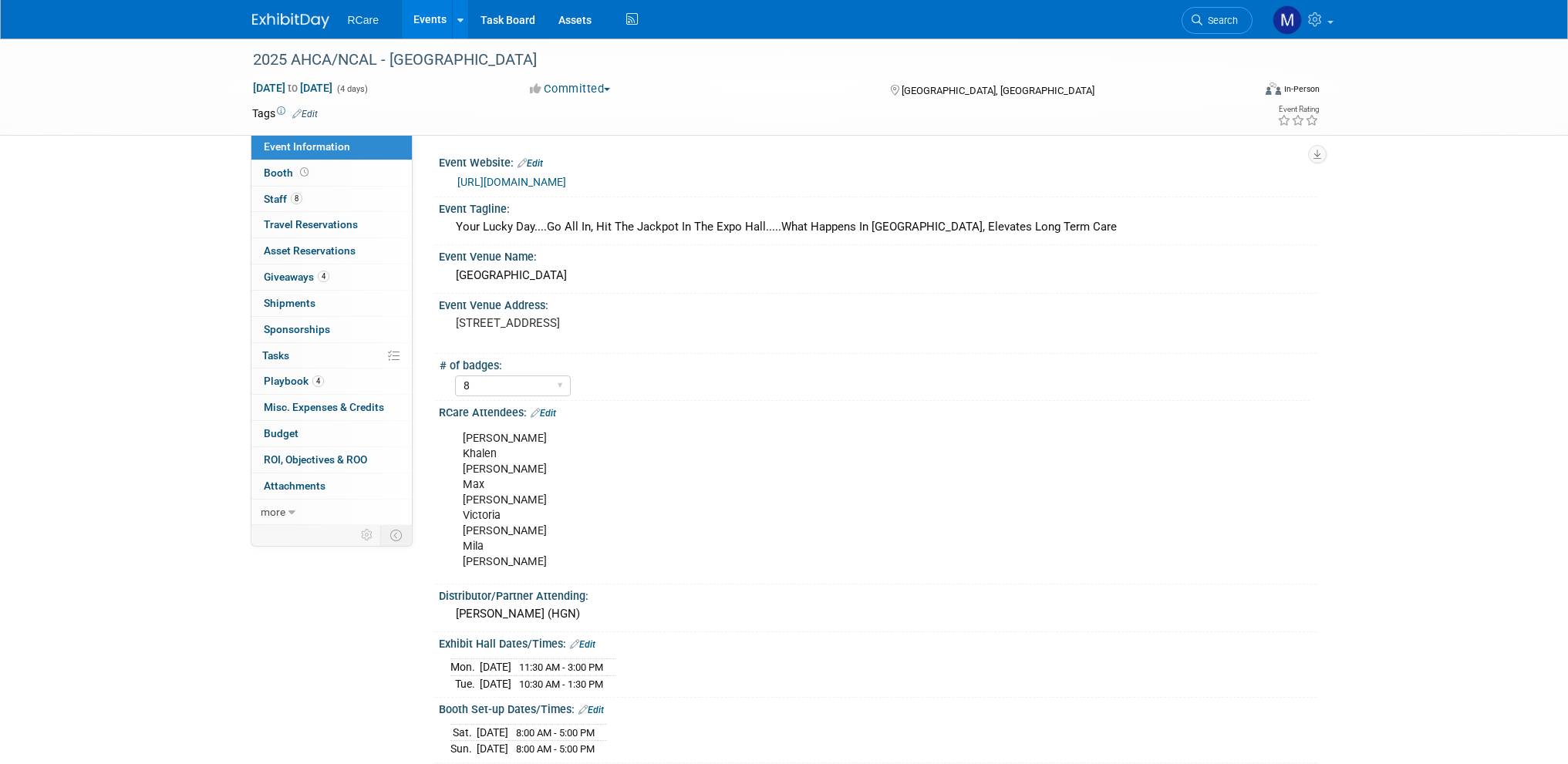
select select "8"
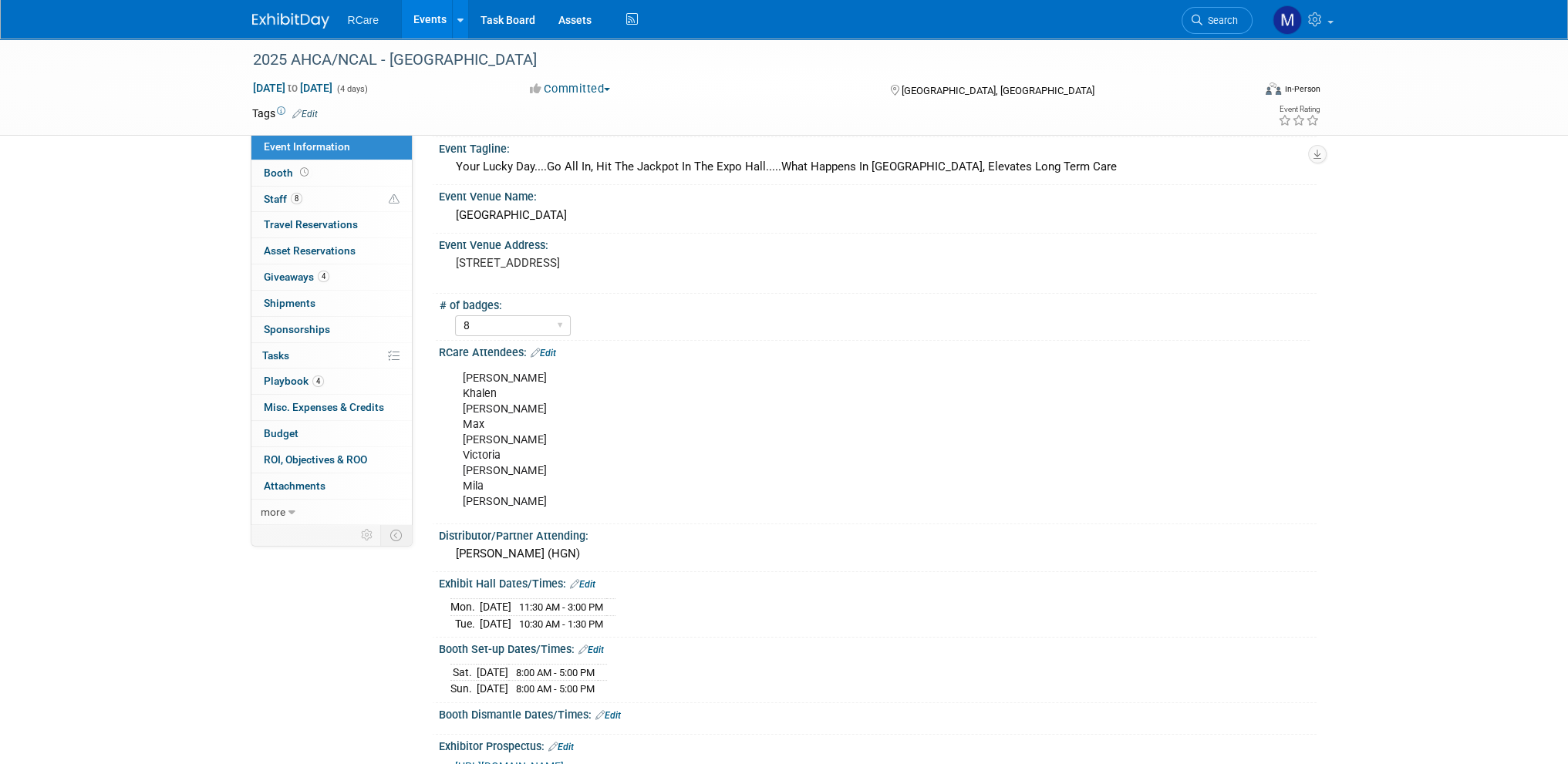
scroll to position [154, 0]
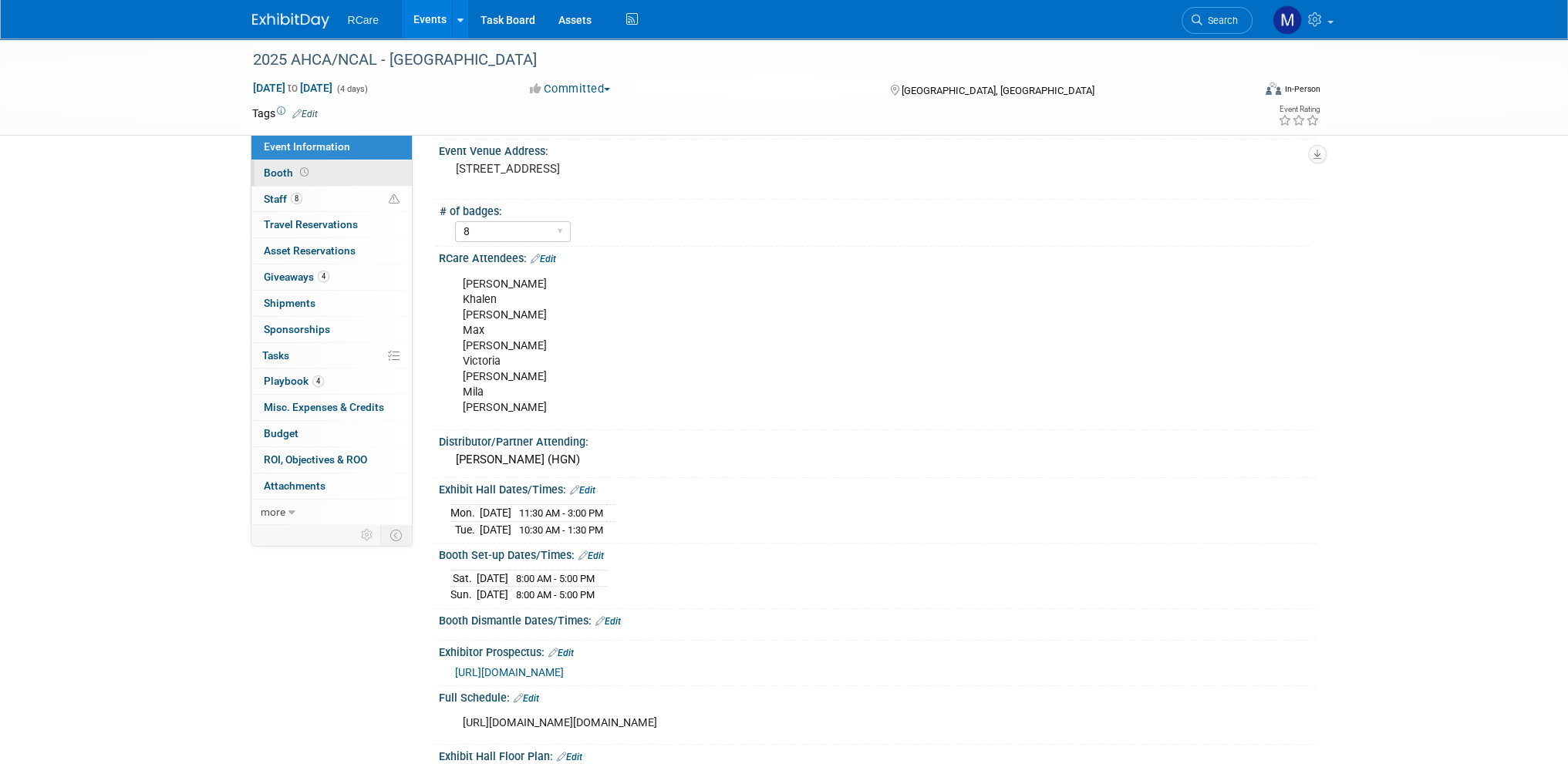
click at [278, 166] on link "Booth" at bounding box center [332, 173] width 161 height 26
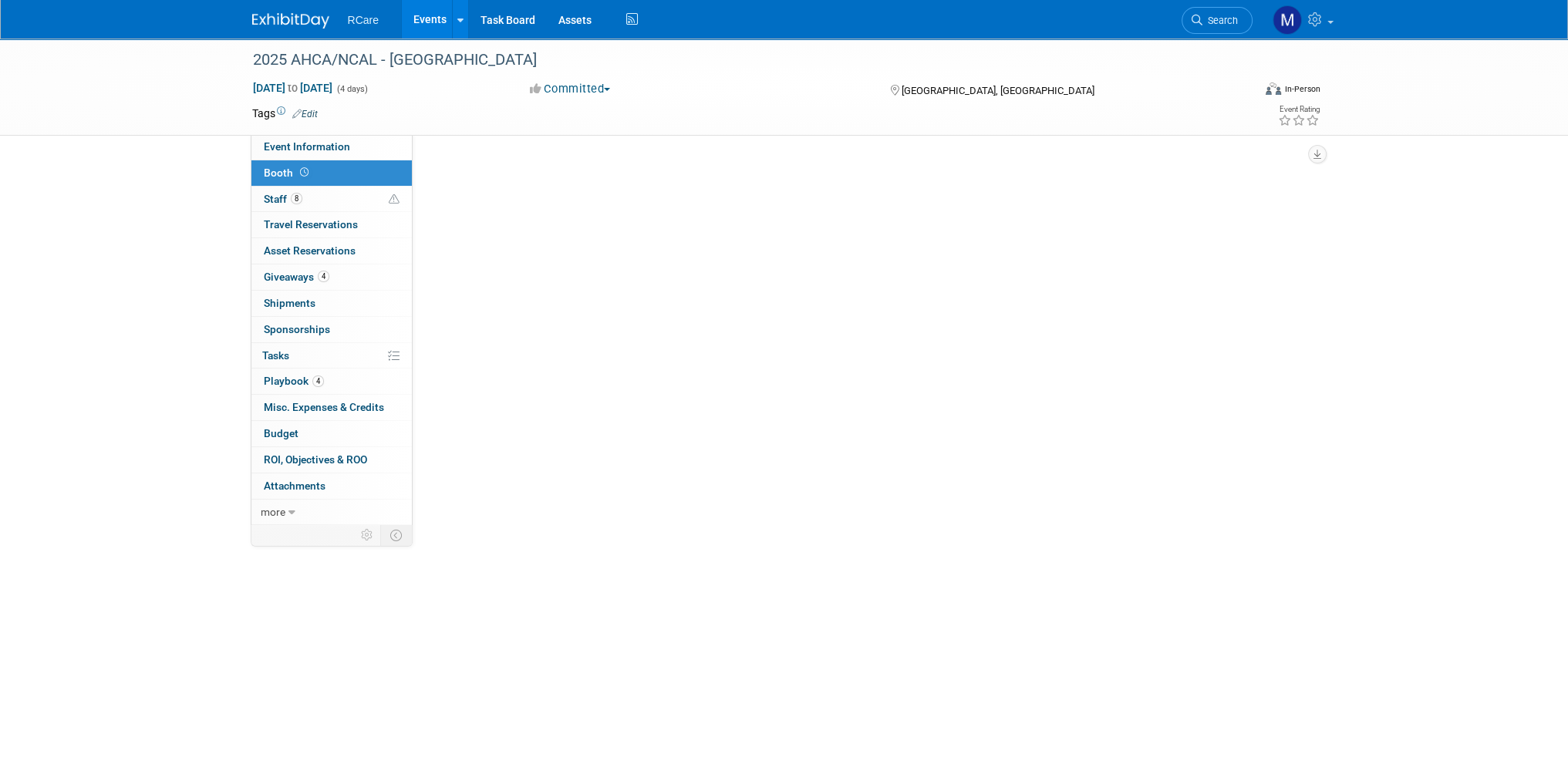
scroll to position [0, 0]
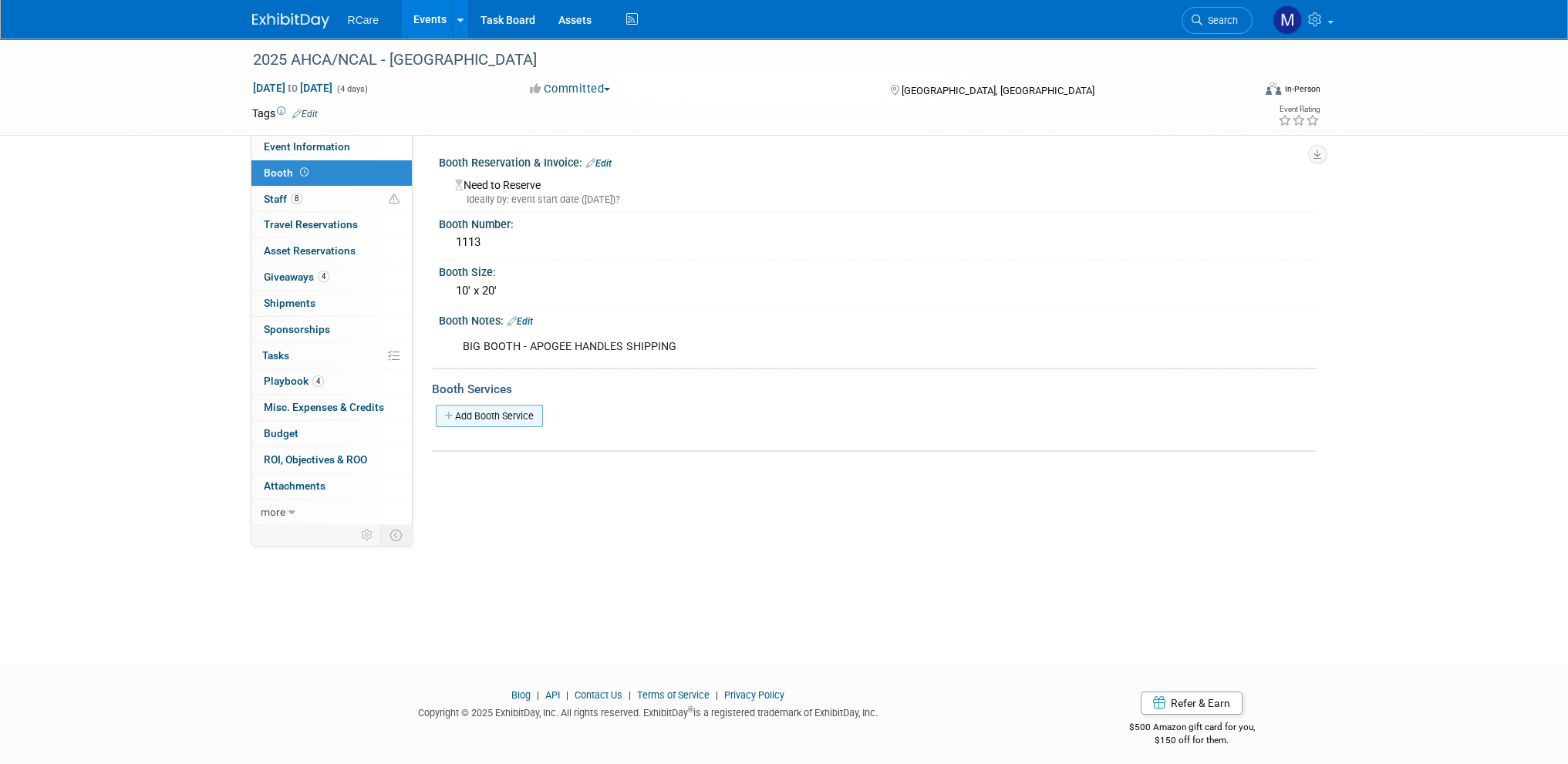
click at [501, 413] on link "Add Booth Service" at bounding box center [489, 416] width 107 height 23
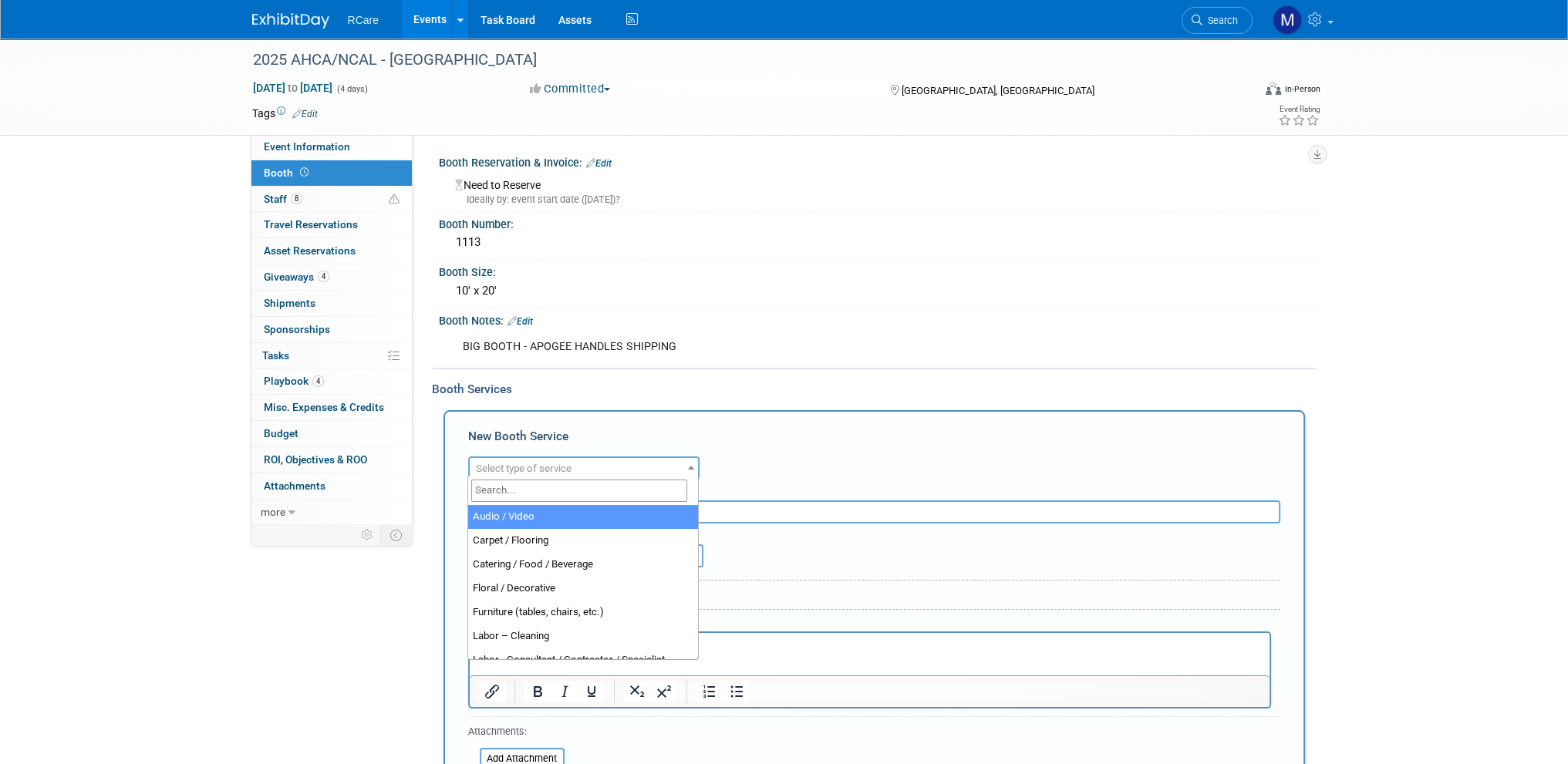
click at [537, 465] on span "Select type of service" at bounding box center [523, 468] width 96 height 12
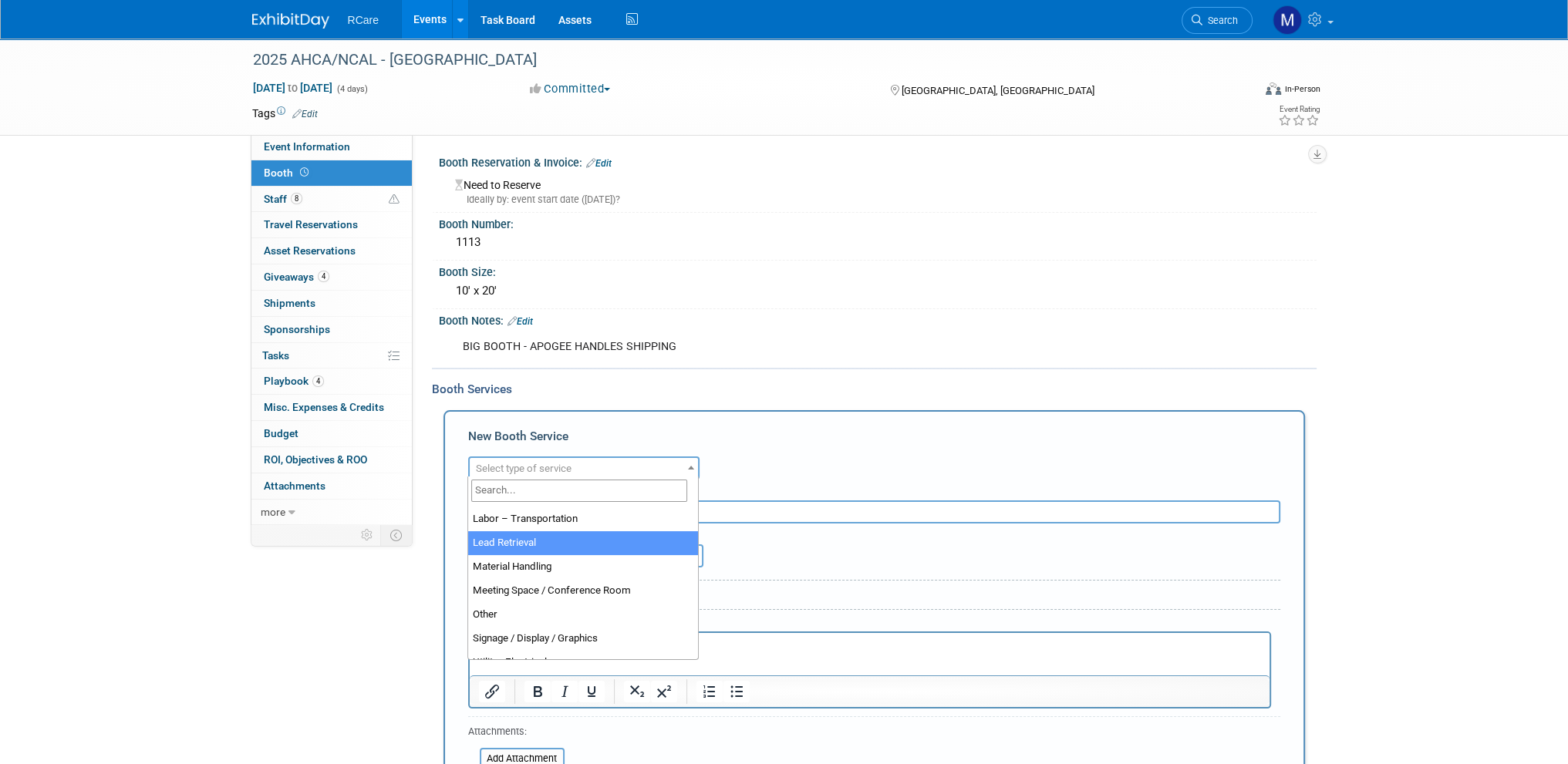
select select "7"
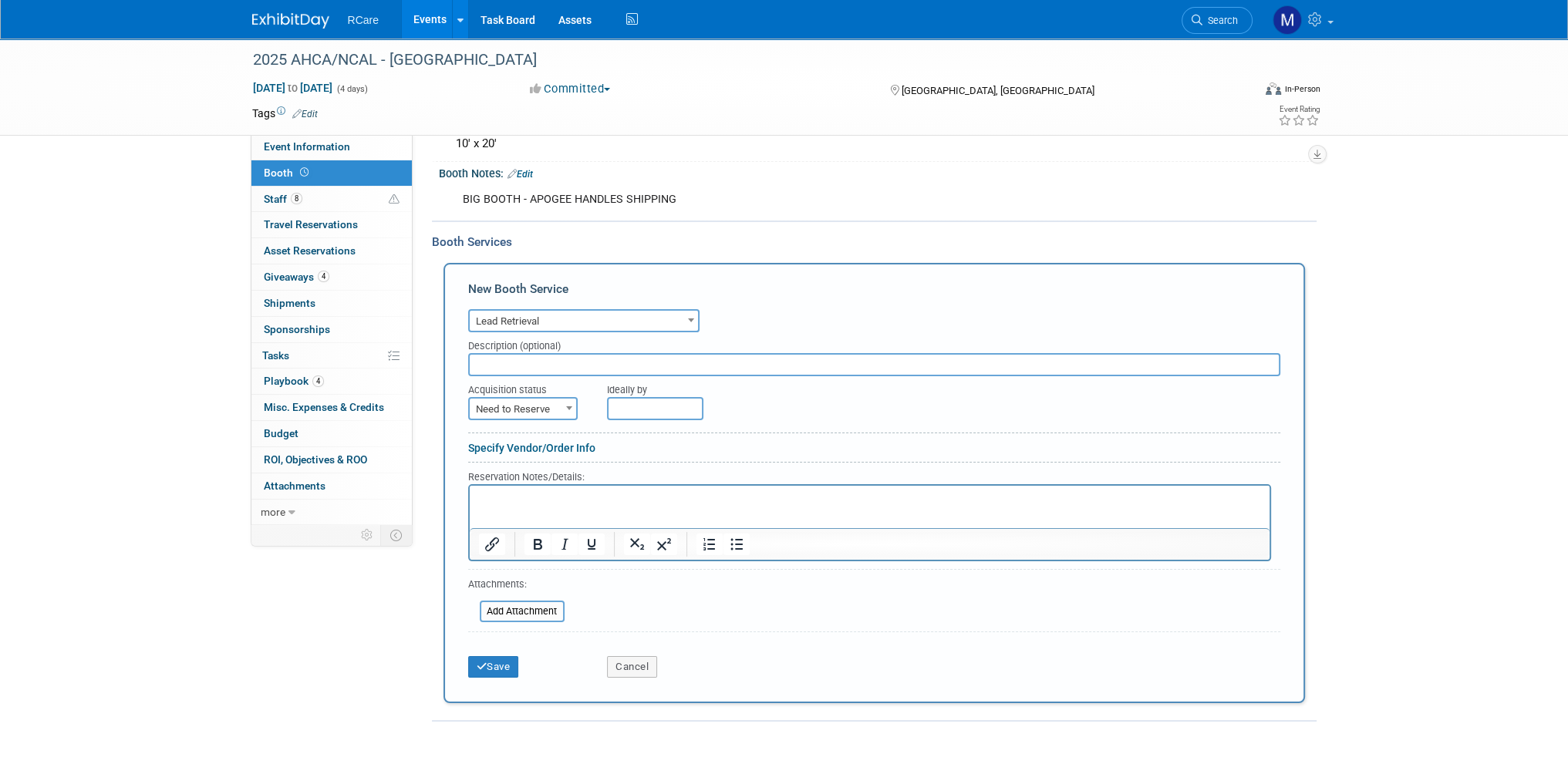
scroll to position [154, 0]
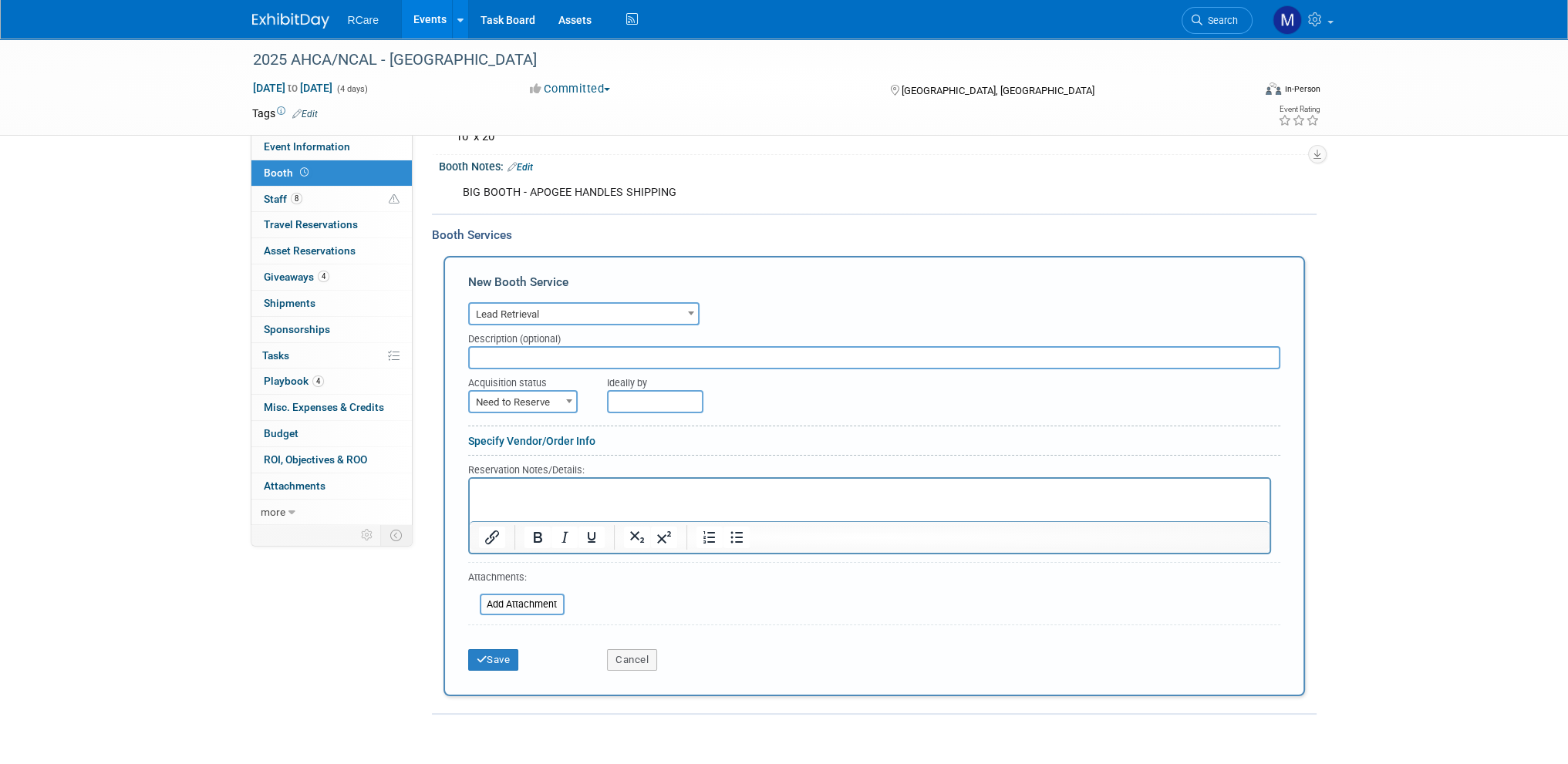
click at [555, 391] on span "Need to Reserve" at bounding box center [523, 402] width 106 height 22
select select "2"
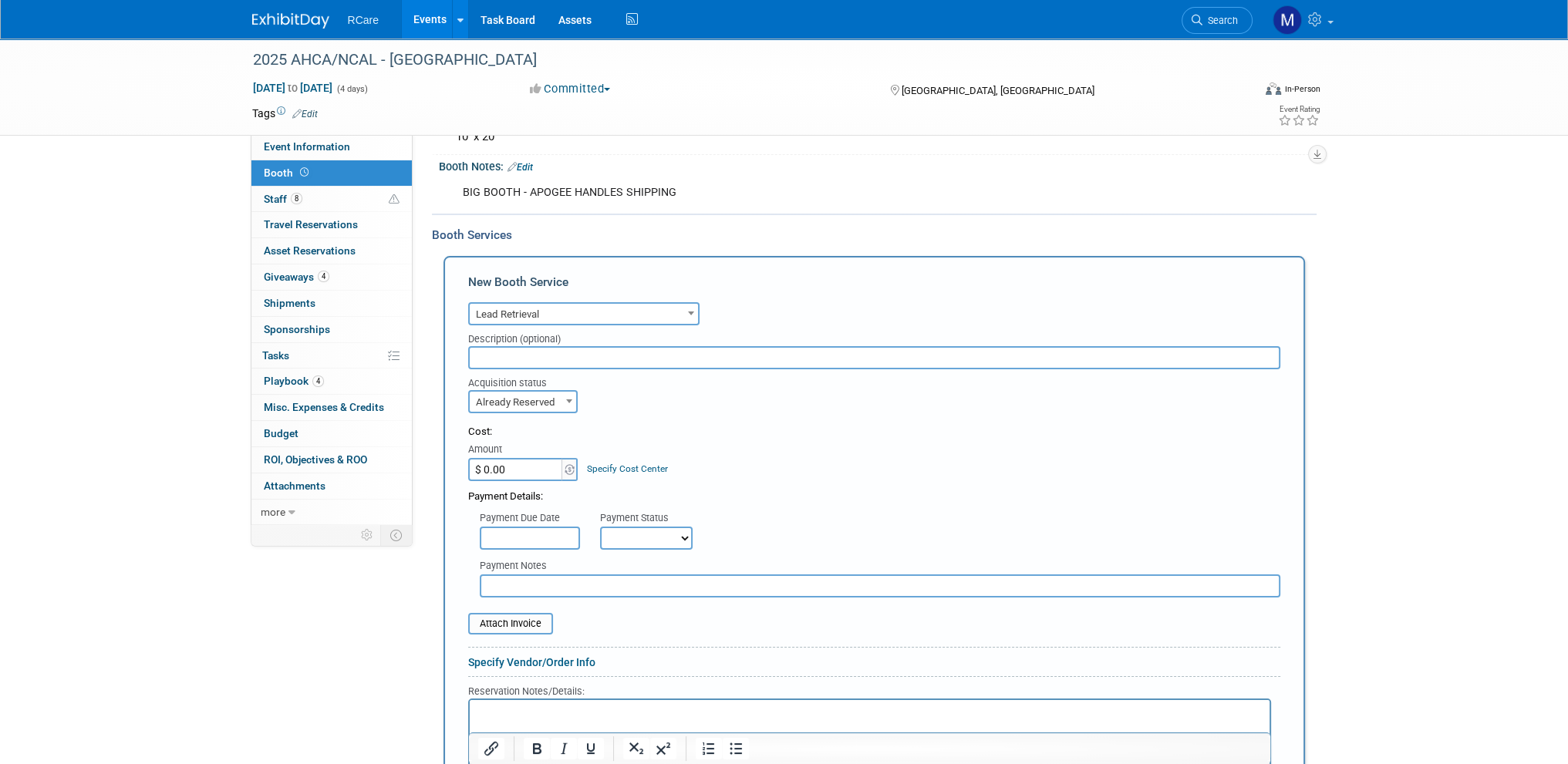
click at [651, 530] on select "Not Paid Yet Partially Paid Paid in Full" at bounding box center [646, 538] width 93 height 23
select select "1"
click at [600, 526] on select "Not Paid Yet Partially Paid Paid in Full" at bounding box center [646, 538] width 93 height 23
click at [503, 460] on input "$ 0.00" at bounding box center [516, 469] width 97 height 23
type input "$ 503.97"
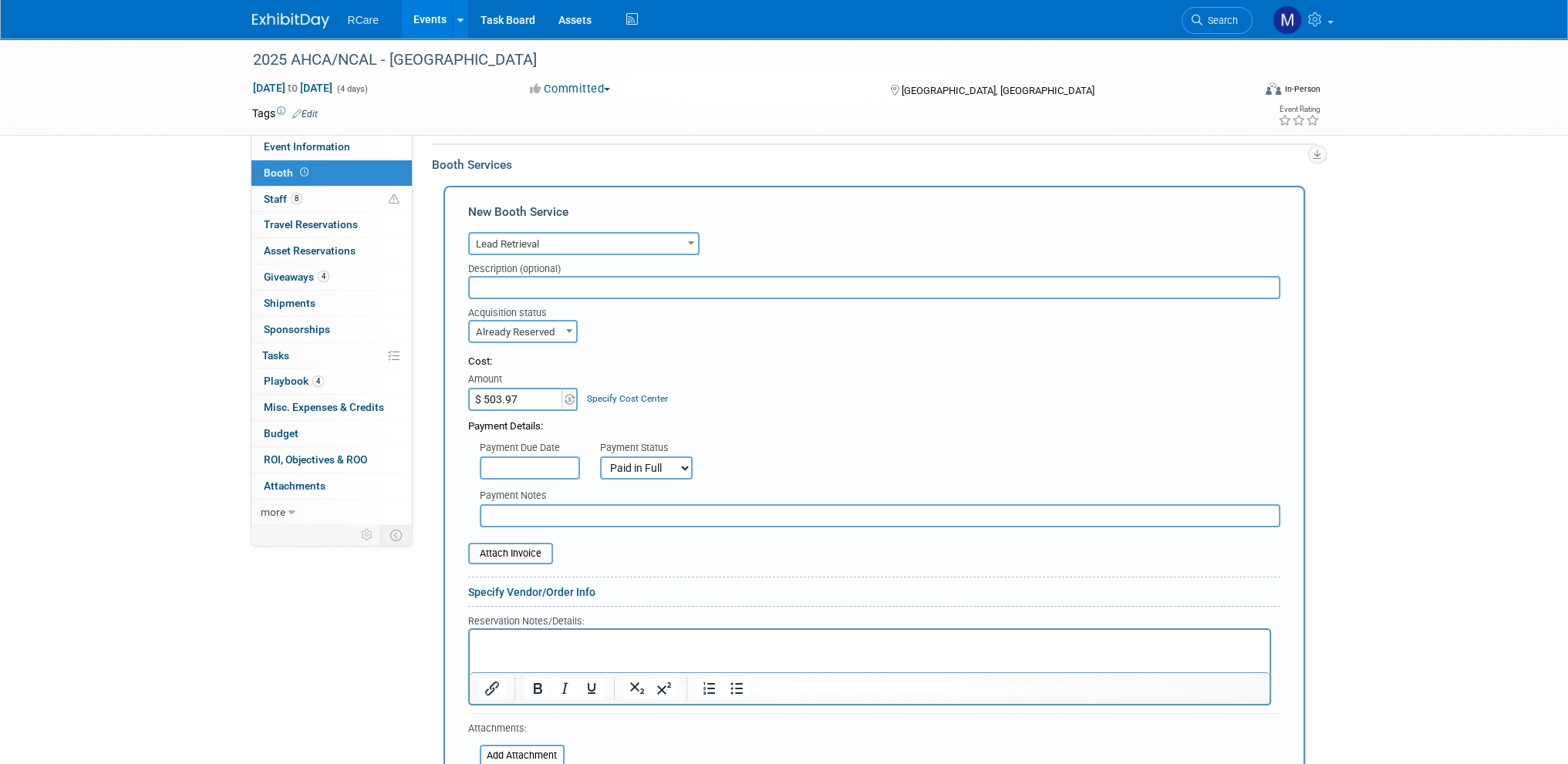
scroll to position [309, 0]
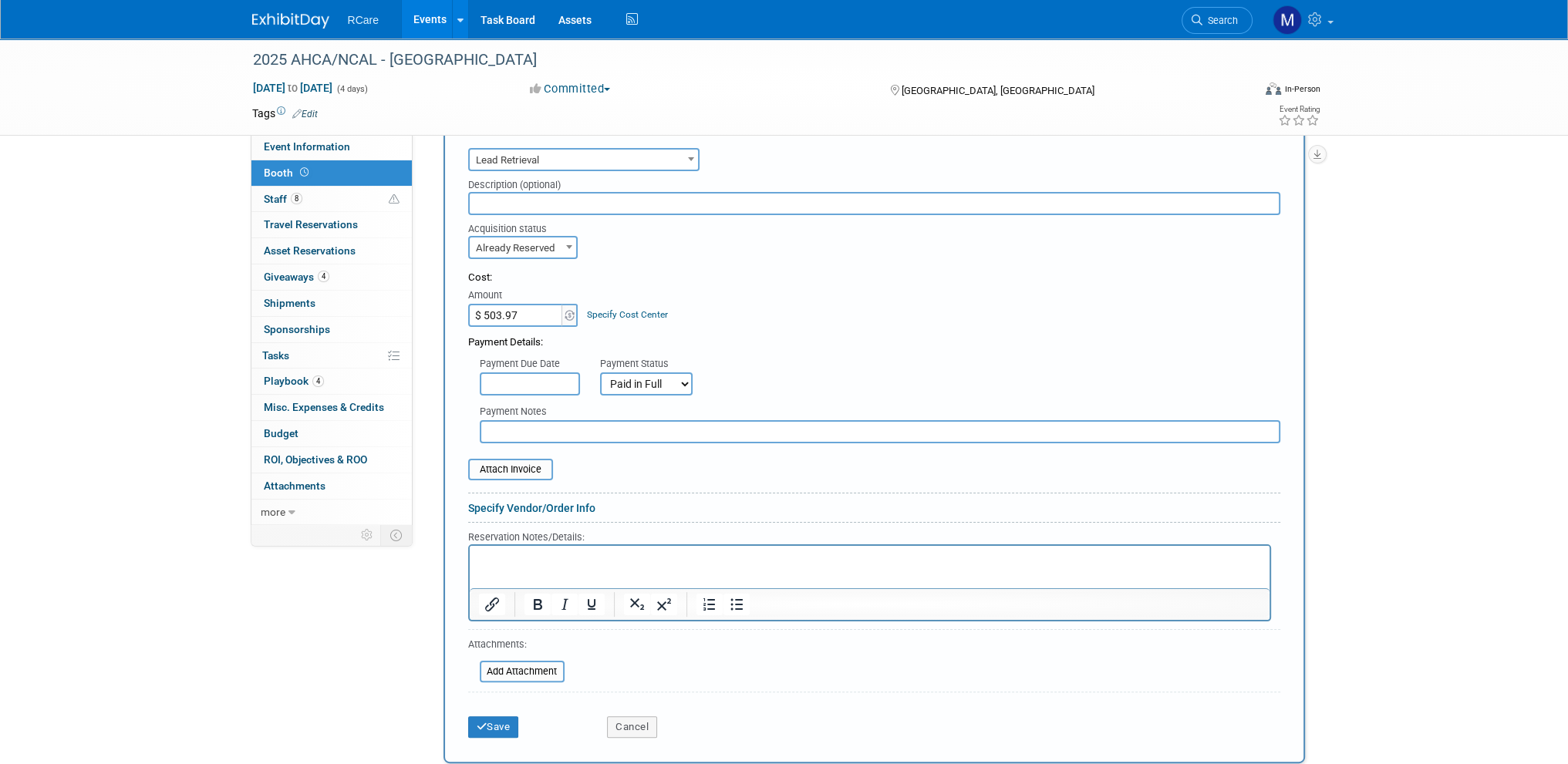
click at [548, 559] on p "Rich Text Area. Press ALT-0 for help." at bounding box center [869, 558] width 782 height 15
click at [478, 722] on icon "submit" at bounding box center [482, 727] width 11 height 10
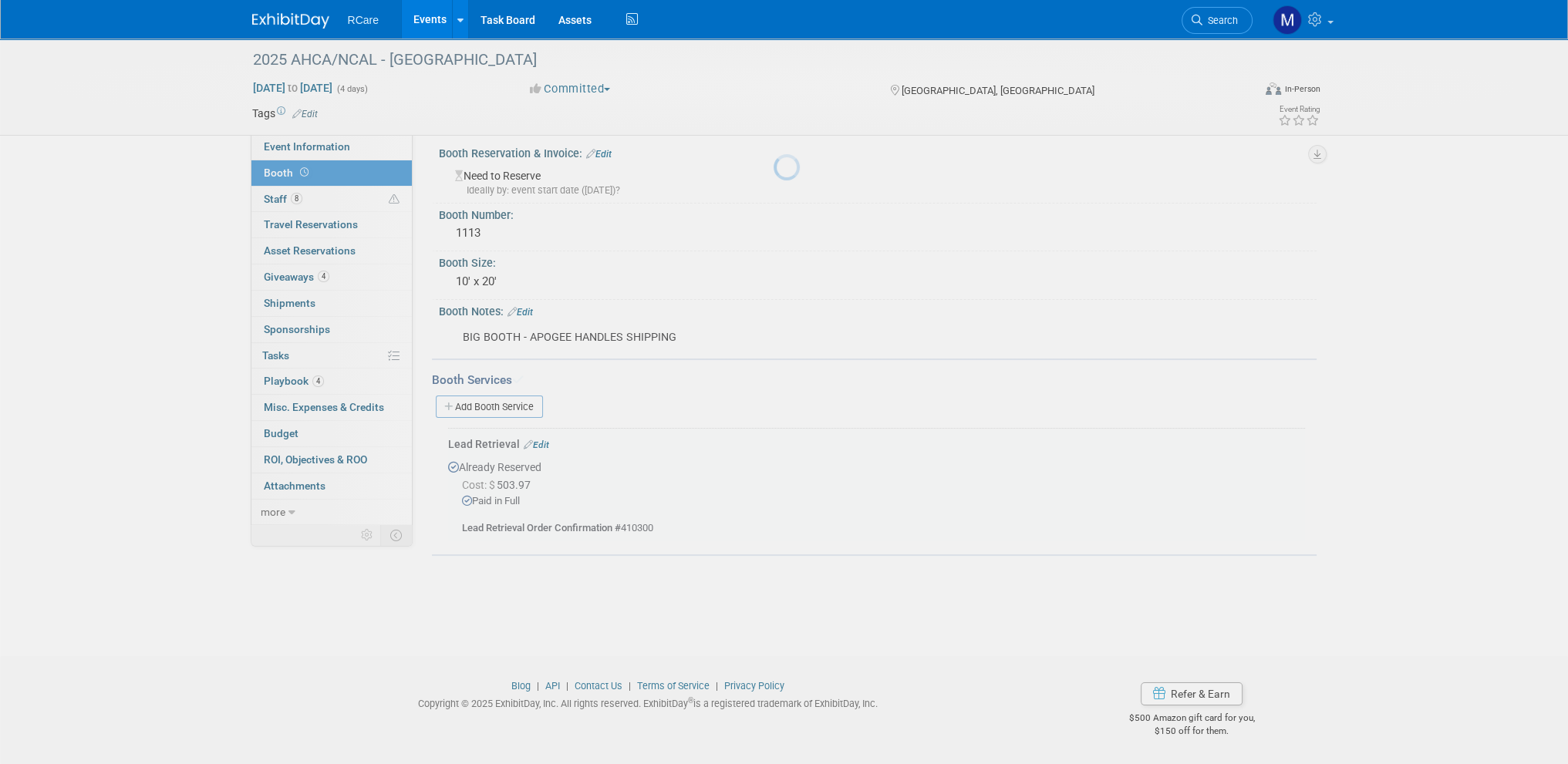
scroll to position [9, 0]
